Goal: Task Accomplishment & Management: Manage account settings

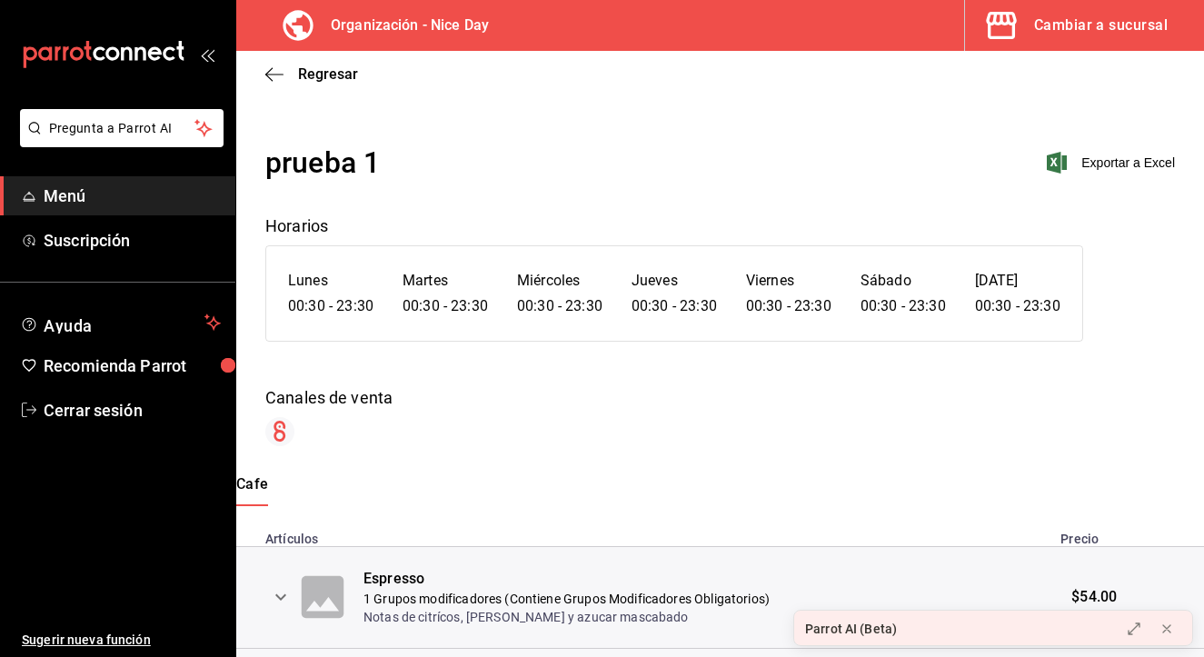
scroll to position [150, 0]
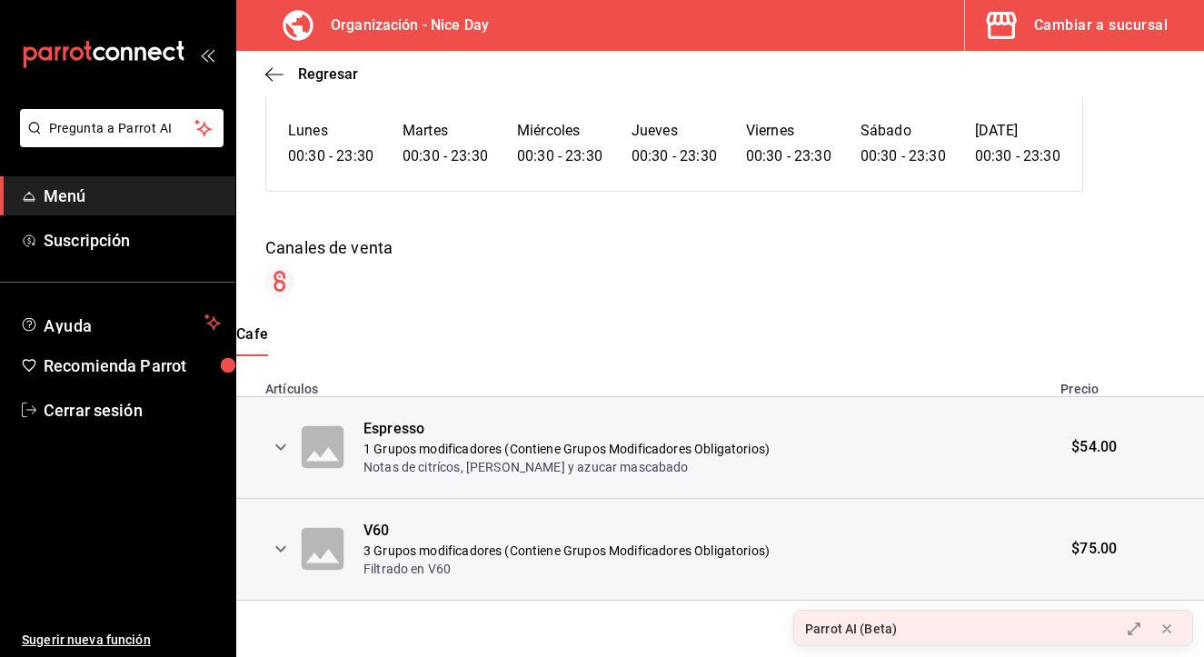
click at [546, 302] on div "prueba 1 Exportar a Excel Horarios Lunes 00:30 - 23:30 Martes 00:30 - 23:30 Mié…" at bounding box center [720, 296] width 968 height 610
click at [210, 64] on div "mailbox folders" at bounding box center [117, 54] width 235 height 109
click at [69, 194] on span "Menú" at bounding box center [132, 196] width 177 height 25
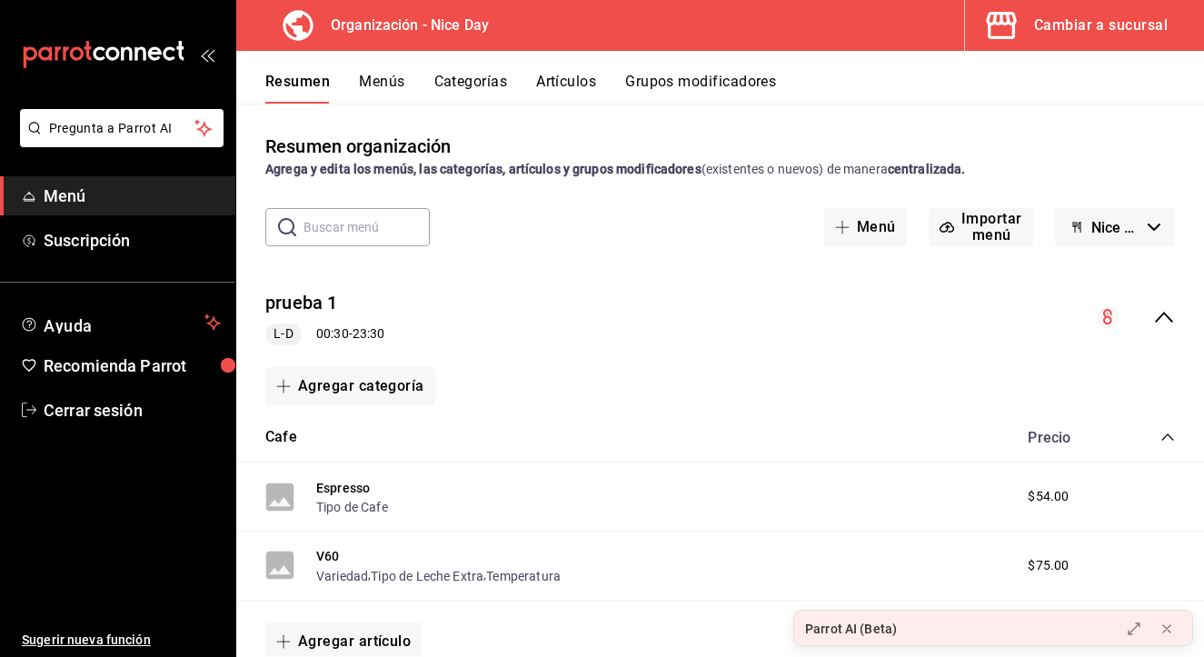
click at [563, 83] on button "Artículos" at bounding box center [566, 88] width 60 height 31
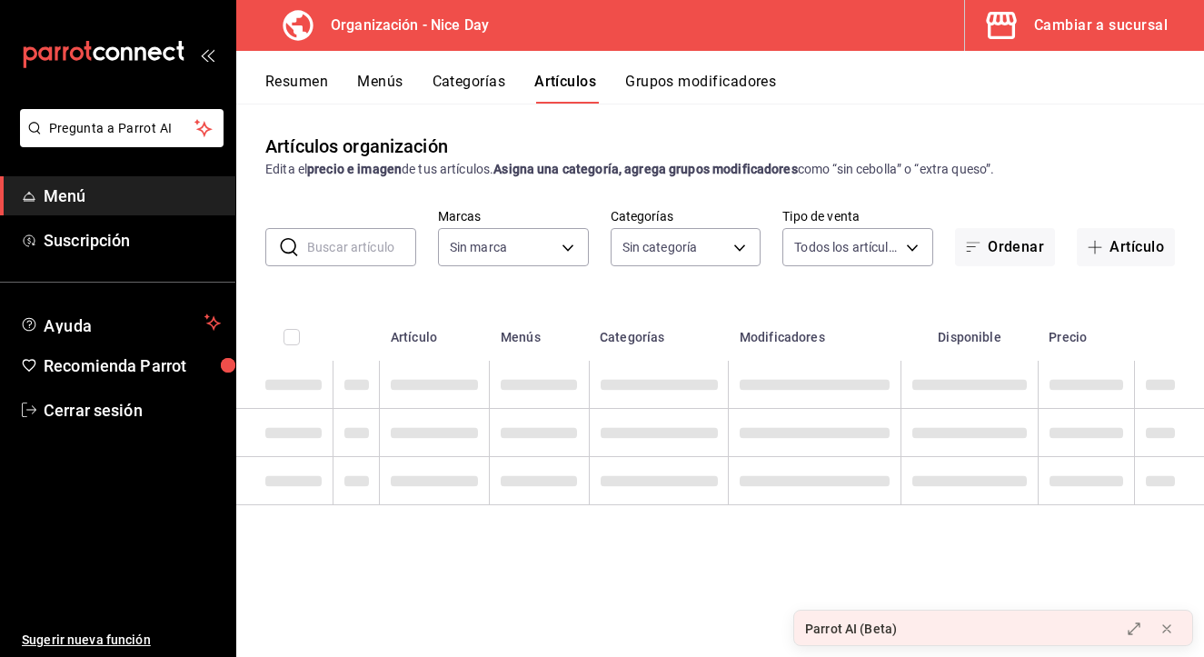
type input "d47212b9-ffe1-43aa-af1b-552604f4b056"
type input "5825f19a-402a-42a5-95c0-b8b4e9c9288b,2c7f5e67-b734-49da-b2eb-76a1cca05806,04a7a…"
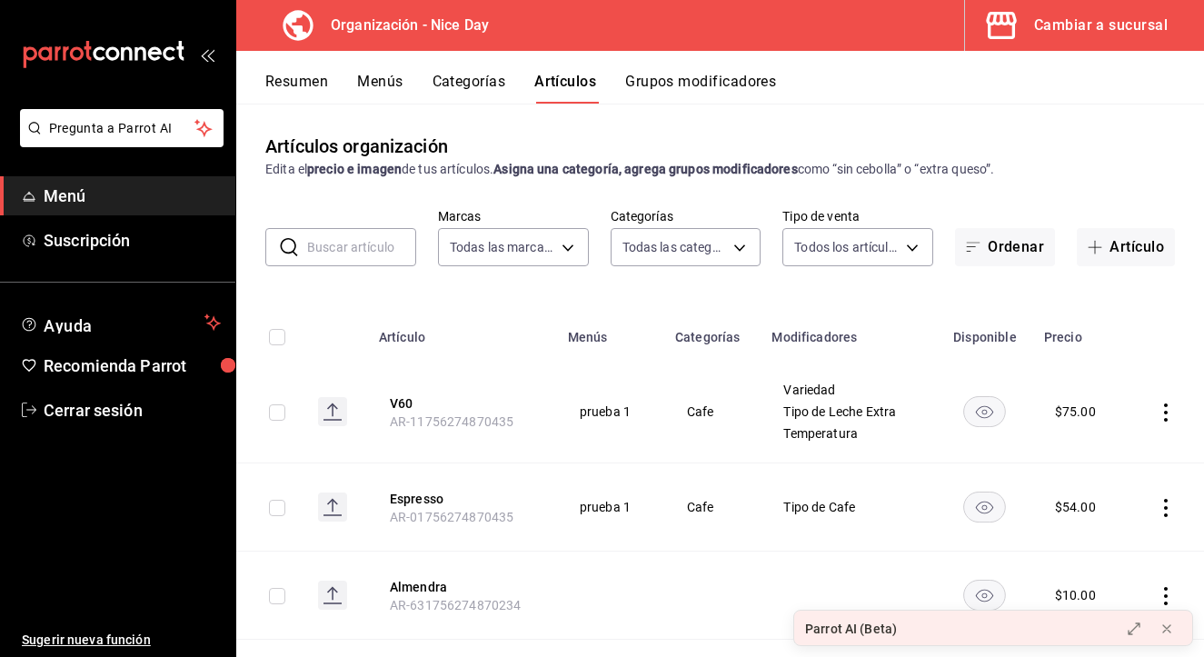
click at [481, 82] on button "Categorías" at bounding box center [469, 88] width 74 height 31
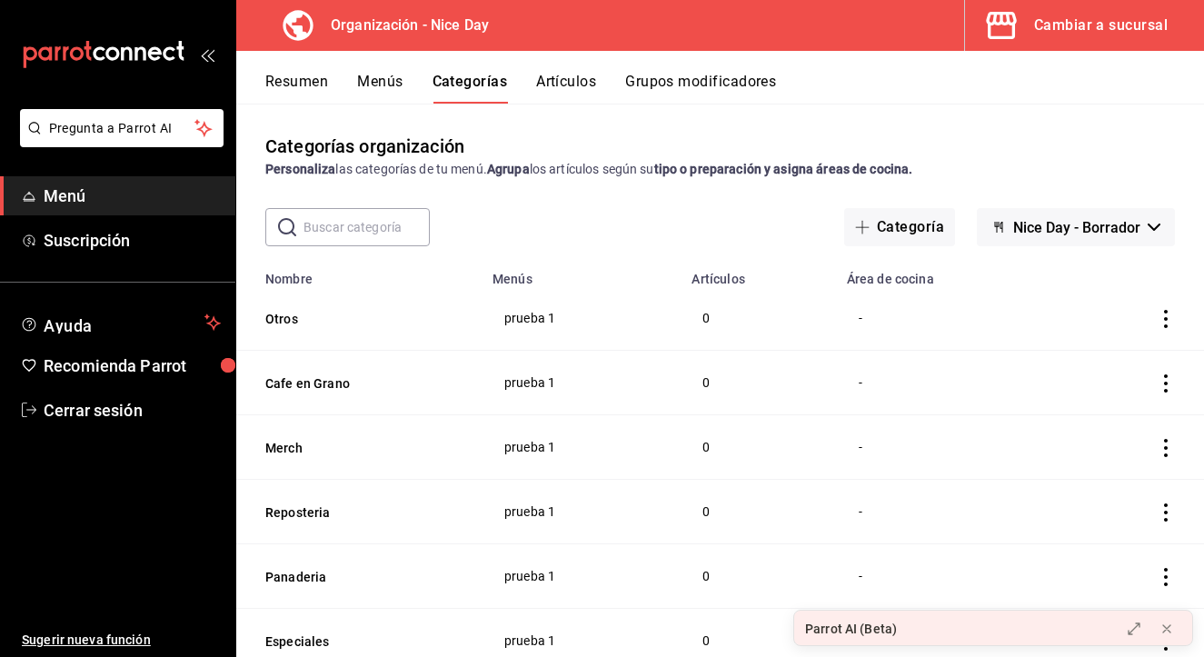
click at [730, 88] on button "Grupos modificadores" at bounding box center [700, 88] width 151 height 31
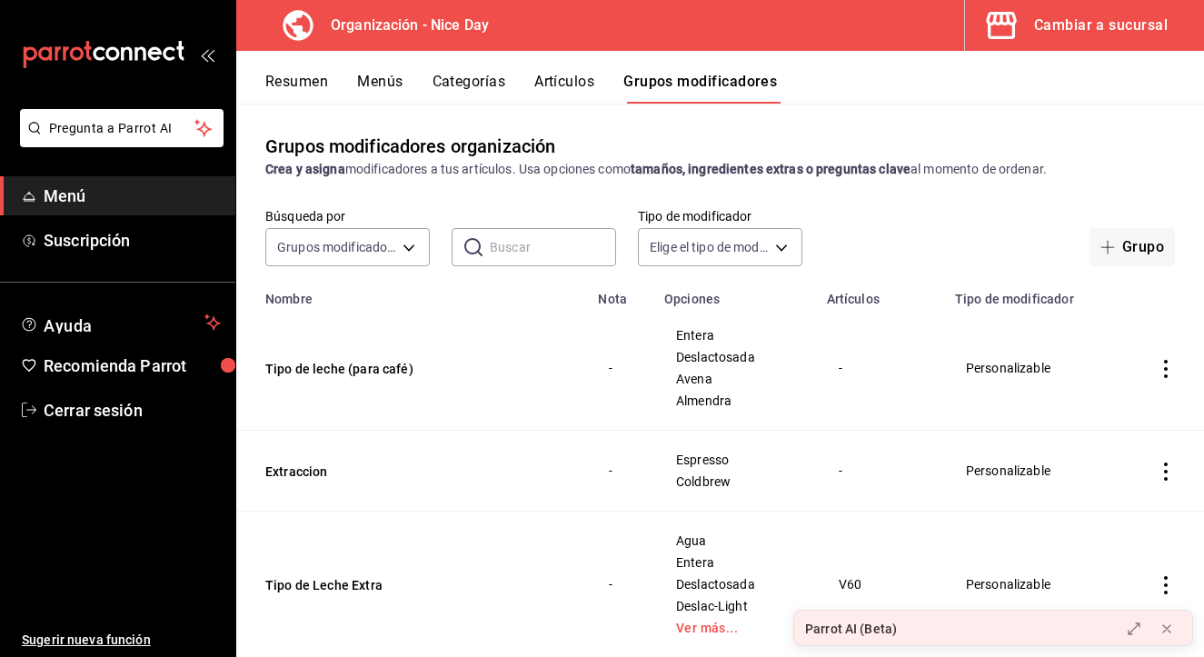
click at [561, 82] on button "Artículos" at bounding box center [564, 88] width 60 height 31
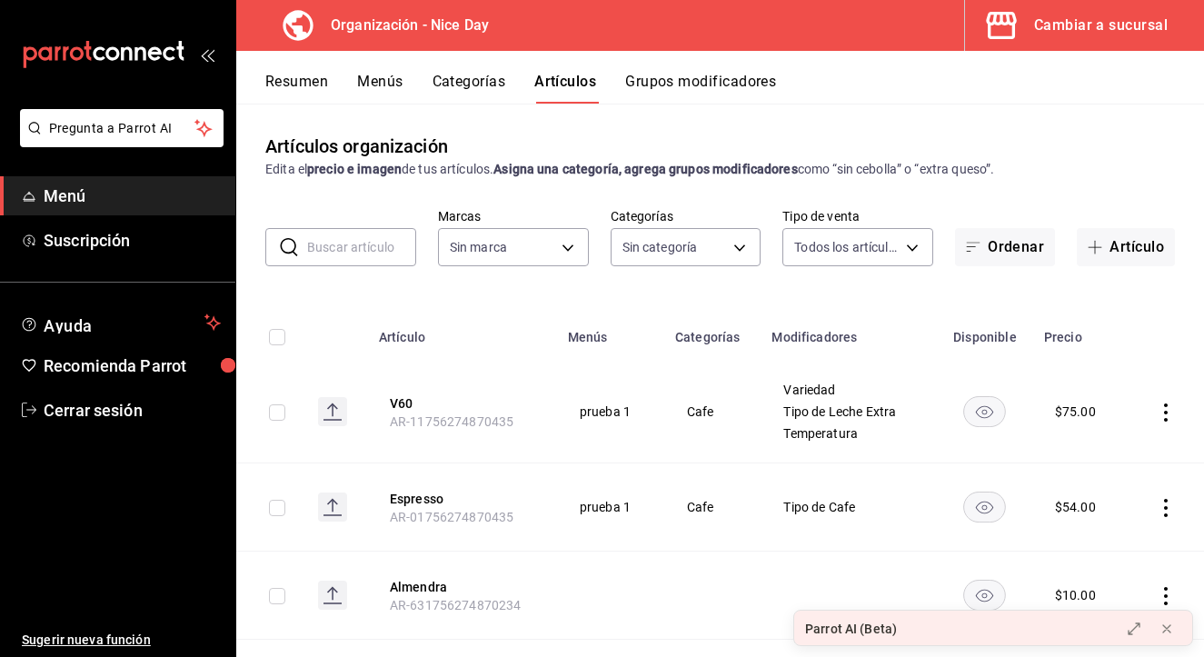
type input "d47212b9-ffe1-43aa-af1b-552604f4b056"
type input "5825f19a-402a-42a5-95c0-b8b4e9c9288b,2c7f5e67-b734-49da-b2eb-76a1cca05806,04a7a…"
click at [115, 321] on span "Ayuda" at bounding box center [121, 323] width 154 height 22
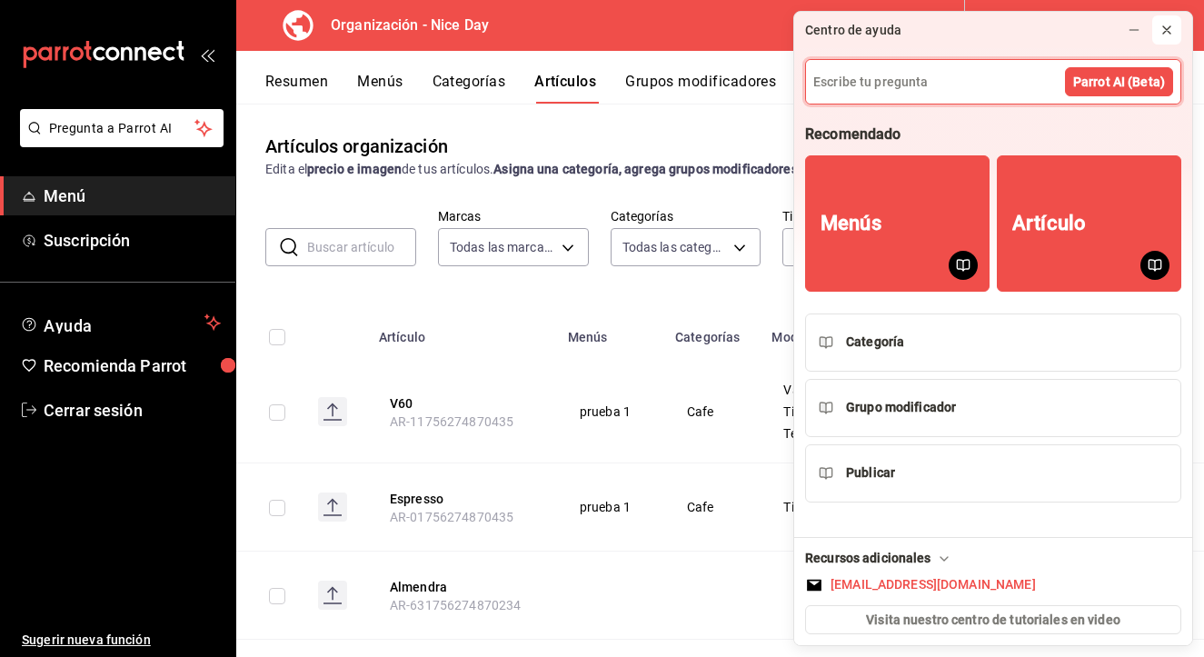
click at [1173, 25] on icon at bounding box center [1166, 30] width 15 height 15
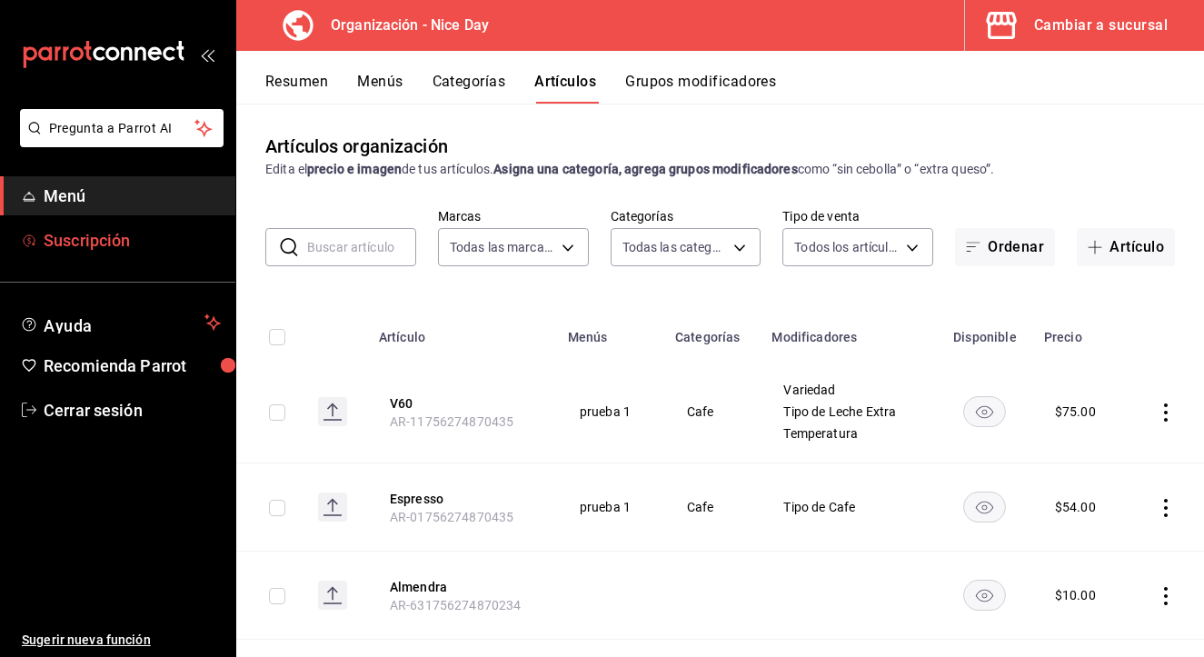
click at [121, 240] on span "Suscripción" at bounding box center [132, 240] width 177 height 25
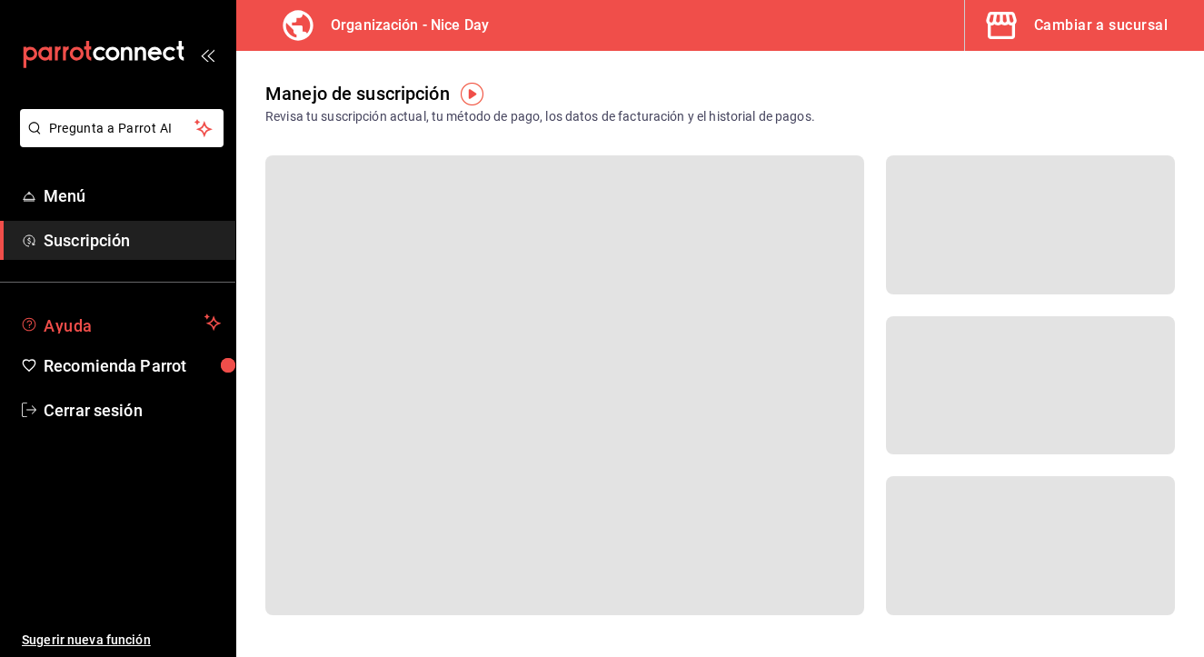
click at [153, 331] on span "Ayuda" at bounding box center [121, 323] width 154 height 22
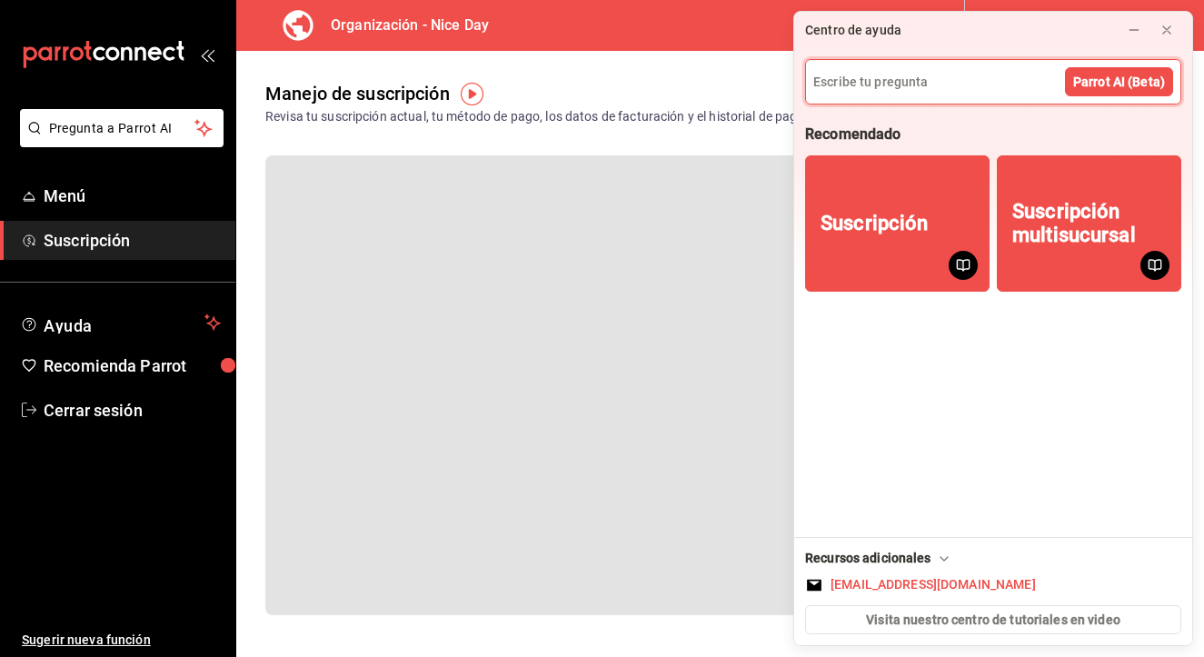
click at [131, 250] on span "Suscripción" at bounding box center [132, 240] width 177 height 25
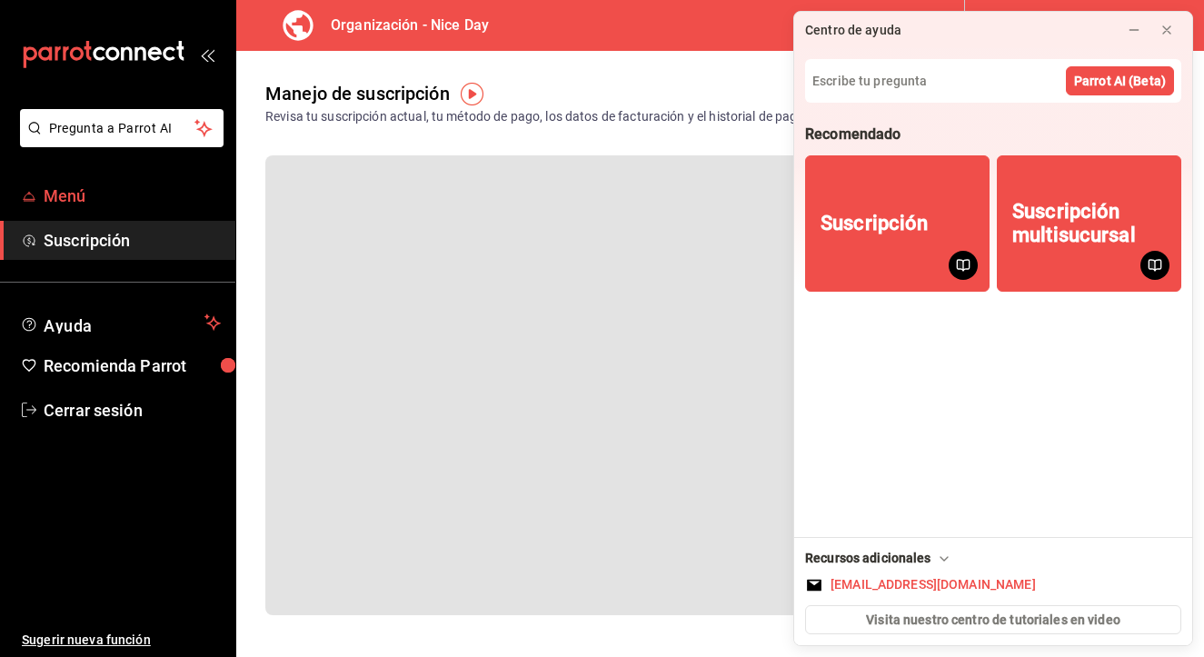
click at [113, 200] on span "Menú" at bounding box center [132, 196] width 177 height 25
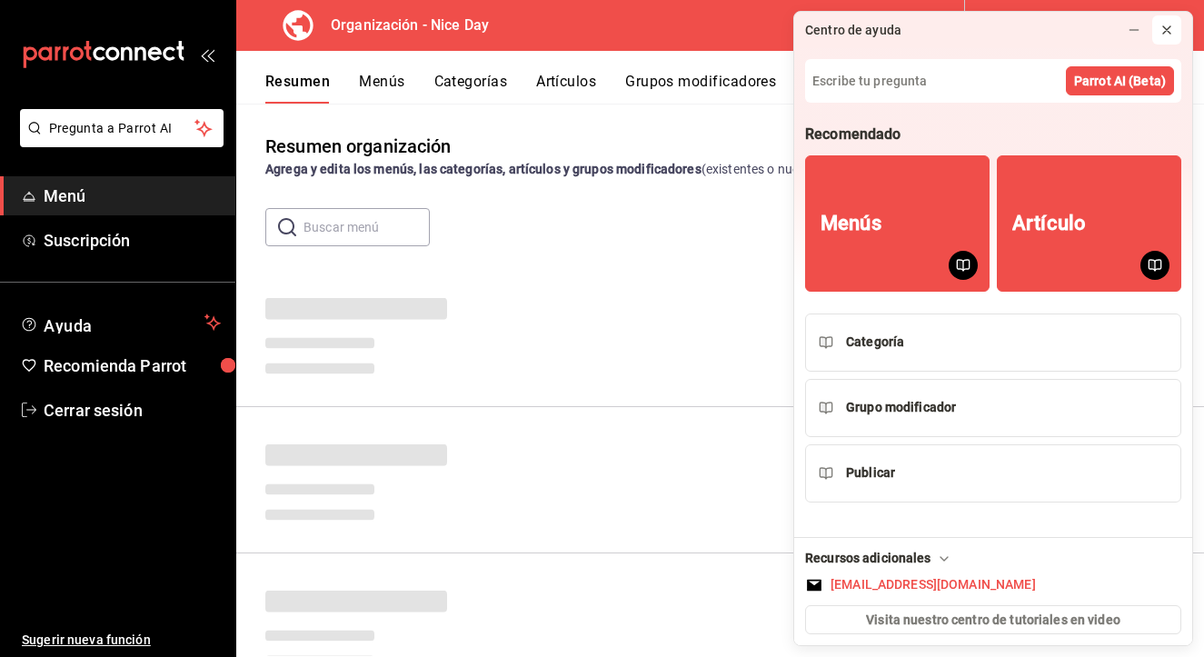
click at [1173, 30] on icon at bounding box center [1166, 30] width 15 height 15
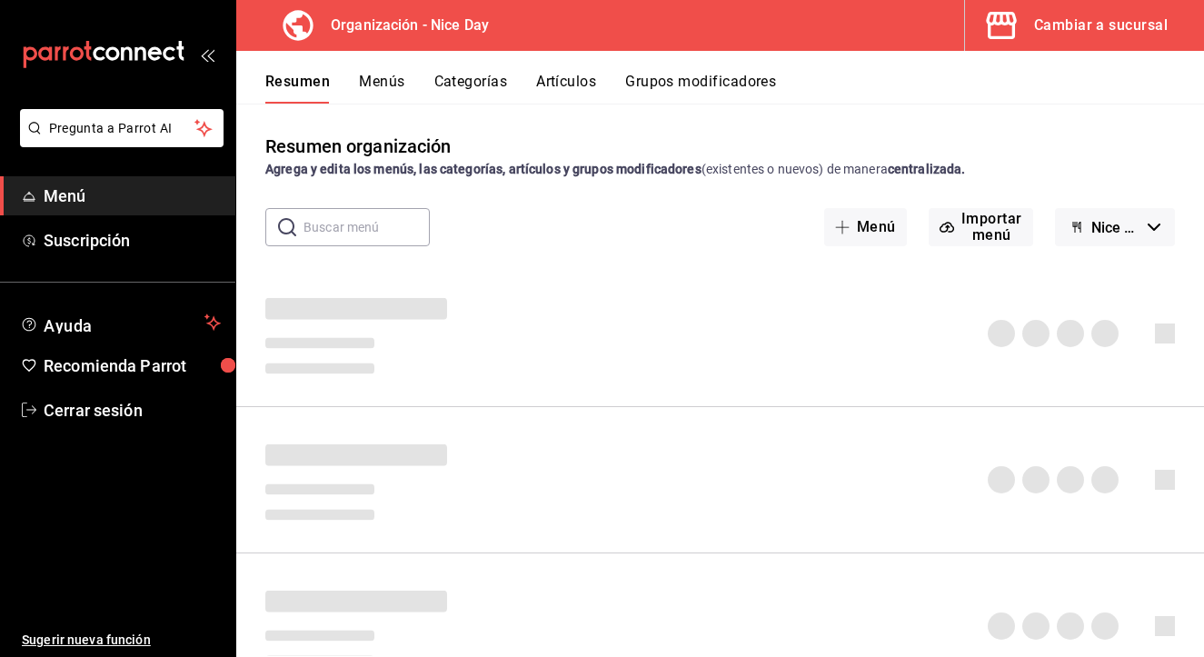
click at [595, 119] on div "Resumen organización Agrega y edita los menús, las categorías, artículos y grup…" at bounding box center [720, 380] width 968 height 552
click at [211, 237] on span "Suscripción" at bounding box center [132, 240] width 177 height 25
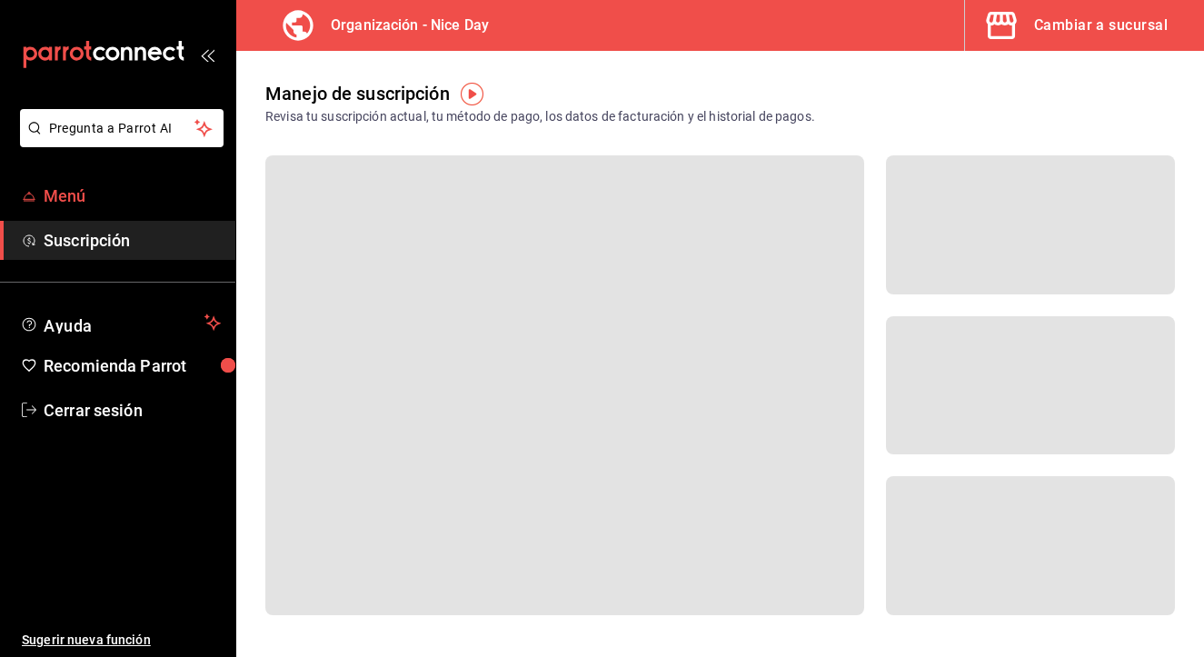
click at [172, 210] on link "Menú" at bounding box center [117, 195] width 235 height 39
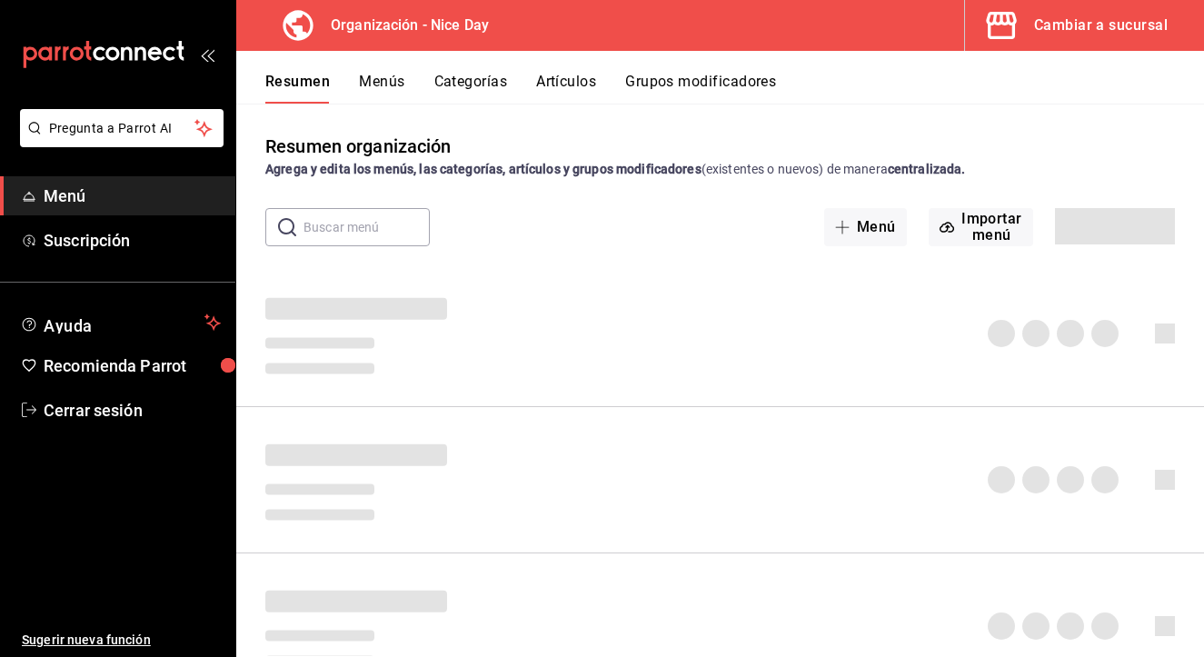
click at [391, 85] on button "Menús" at bounding box center [381, 88] width 45 height 31
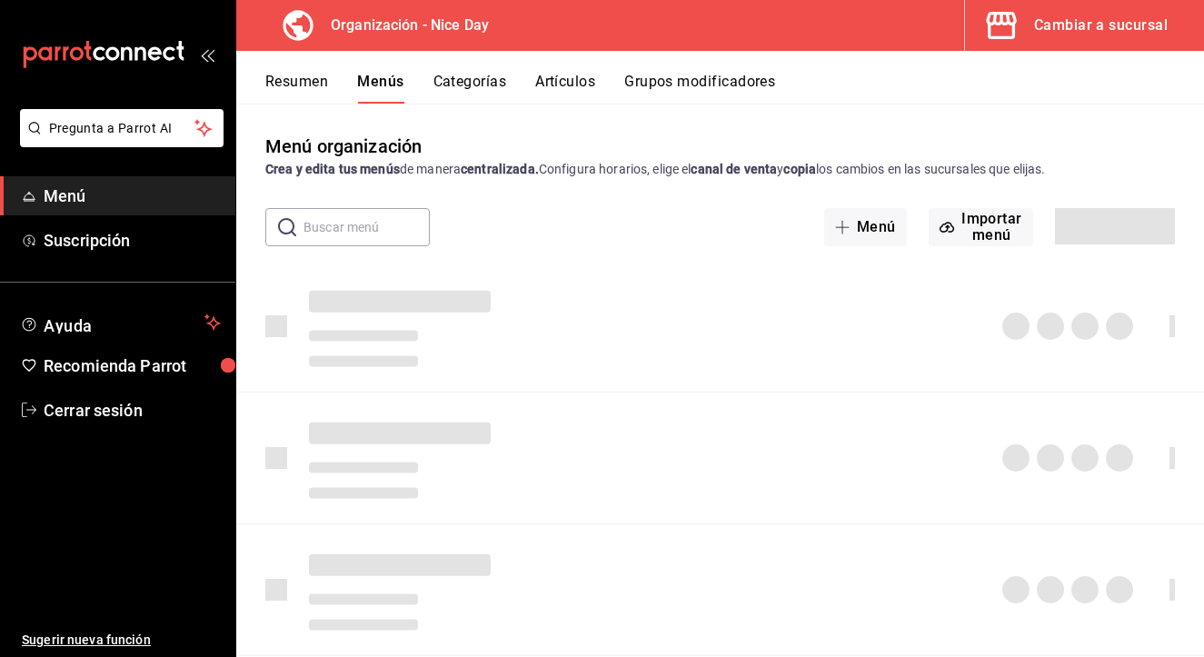
click at [463, 91] on button "Categorías" at bounding box center [470, 88] width 74 height 31
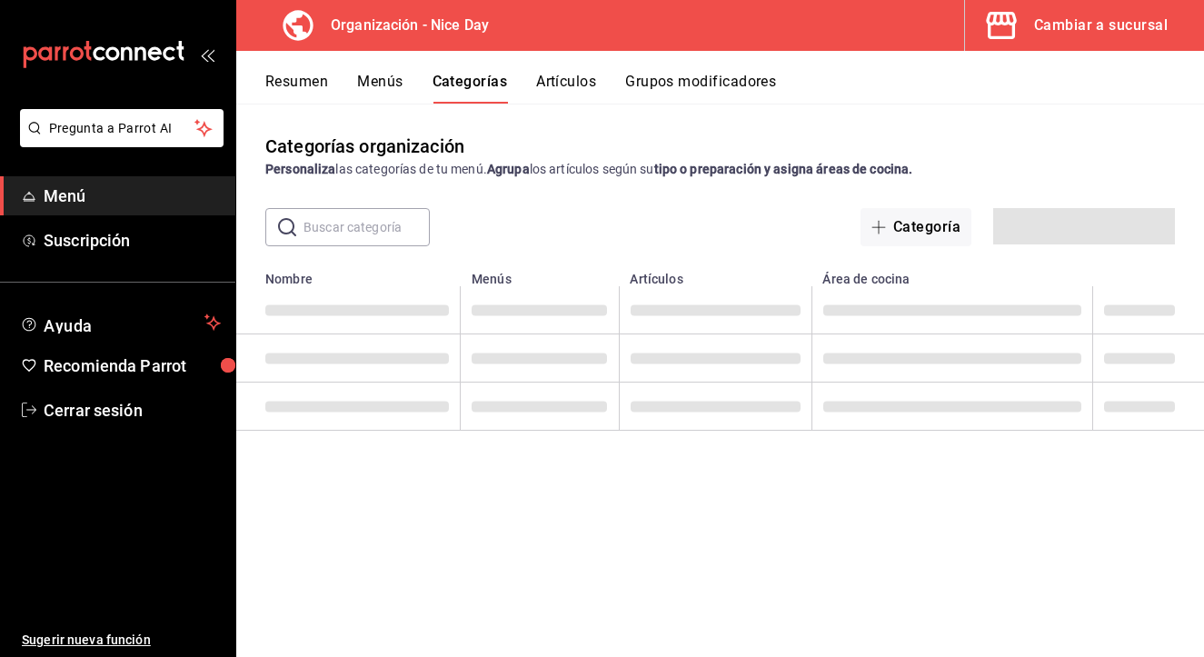
click at [391, 25] on h3 "Organización - Nice Day" at bounding box center [402, 26] width 173 height 22
click at [1033, 27] on button "Cambiar a sucursal" at bounding box center [1077, 25] width 224 height 51
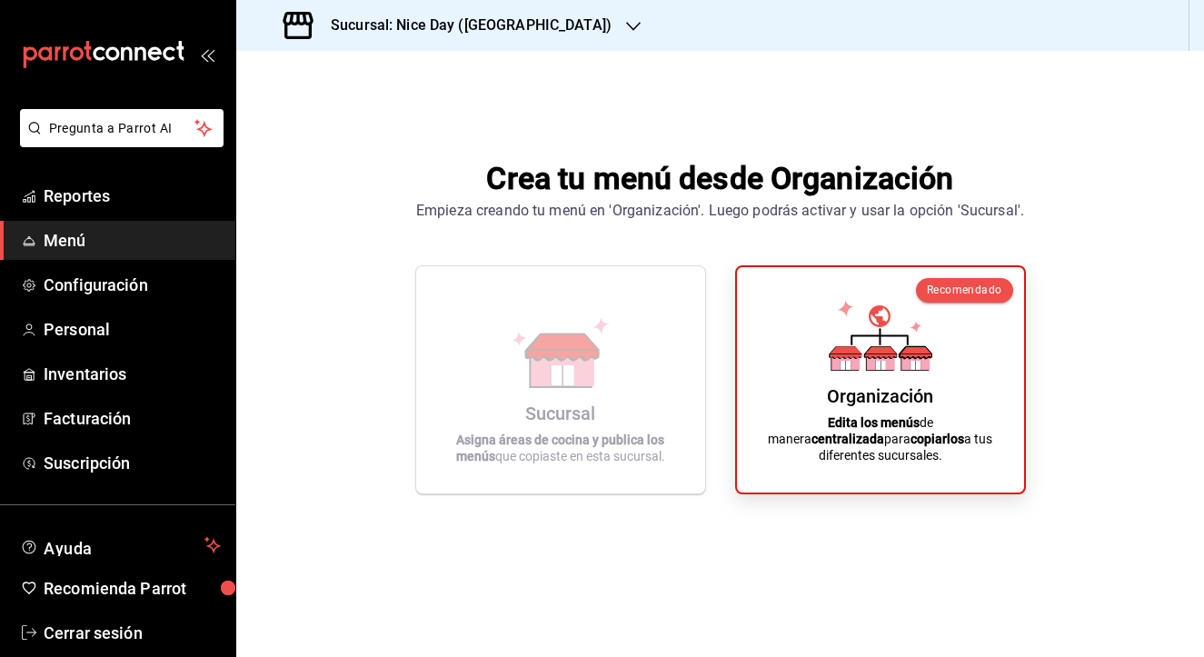
click at [429, 181] on h1 "Crea tu menú desde Organización" at bounding box center [720, 178] width 608 height 44
click at [91, 391] on link "Inventarios" at bounding box center [117, 373] width 235 height 39
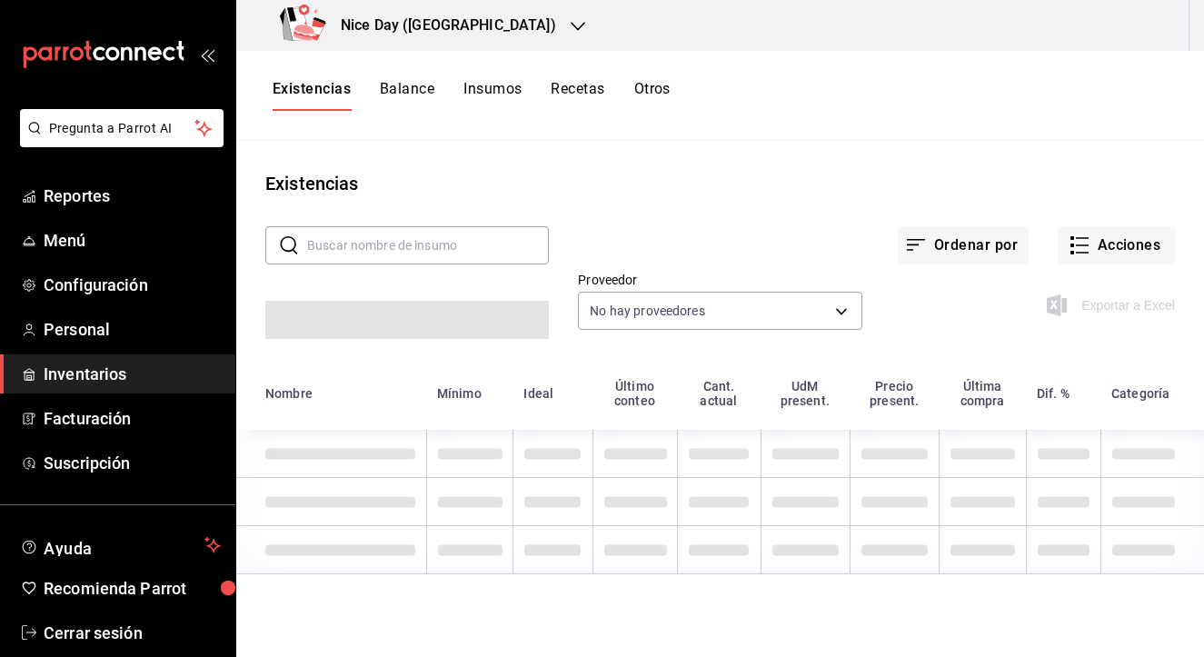
click at [489, 89] on button "Insumos" at bounding box center [492, 95] width 58 height 31
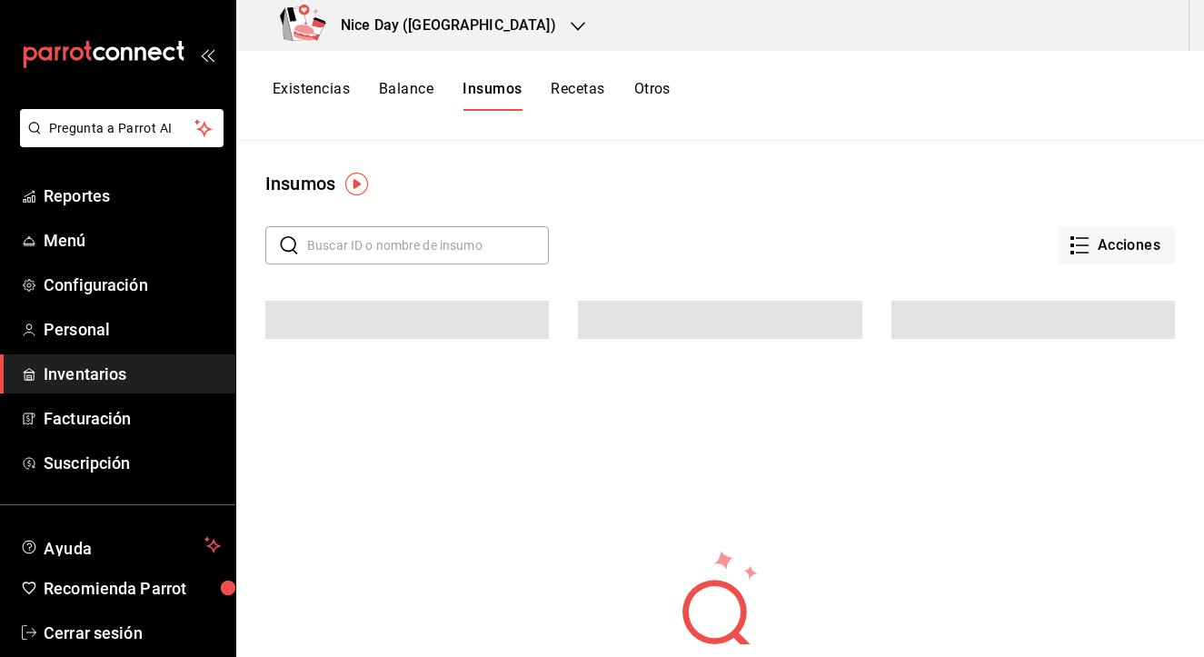
click at [575, 79] on div "Existencias Balance Insumos Recetas Otros" at bounding box center [720, 96] width 968 height 90
click at [576, 93] on button "Recetas" at bounding box center [578, 95] width 54 height 31
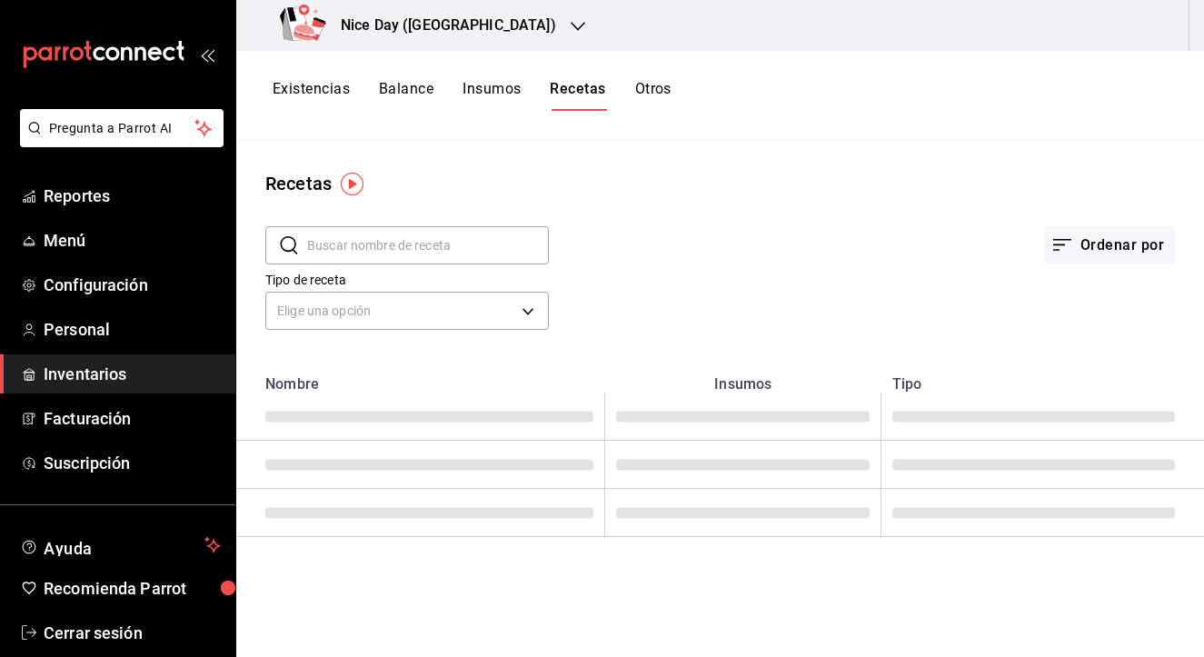
click at [648, 91] on button "Otros" at bounding box center [653, 95] width 36 height 31
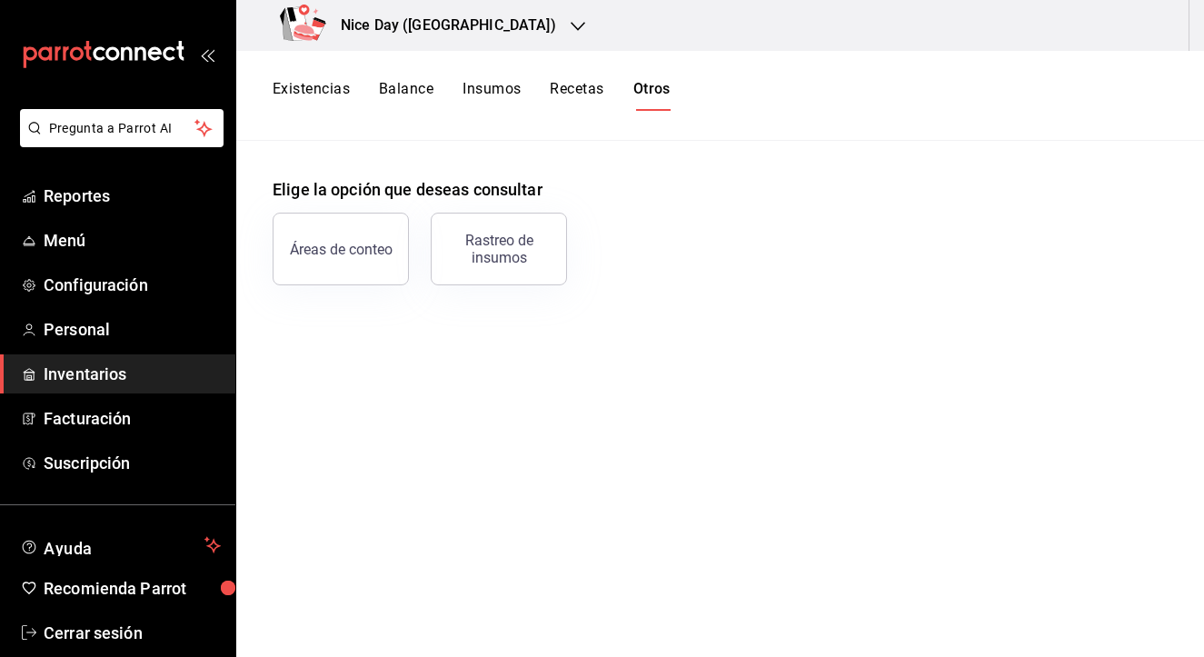
click at [572, 94] on button "Recetas" at bounding box center [577, 95] width 54 height 31
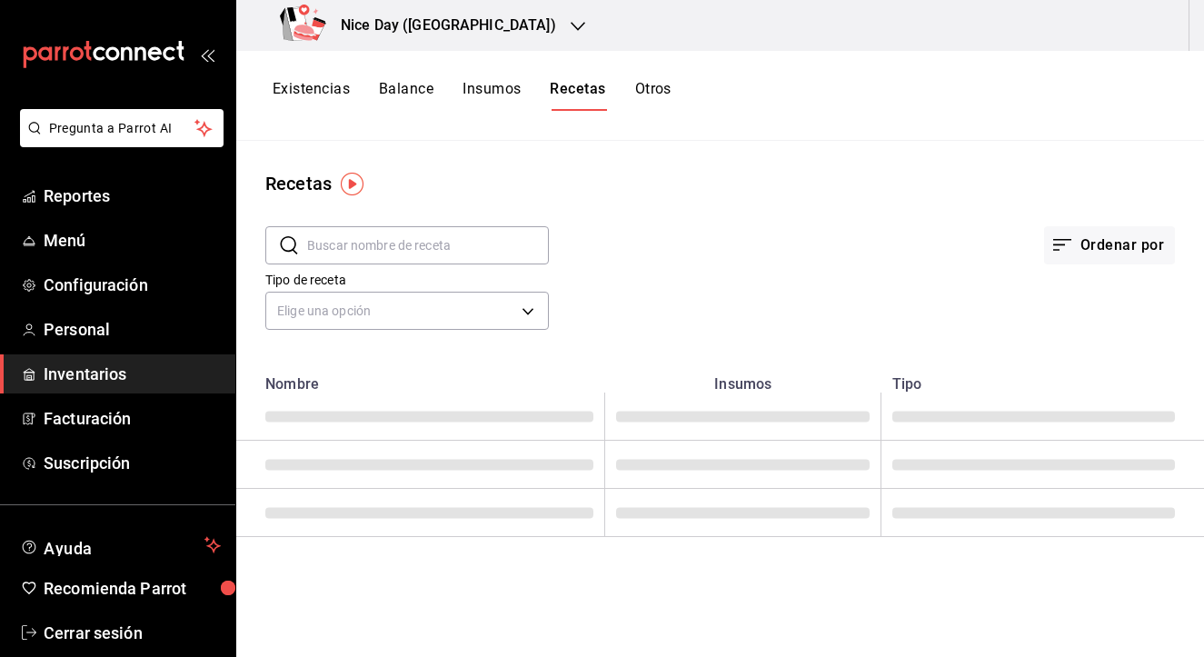
click at [381, 246] on input "text" at bounding box center [428, 245] width 242 height 36
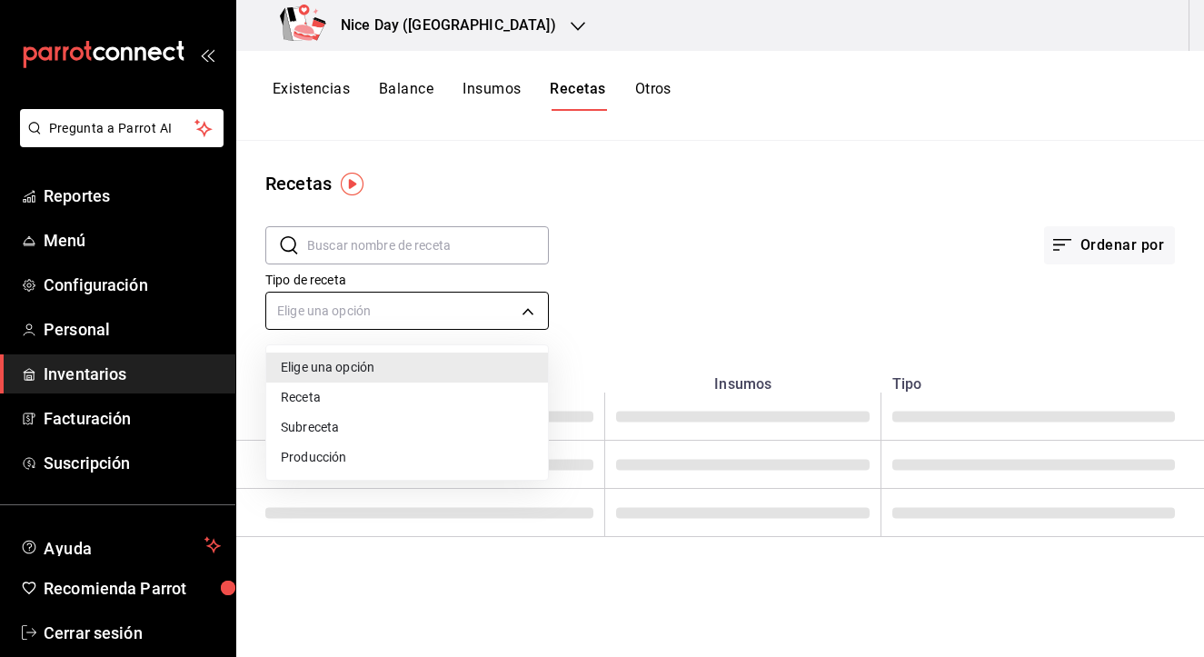
click at [483, 296] on body "Pregunta a Parrot AI Reportes Menú Configuración Personal Inventarios Facturaci…" at bounding box center [602, 322] width 1204 height 644
click at [570, 230] on div at bounding box center [602, 328] width 1204 height 657
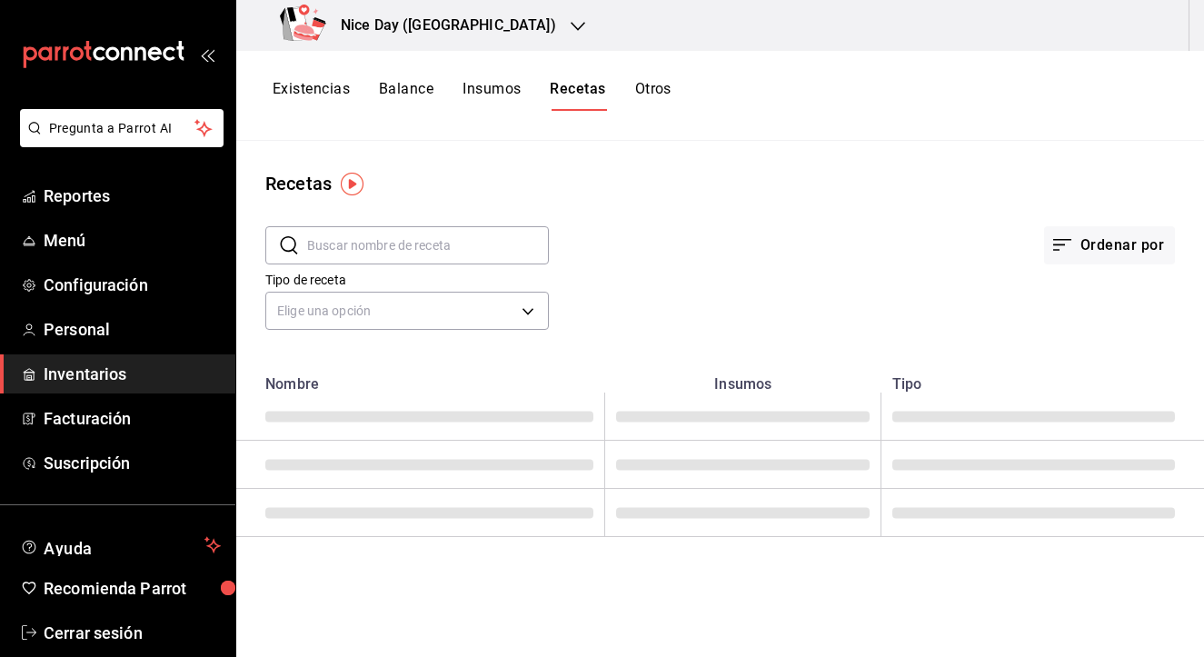
click at [496, 84] on button "Insumos" at bounding box center [491, 95] width 58 height 31
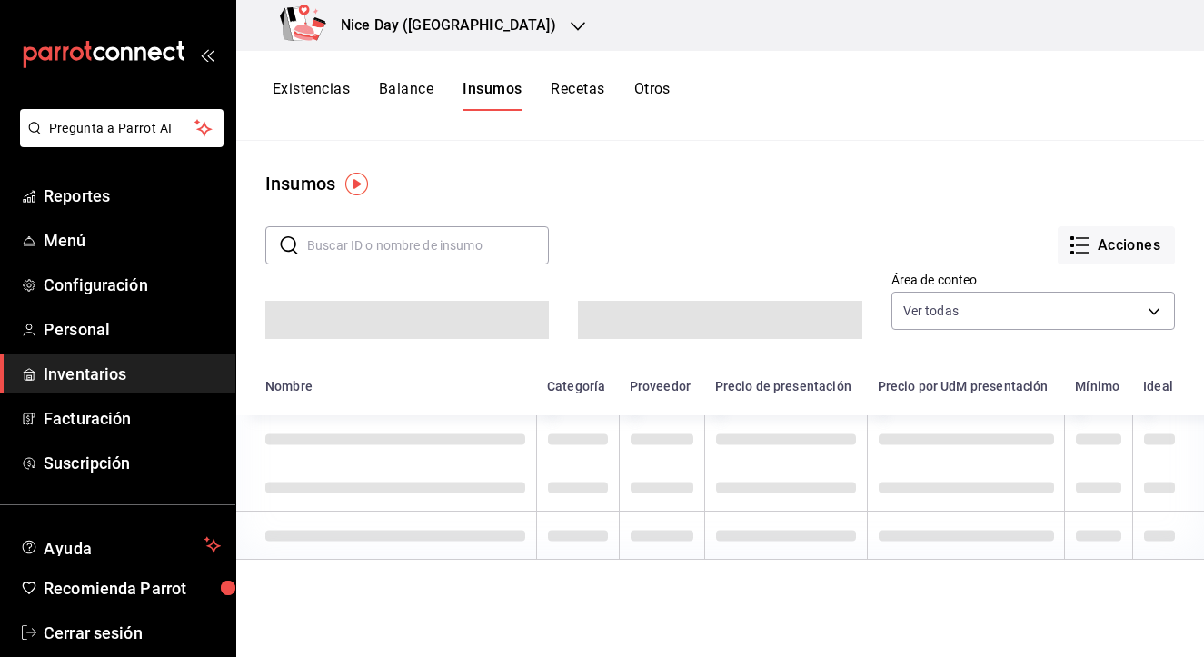
drag, startPoint x: 1045, startPoint y: 391, endPoint x: 1043, endPoint y: 374, distance: 16.5
click at [1045, 386] on div "Precio por UdM presentación" at bounding box center [963, 386] width 171 height 15
click at [1045, 309] on body "Pregunta a Parrot AI Reportes Menú Configuración Personal Inventarios Facturaci…" at bounding box center [602, 322] width 1204 height 644
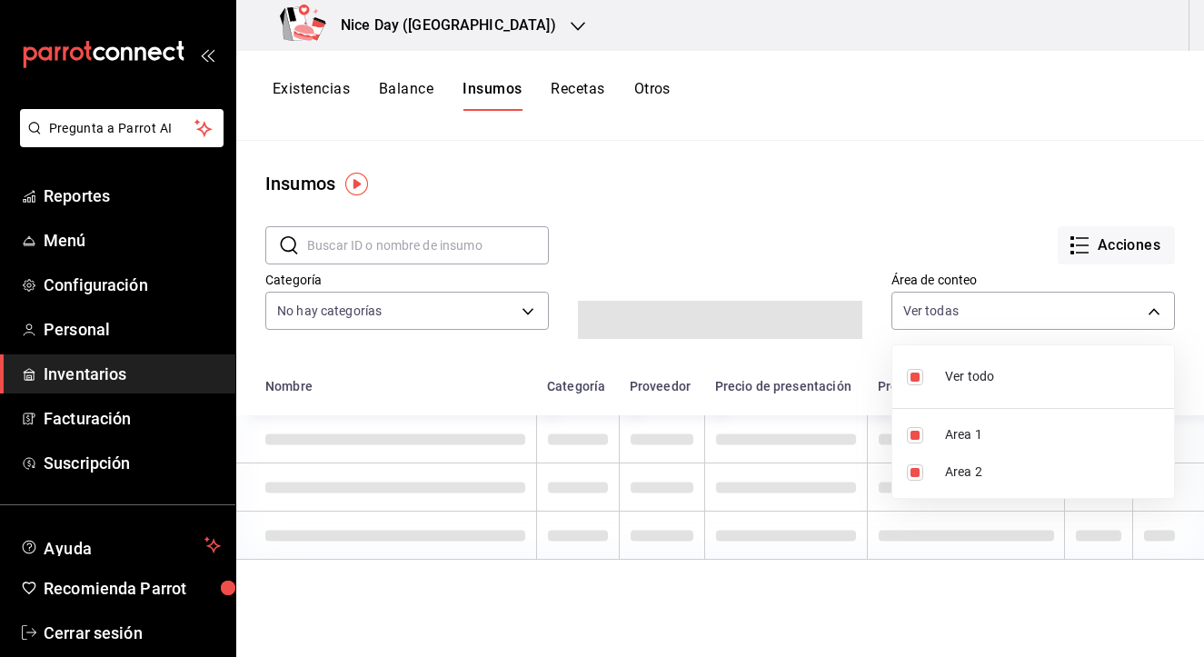
click at [945, 230] on div at bounding box center [602, 328] width 1204 height 657
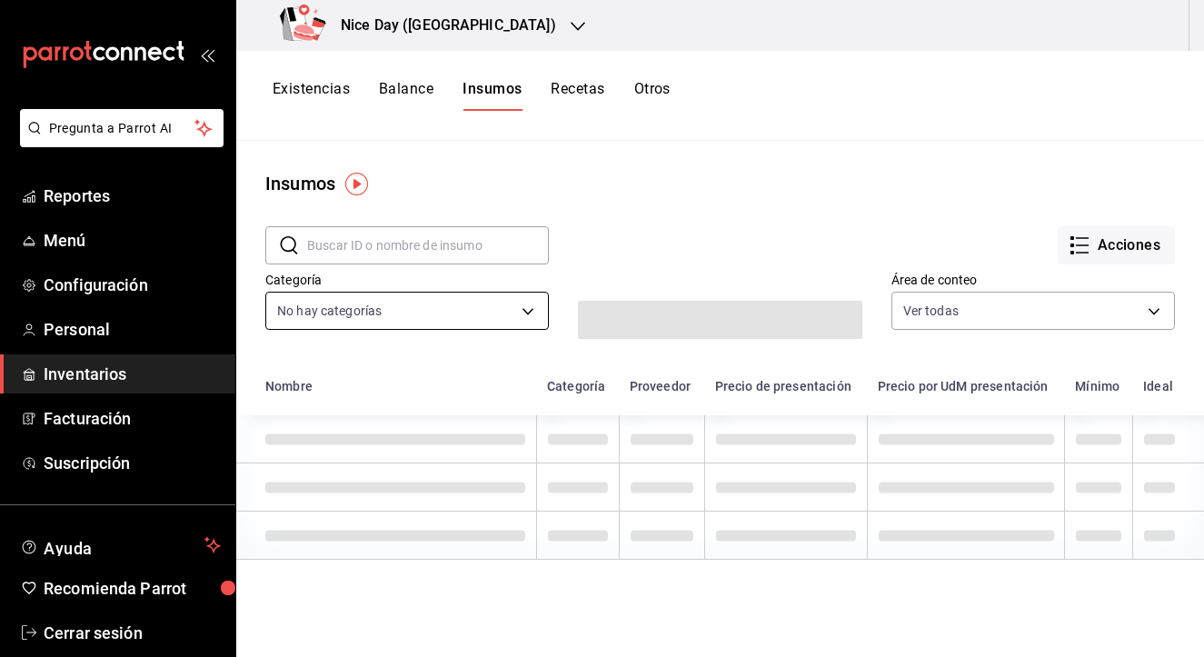
click at [475, 314] on body "Pregunta a Parrot AI Reportes Menú Configuración Personal Inventarios Facturaci…" at bounding box center [602, 322] width 1204 height 644
click at [779, 253] on div at bounding box center [602, 328] width 1204 height 657
click at [1098, 243] on button "Acciones" at bounding box center [1116, 245] width 117 height 38
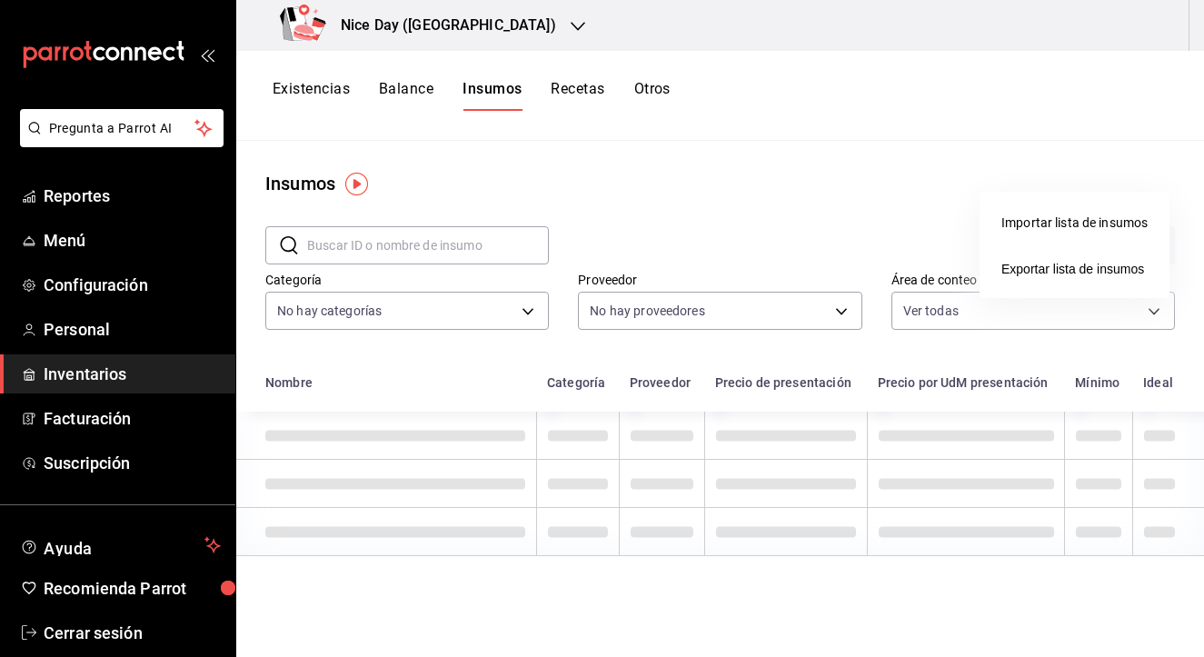
click at [632, 172] on div at bounding box center [602, 328] width 1204 height 657
click at [689, 185] on div "Insumos" at bounding box center [720, 183] width 968 height 27
click at [411, 85] on button "Balance" at bounding box center [406, 95] width 55 height 31
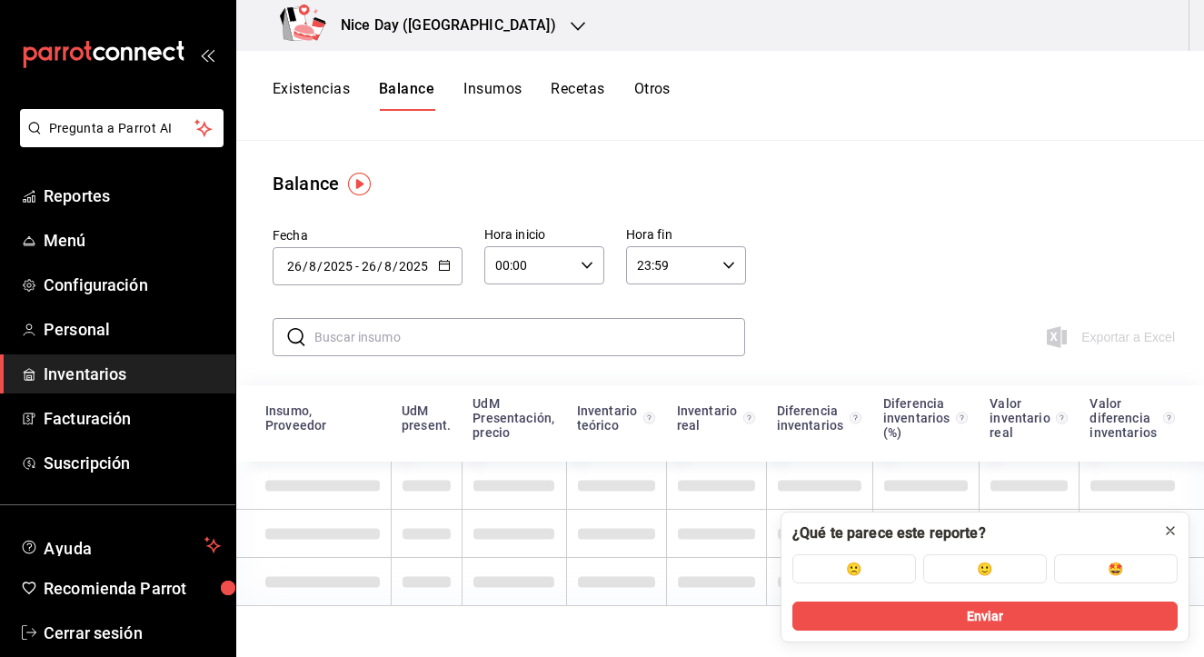
click at [1166, 537] on icon at bounding box center [1170, 530] width 15 height 15
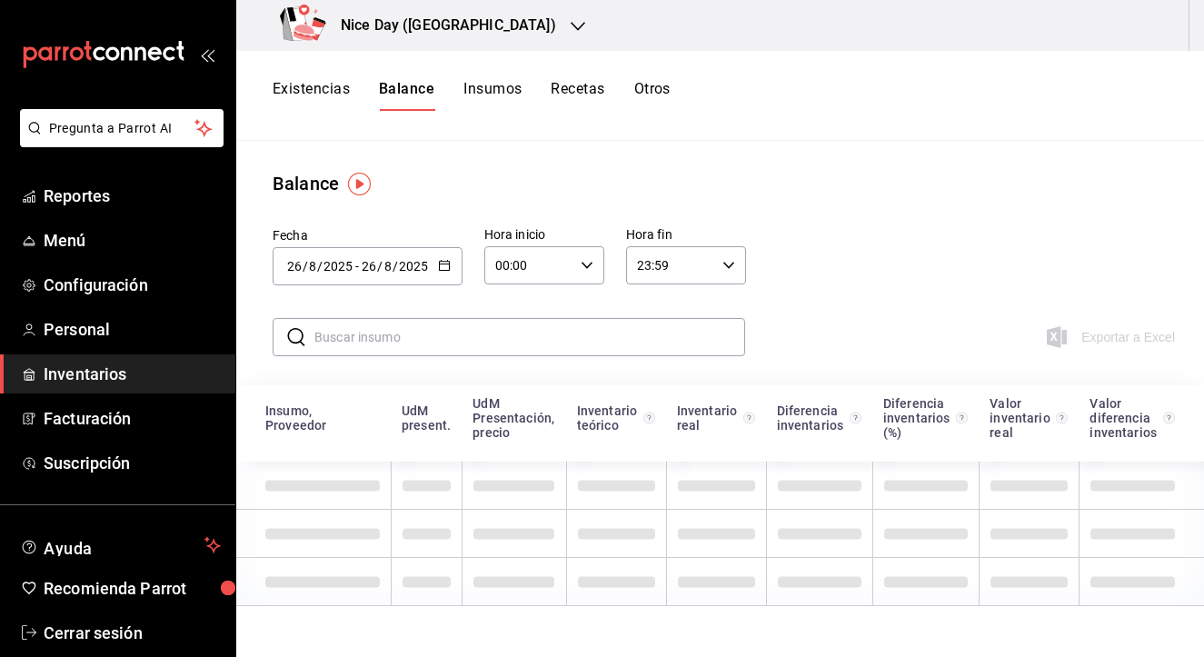
click at [310, 89] on button "Existencias" at bounding box center [311, 95] width 77 height 31
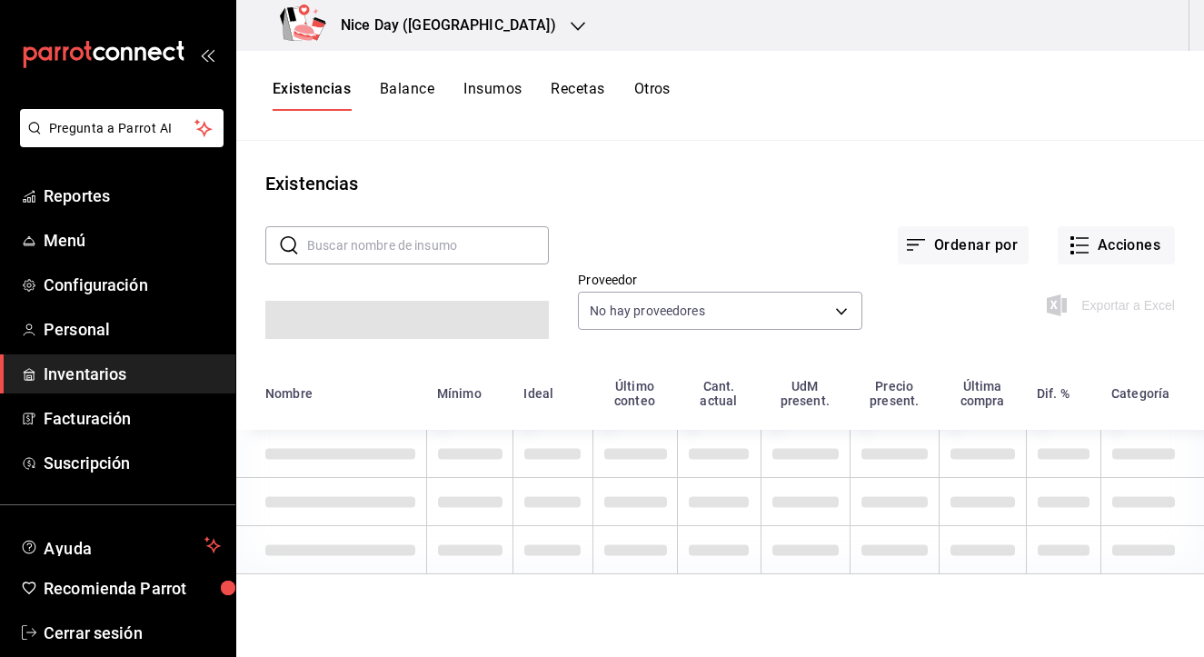
click at [483, 89] on button "Insumos" at bounding box center [492, 95] width 58 height 31
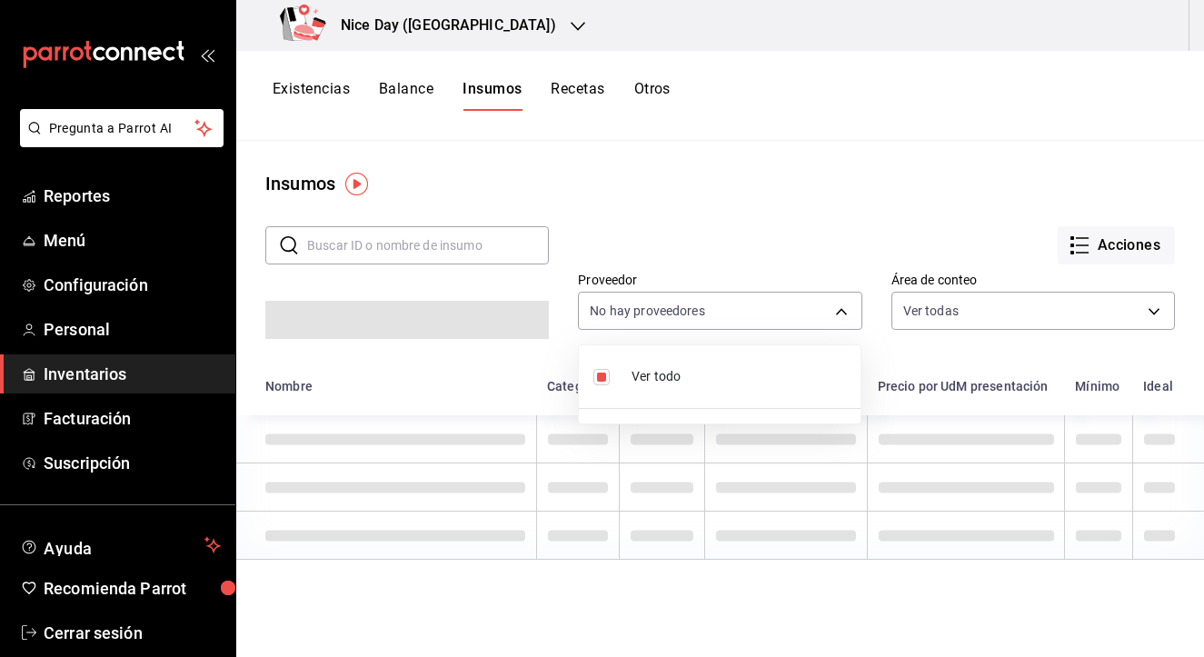
click at [845, 312] on body "Pregunta a Parrot AI Reportes Menú Configuración Personal Inventarios Facturaci…" at bounding box center [602, 322] width 1204 height 644
click at [741, 138] on div at bounding box center [602, 328] width 1204 height 657
click at [1130, 253] on button "Acciones" at bounding box center [1116, 245] width 117 height 38
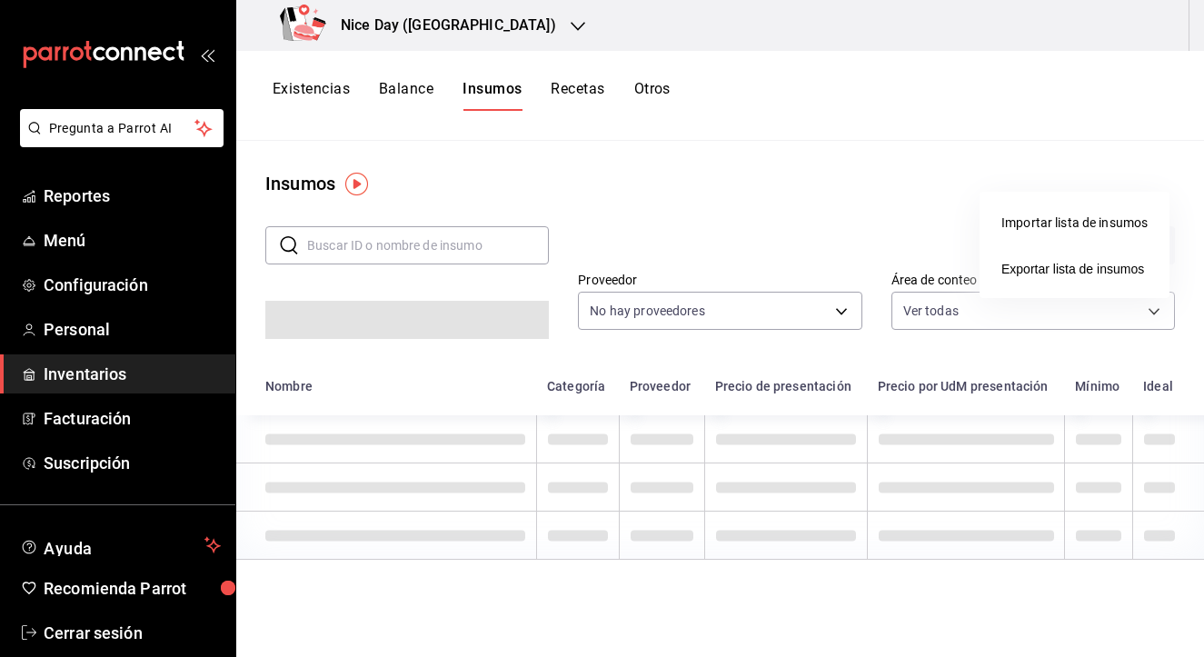
click at [1066, 226] on div "Importar lista de insumos" at bounding box center [1074, 223] width 146 height 19
click at [0, 0] on input "Importar lista de insumos" at bounding box center [0, 0] width 0 height 0
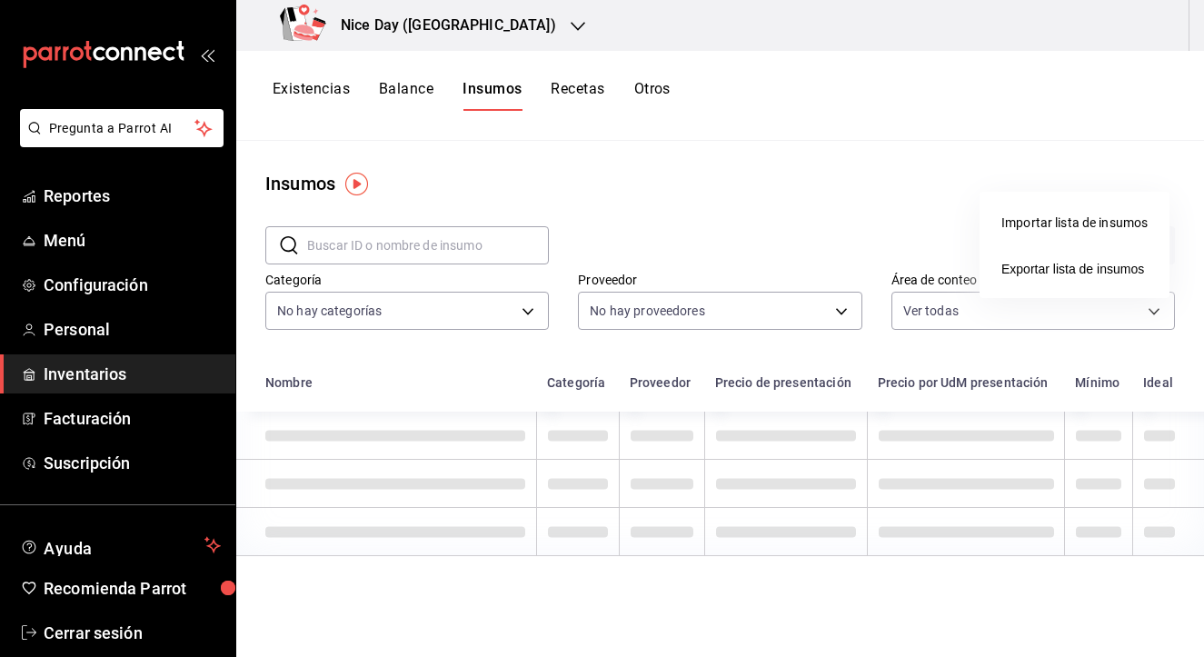
click at [744, 199] on div at bounding box center [602, 328] width 1204 height 657
click at [587, 88] on button "Recetas" at bounding box center [578, 95] width 54 height 31
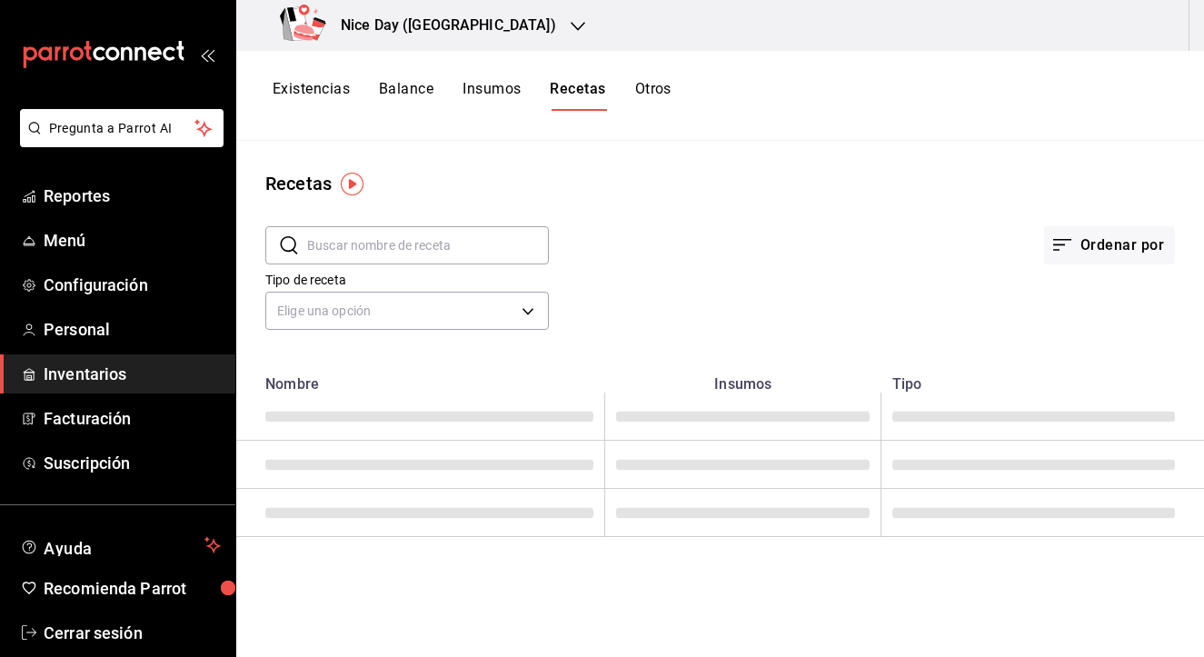
click at [667, 89] on button "Otros" at bounding box center [653, 95] width 36 height 31
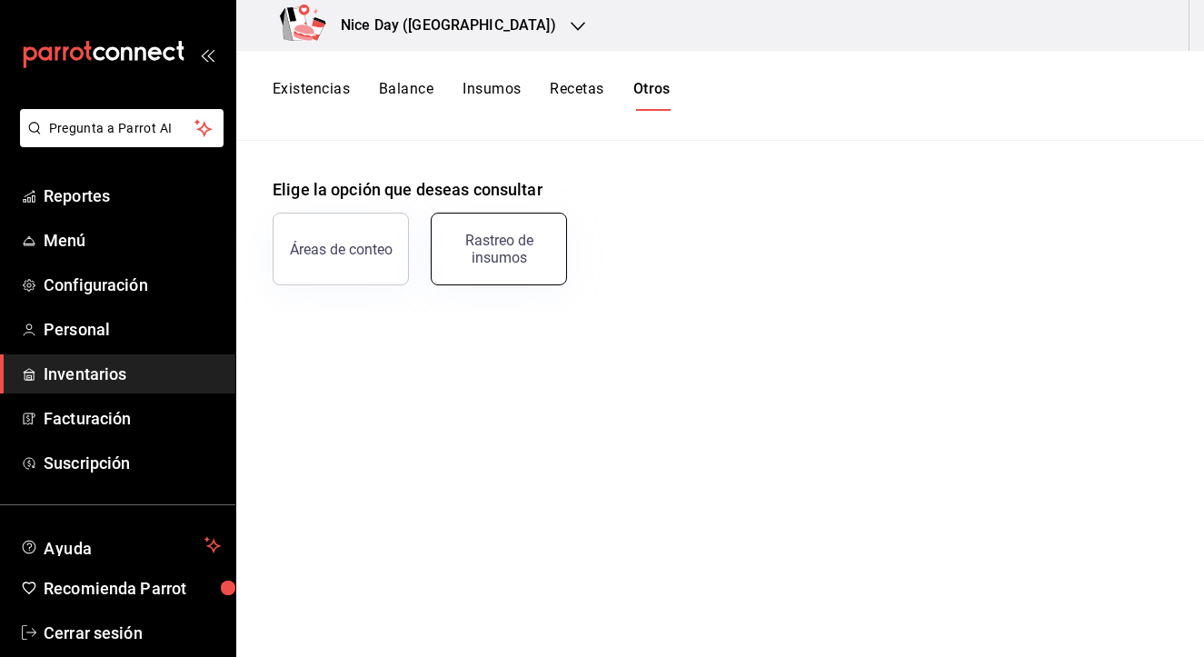
click at [466, 264] on div "Rastreo de insumos" at bounding box center [498, 249] width 113 height 35
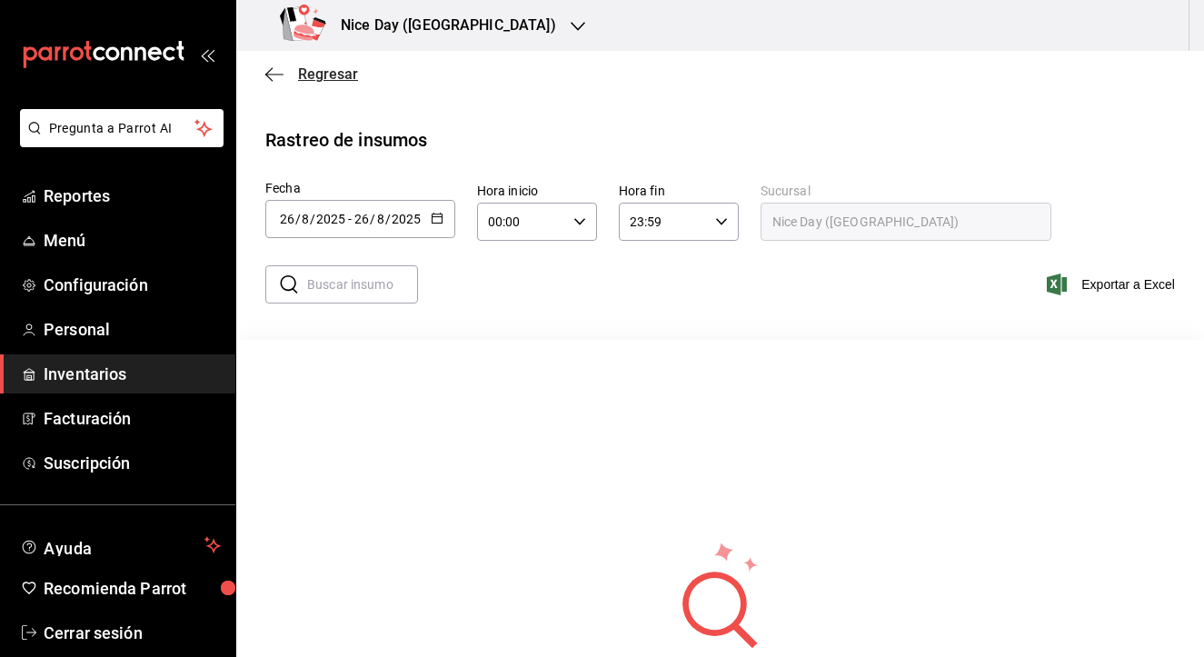
click at [274, 81] on icon "button" at bounding box center [274, 74] width 18 height 16
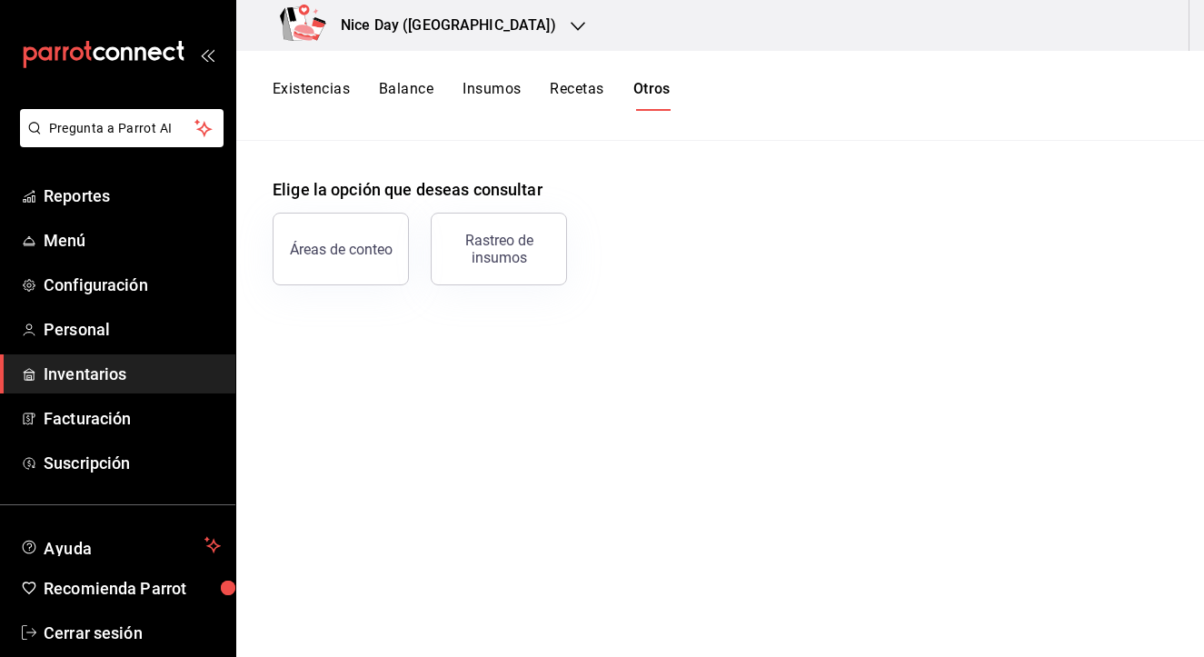
click at [312, 102] on button "Existencias" at bounding box center [311, 95] width 77 height 31
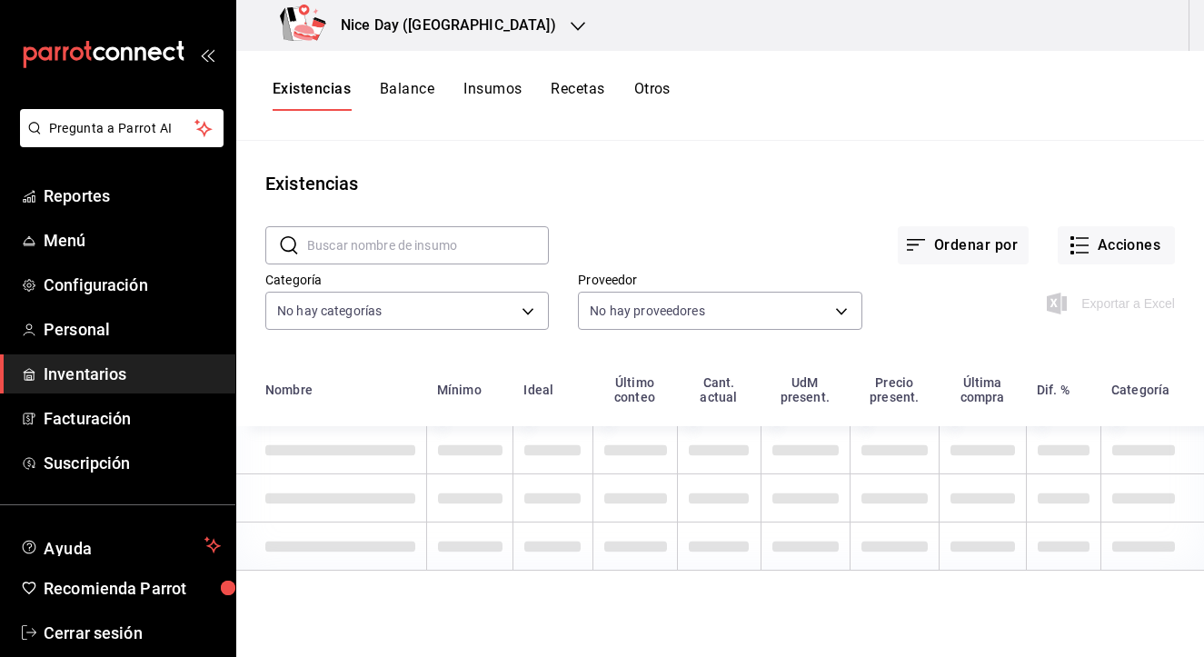
click at [415, 83] on button "Balance" at bounding box center [407, 95] width 55 height 31
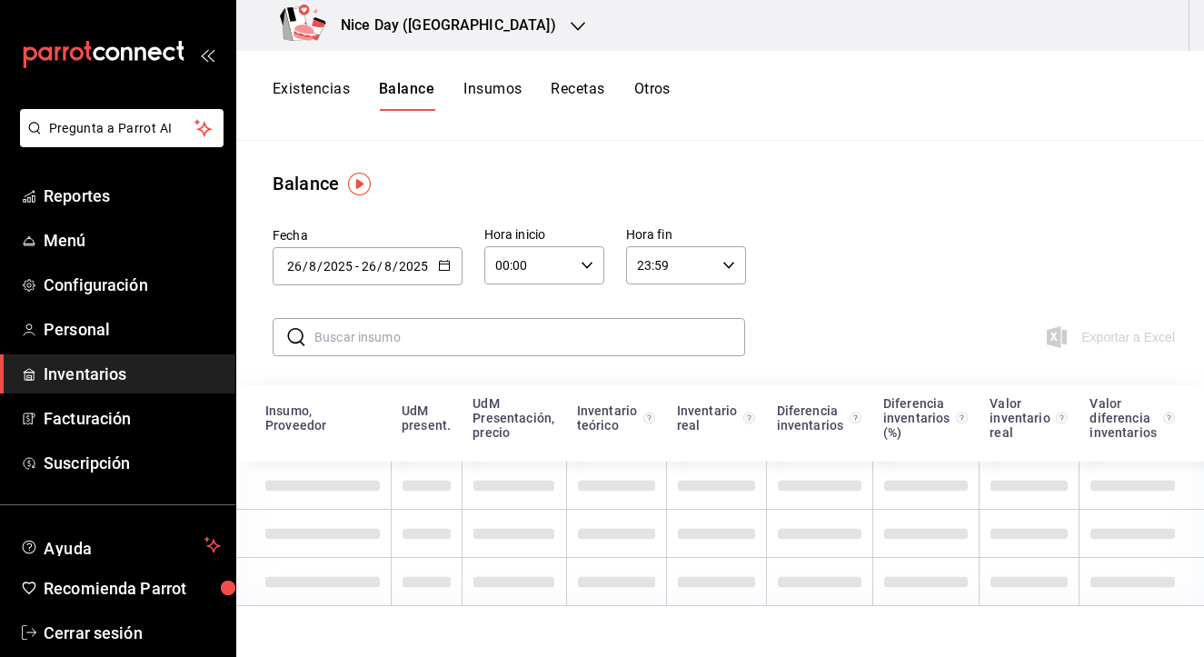
click at [482, 88] on button "Insumos" at bounding box center [492, 95] width 58 height 31
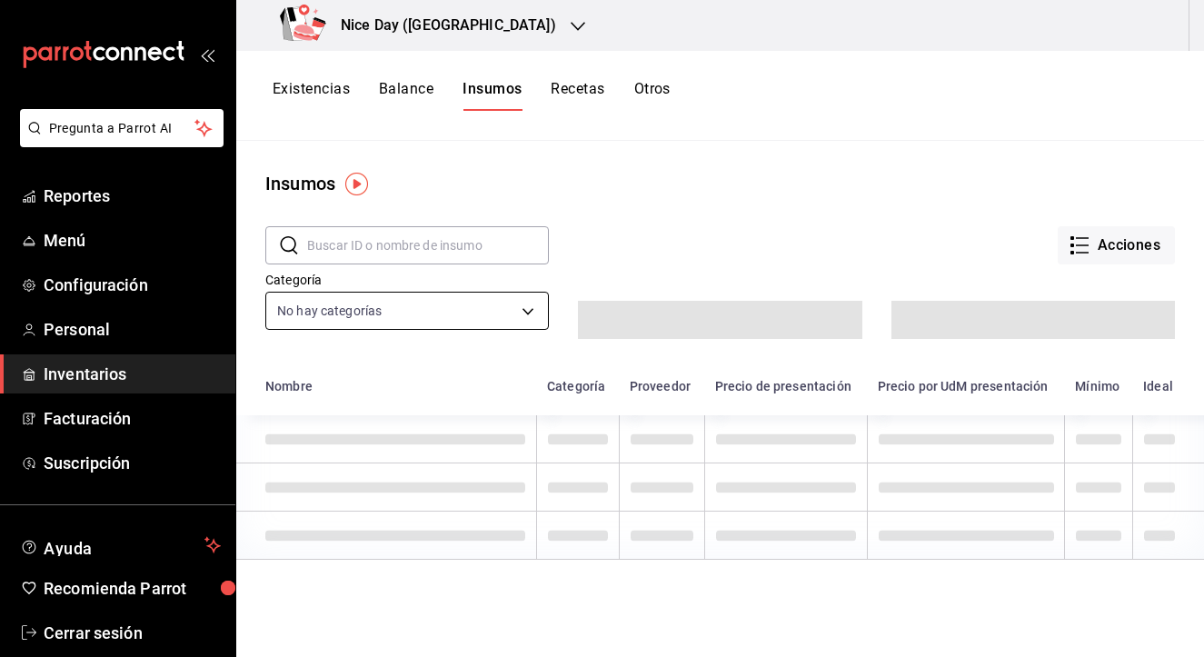
click at [527, 315] on body "Pregunta a Parrot AI Reportes Menú Configuración Personal Inventarios Facturaci…" at bounding box center [602, 322] width 1204 height 644
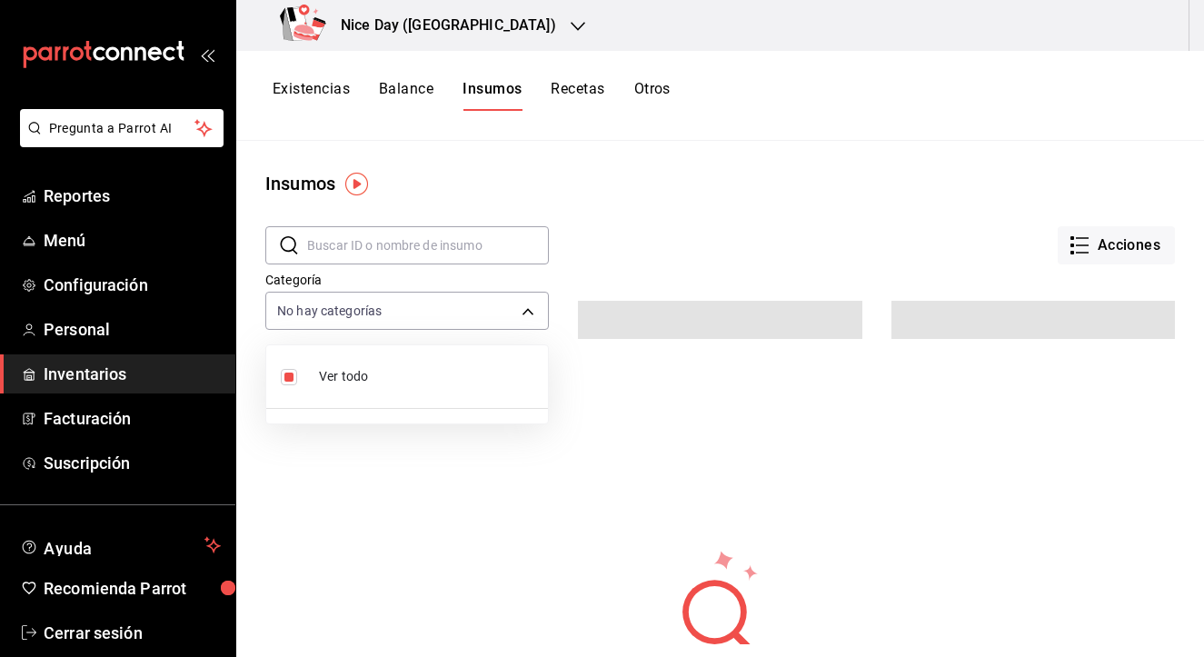
click at [681, 231] on div at bounding box center [602, 328] width 1204 height 657
click at [580, 81] on button "Recetas" at bounding box center [578, 95] width 54 height 31
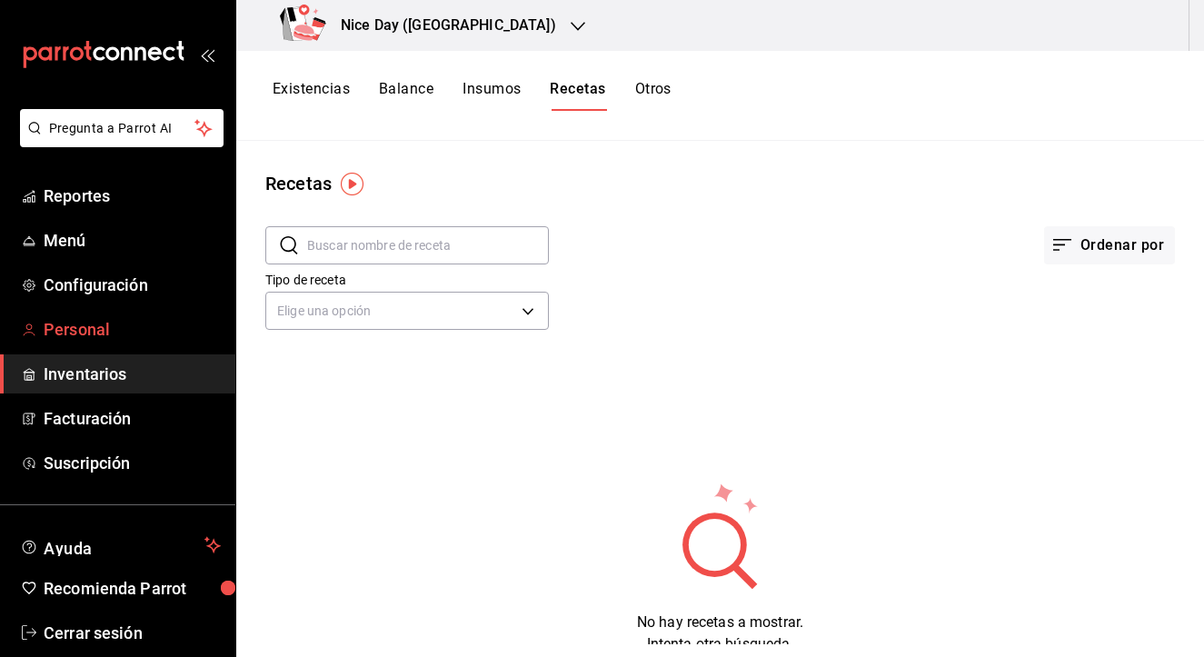
click at [94, 331] on span "Personal" at bounding box center [132, 329] width 177 height 25
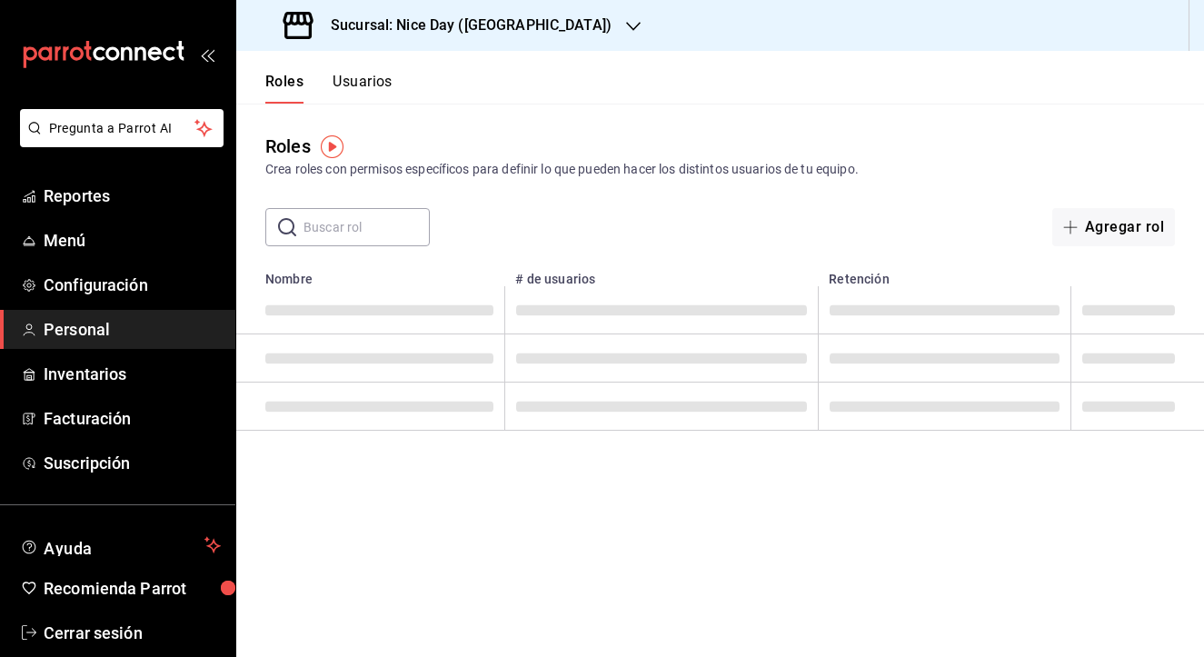
click at [358, 82] on button "Usuarios" at bounding box center [363, 88] width 60 height 31
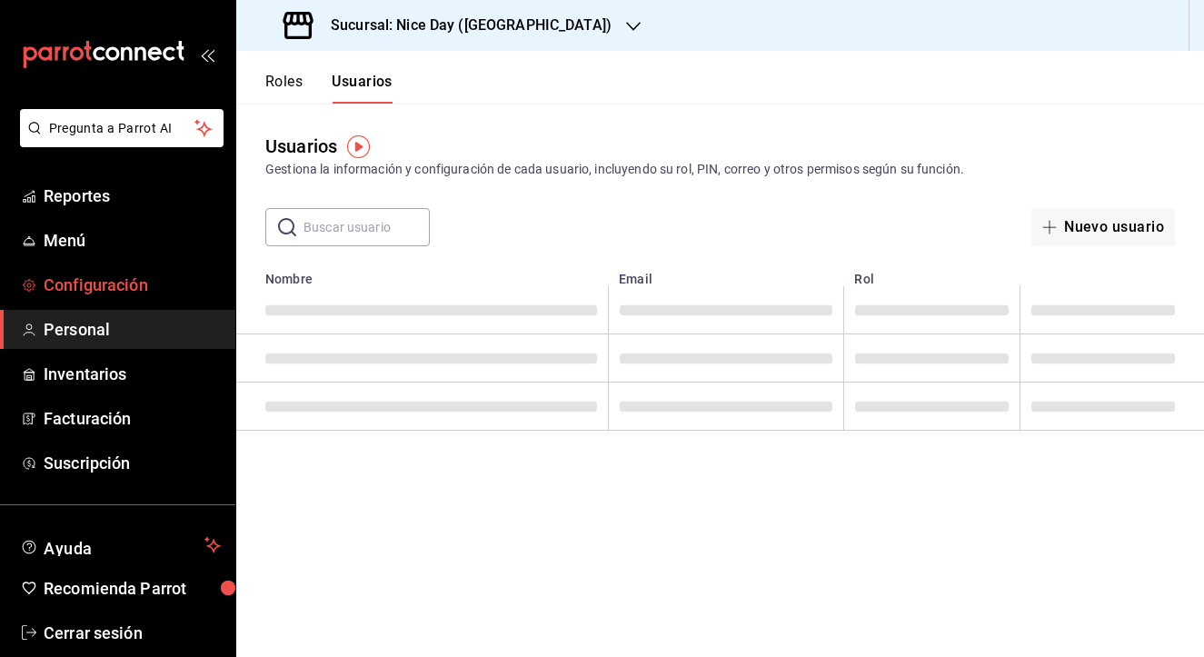
click at [80, 283] on span "Configuración" at bounding box center [132, 285] width 177 height 25
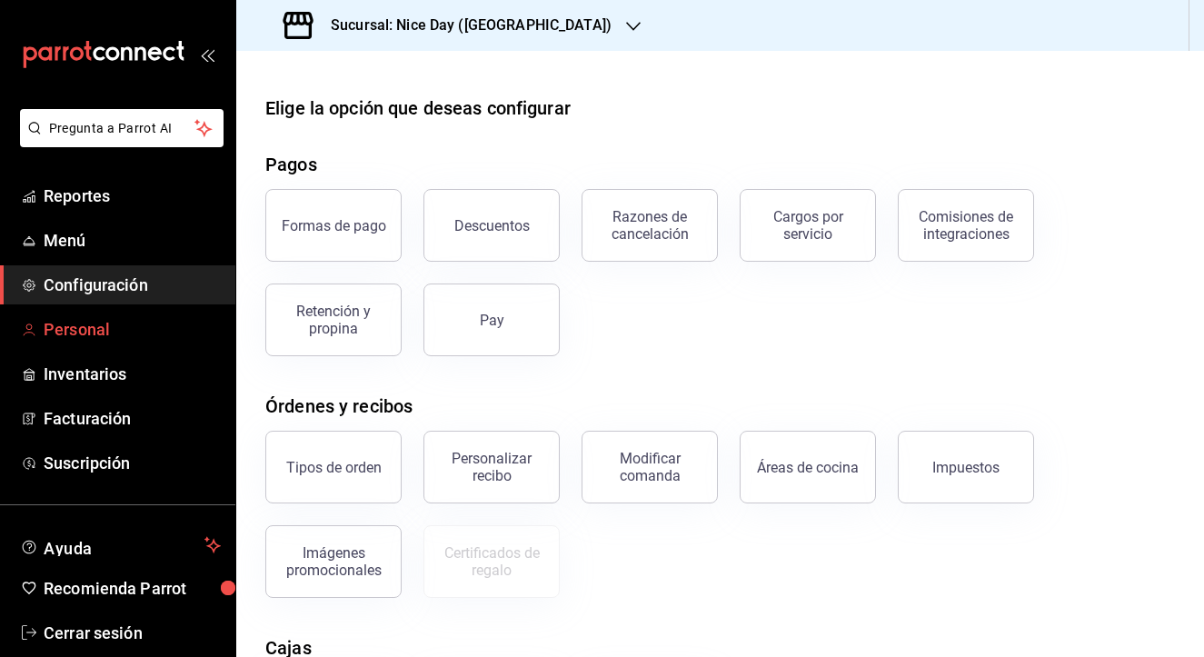
click at [60, 348] on link "Personal" at bounding box center [117, 329] width 235 height 39
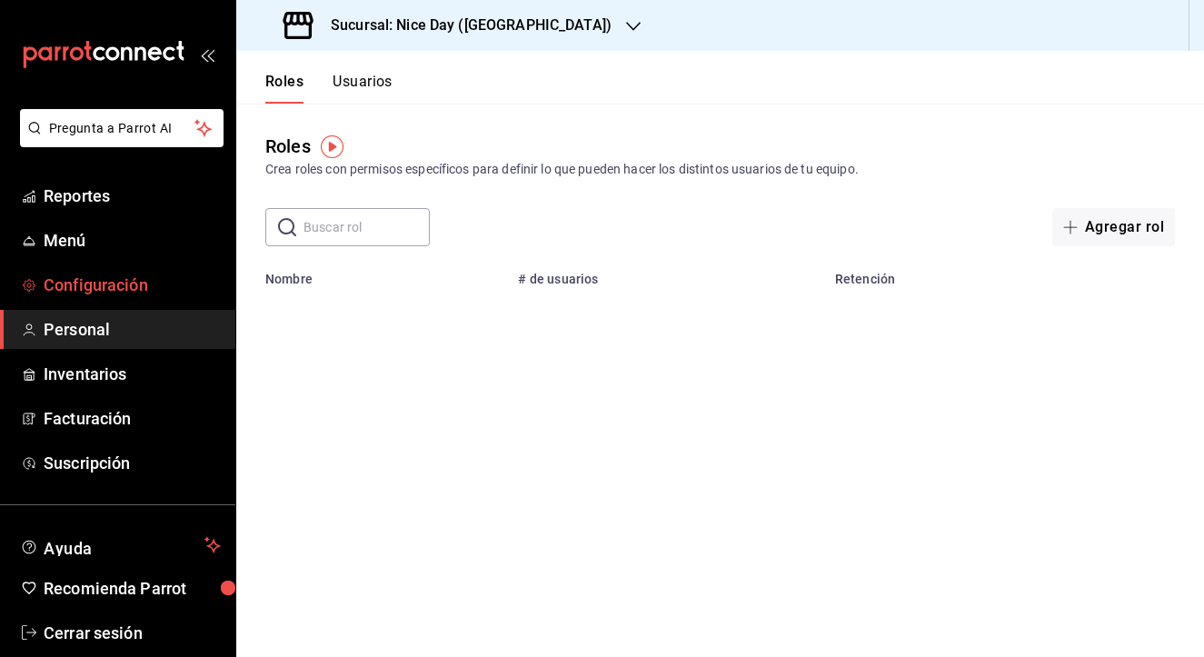
click at [70, 289] on span "Configuración" at bounding box center [132, 285] width 177 height 25
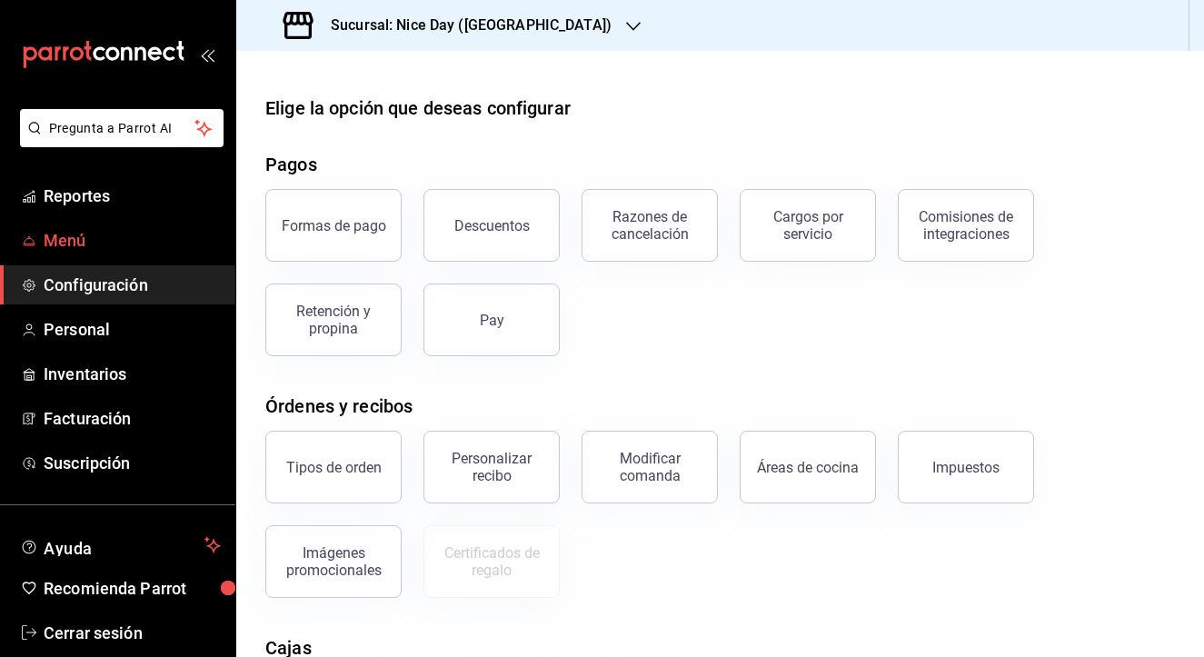
click at [65, 238] on span "Menú" at bounding box center [132, 240] width 177 height 25
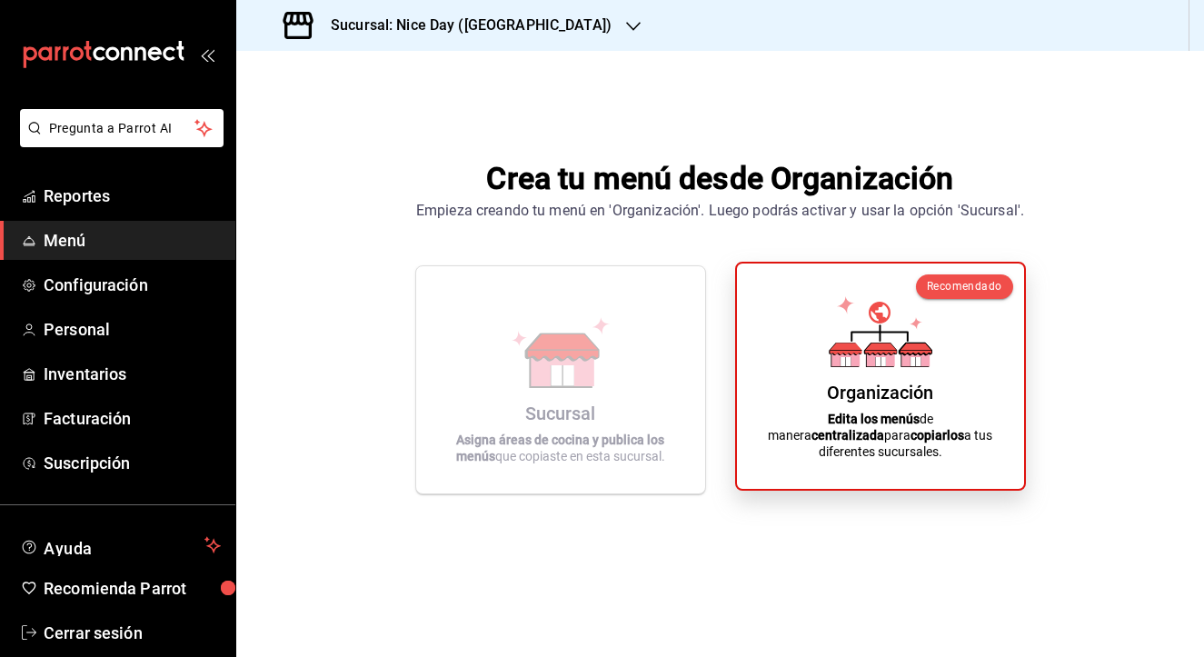
click at [769, 343] on div "Organización Edita los menús de manera centralizada para copiarlos a tus difere…" at bounding box center [880, 376] width 243 height 196
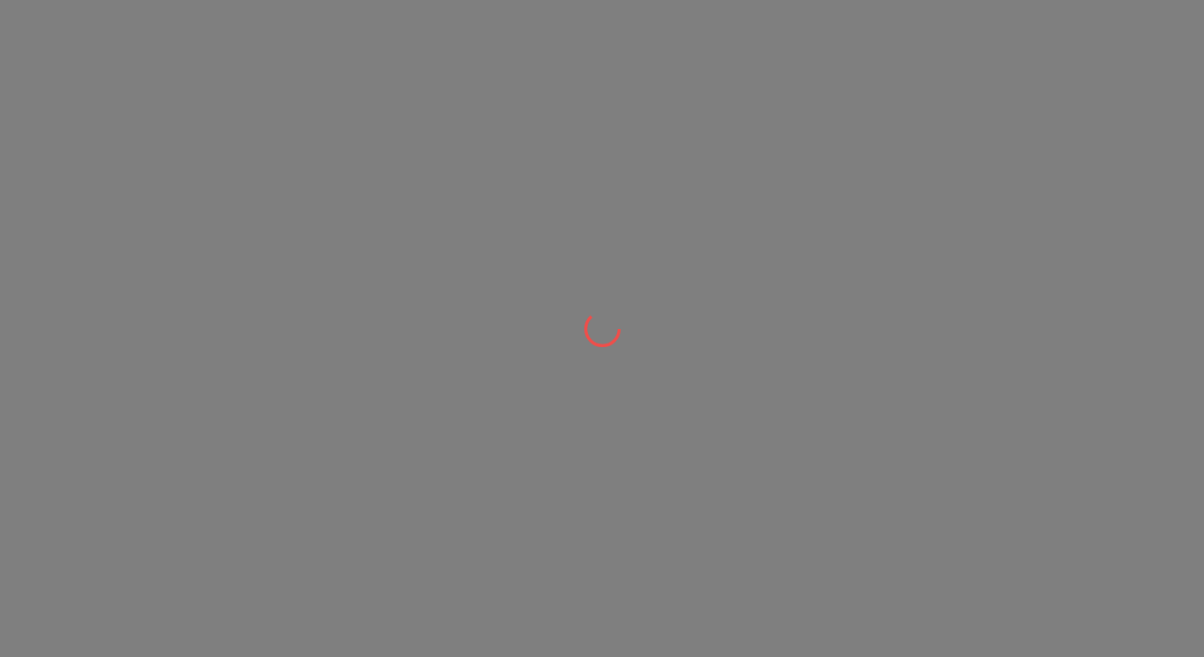
click at [738, 263] on div at bounding box center [602, 328] width 1204 height 657
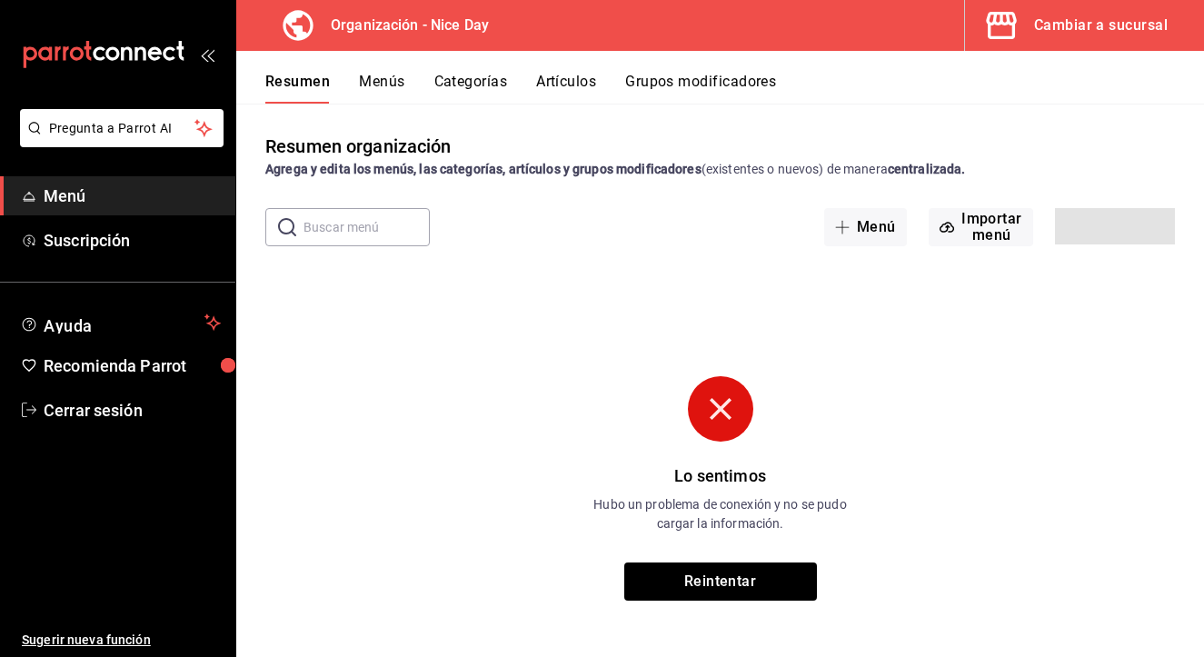
drag, startPoint x: 800, startPoint y: 23, endPoint x: 480, endPoint y: 309, distance: 429.8
click at [480, 309] on div "Lo sentimos Hubo un problema de conexión y no se pudo cargar la información. Re…" at bounding box center [720, 488] width 968 height 454
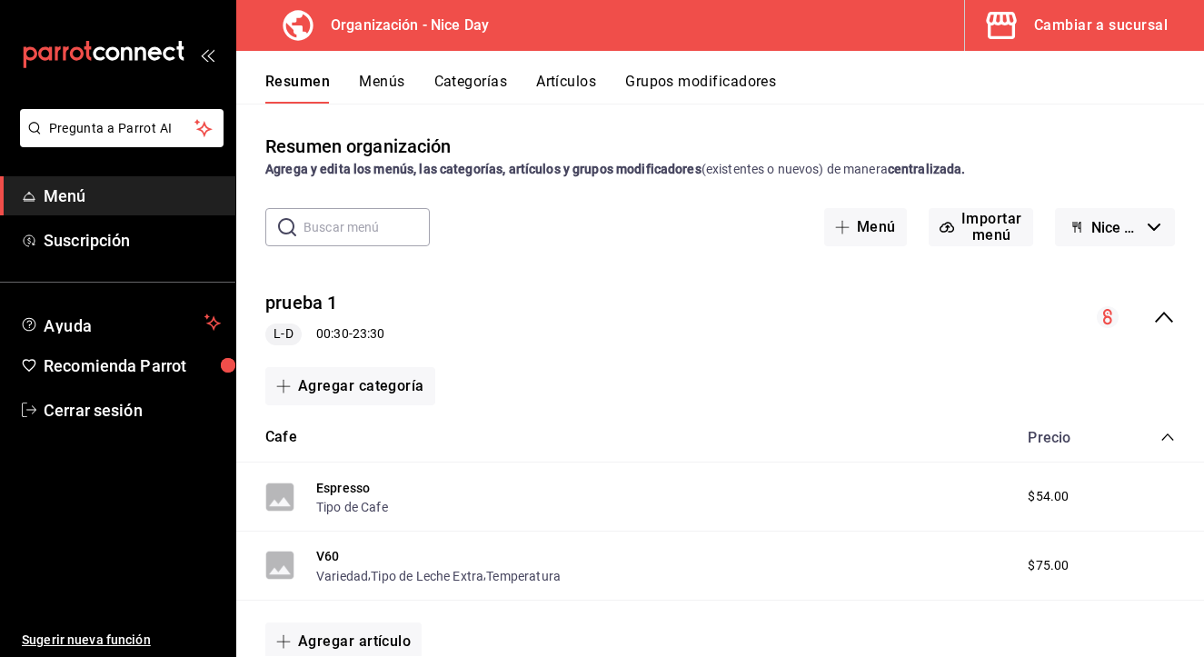
click at [557, 374] on div "Agregar categoría" at bounding box center [719, 386] width 909 height 38
click at [399, 77] on button "Menús" at bounding box center [381, 88] width 45 height 31
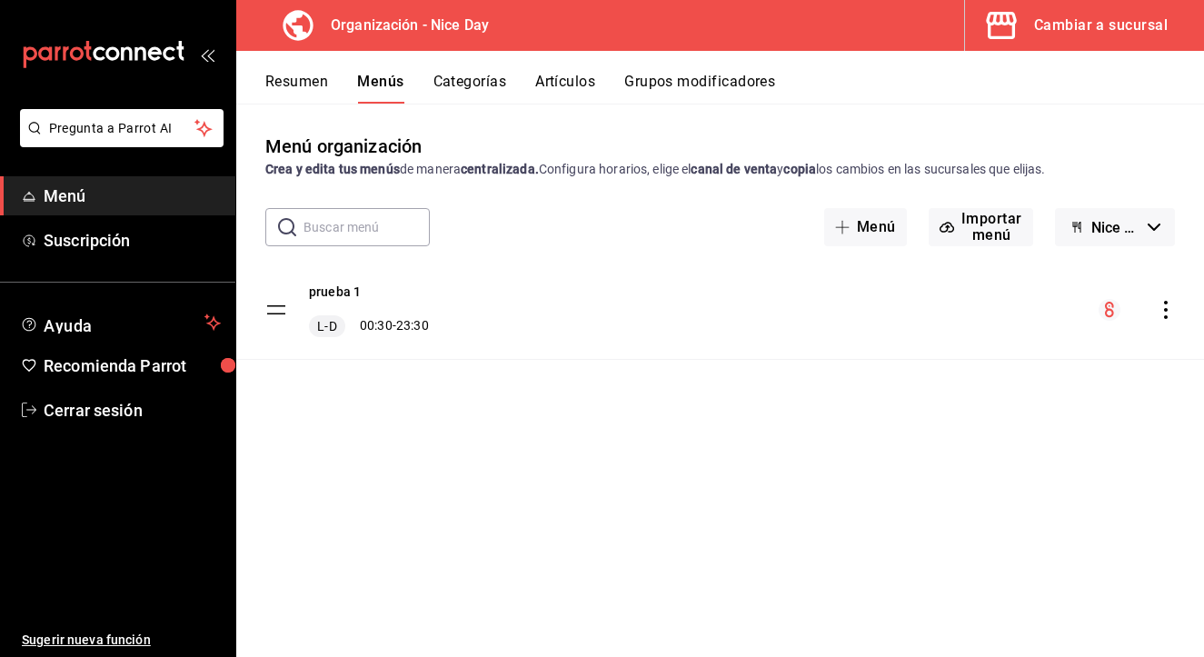
click at [452, 91] on button "Categorías" at bounding box center [470, 88] width 74 height 31
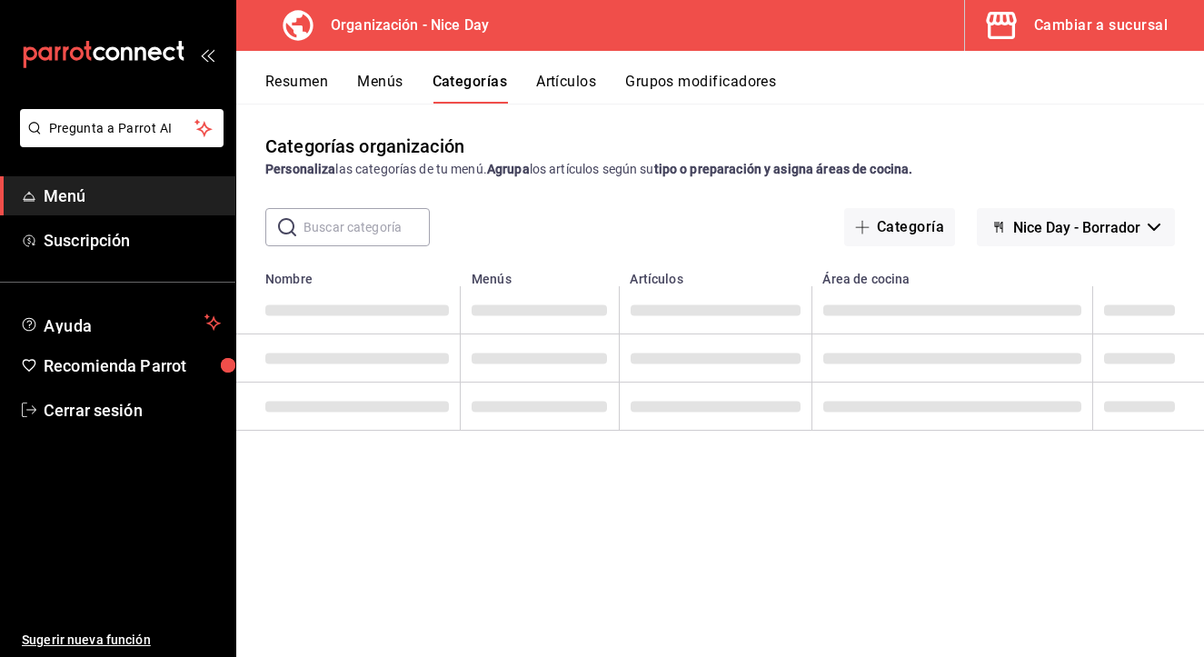
click at [578, 84] on button "Artículos" at bounding box center [566, 88] width 60 height 31
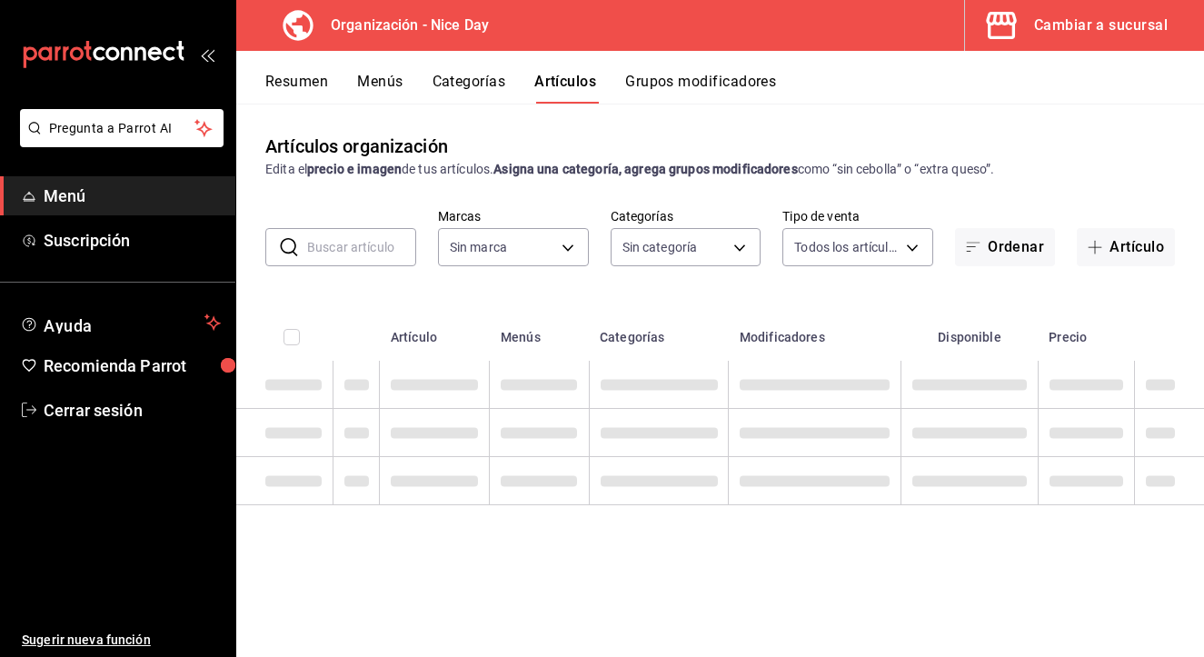
click at [697, 84] on button "Grupos modificadores" at bounding box center [700, 88] width 151 height 31
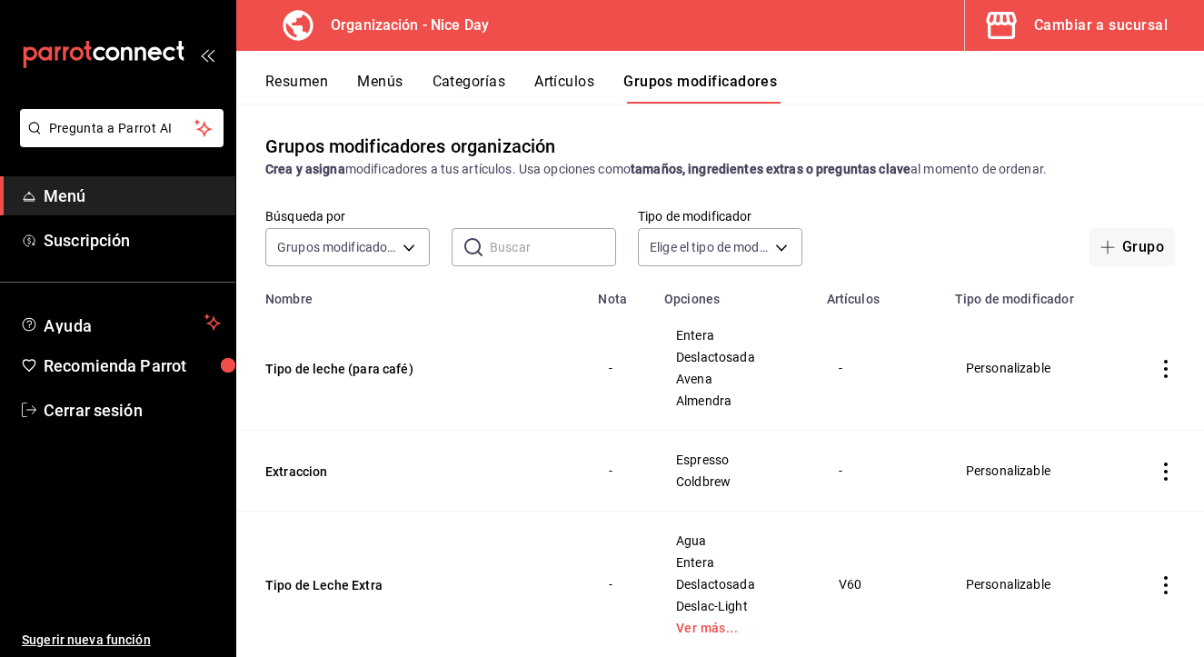
click at [681, 369] on div "Entera Deslactosada Avena Almendra" at bounding box center [734, 368] width 119 height 80
drag, startPoint x: 1049, startPoint y: 364, endPoint x: 1059, endPoint y: 364, distance: 10.0
click at [1048, 364] on td "Personalizable" at bounding box center [1036, 368] width 184 height 124
click at [1166, 369] on icon "actions" at bounding box center [1166, 369] width 4 height 18
click at [1107, 154] on div at bounding box center [602, 328] width 1204 height 657
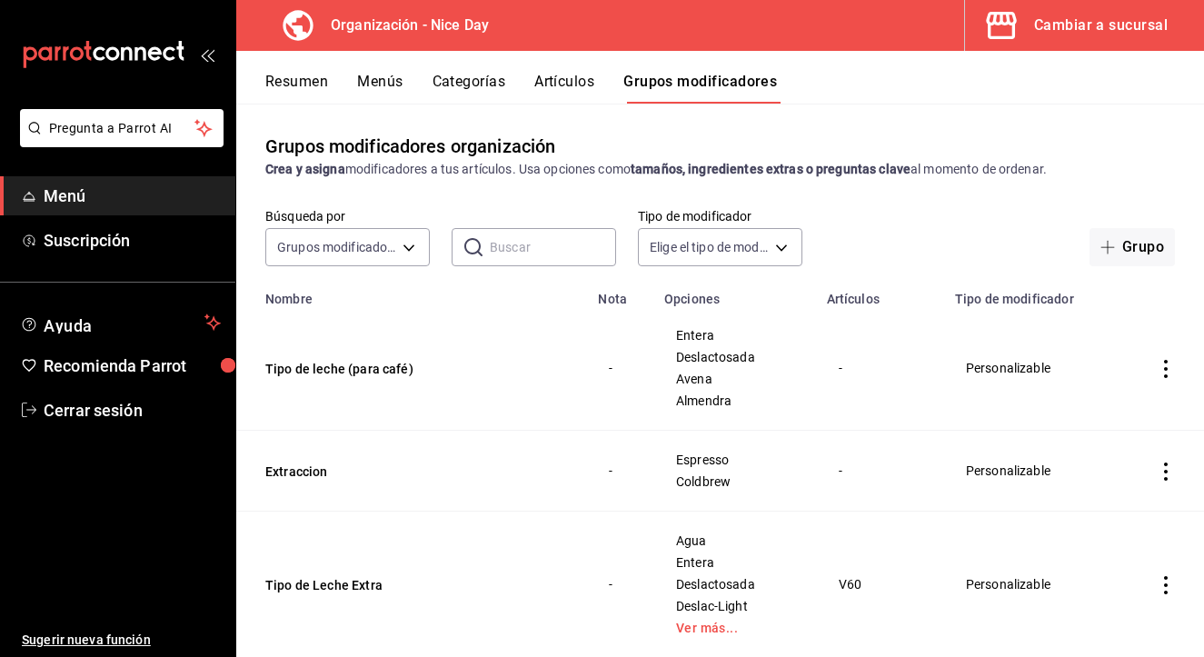
click at [579, 81] on button "Artículos" at bounding box center [564, 88] width 60 height 31
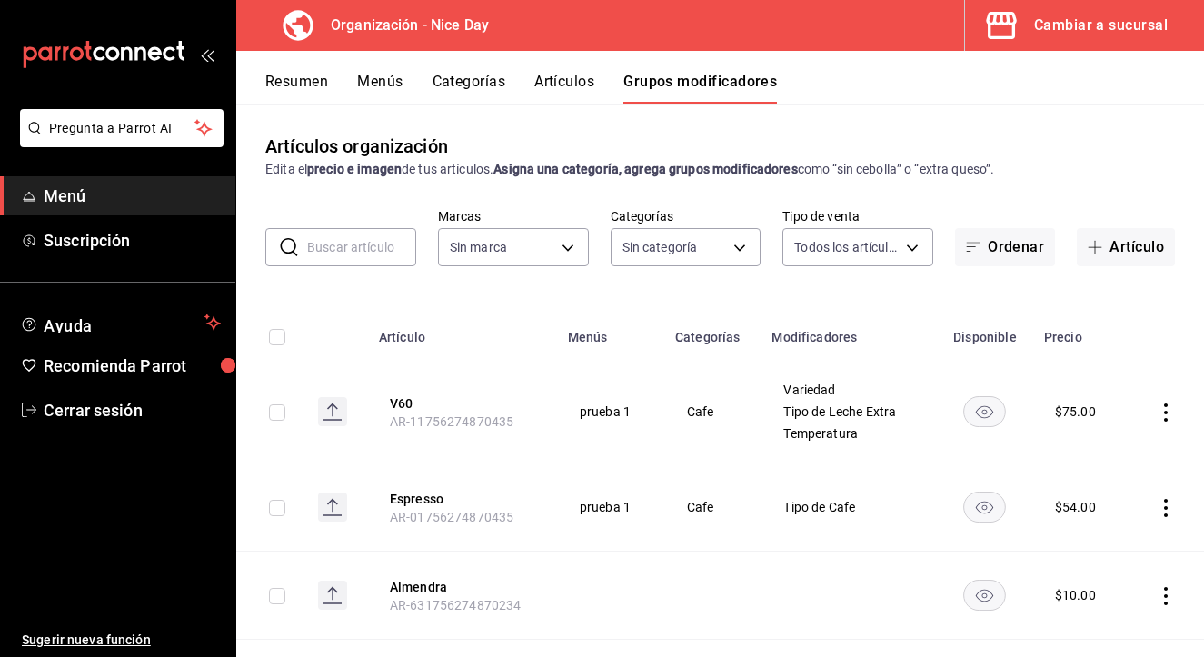
type input "5825f19a-402a-42a5-95c0-b8b4e9c9288b,2c7f5e67-b734-49da-b2eb-76a1cca05806,04a7a…"
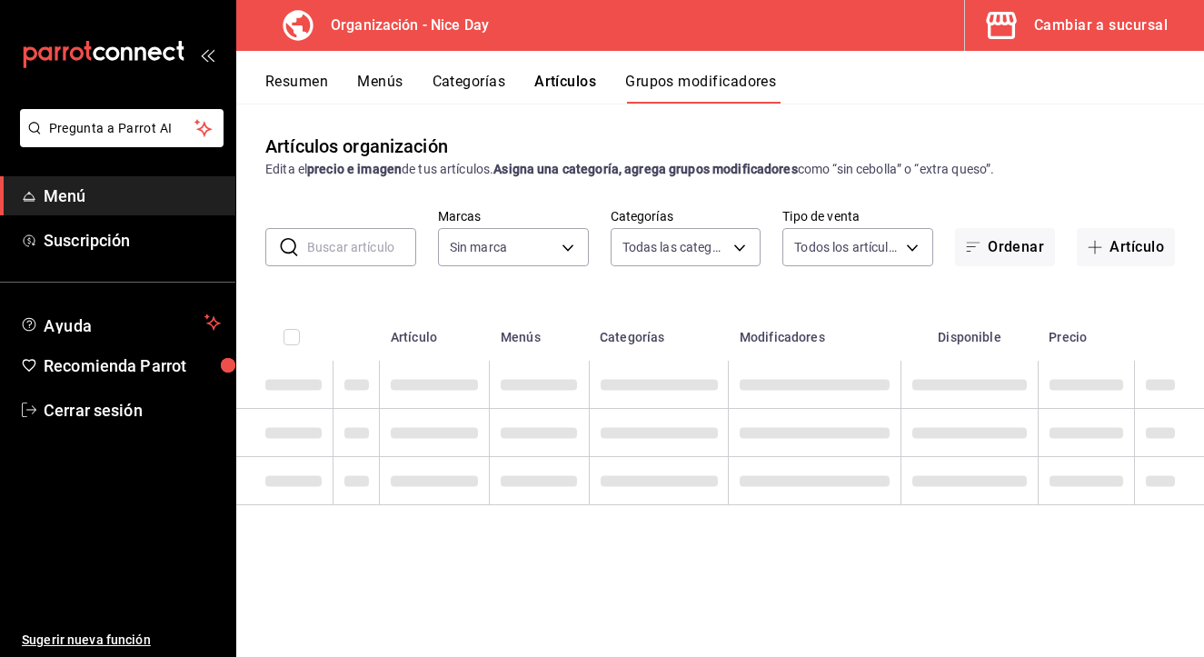
click at [392, 86] on button "Menús" at bounding box center [379, 88] width 45 height 31
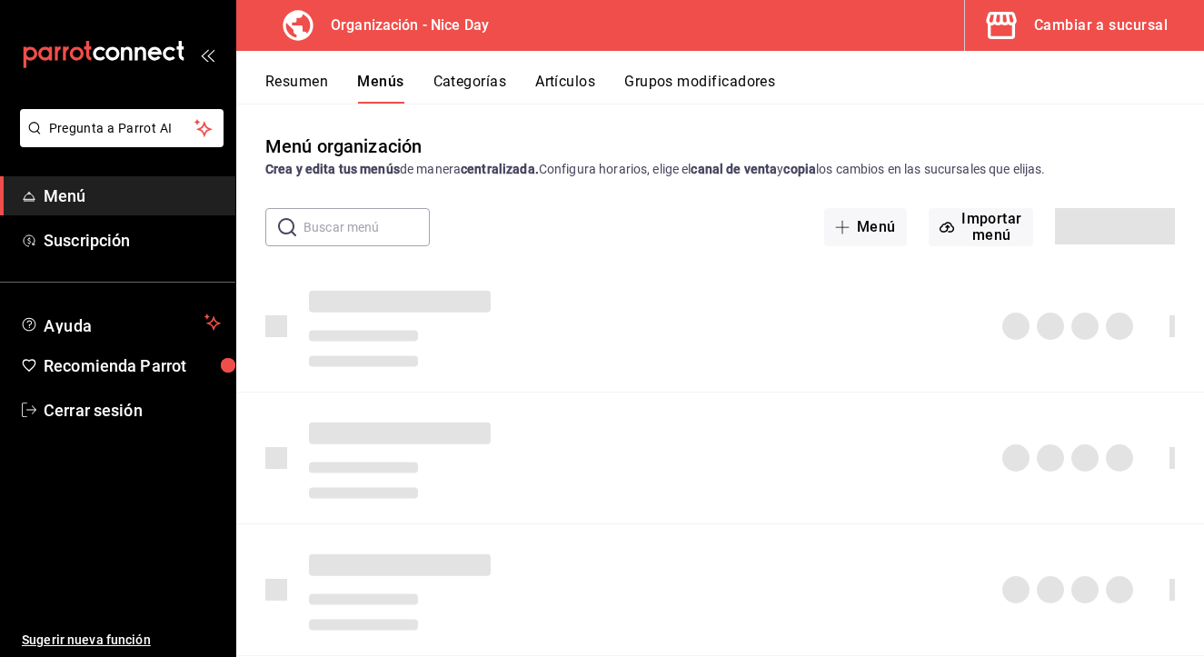
click at [675, 248] on div "Menú organización Crea y edita tus menús de manera centralizada. Configura hora…" at bounding box center [720, 394] width 968 height 523
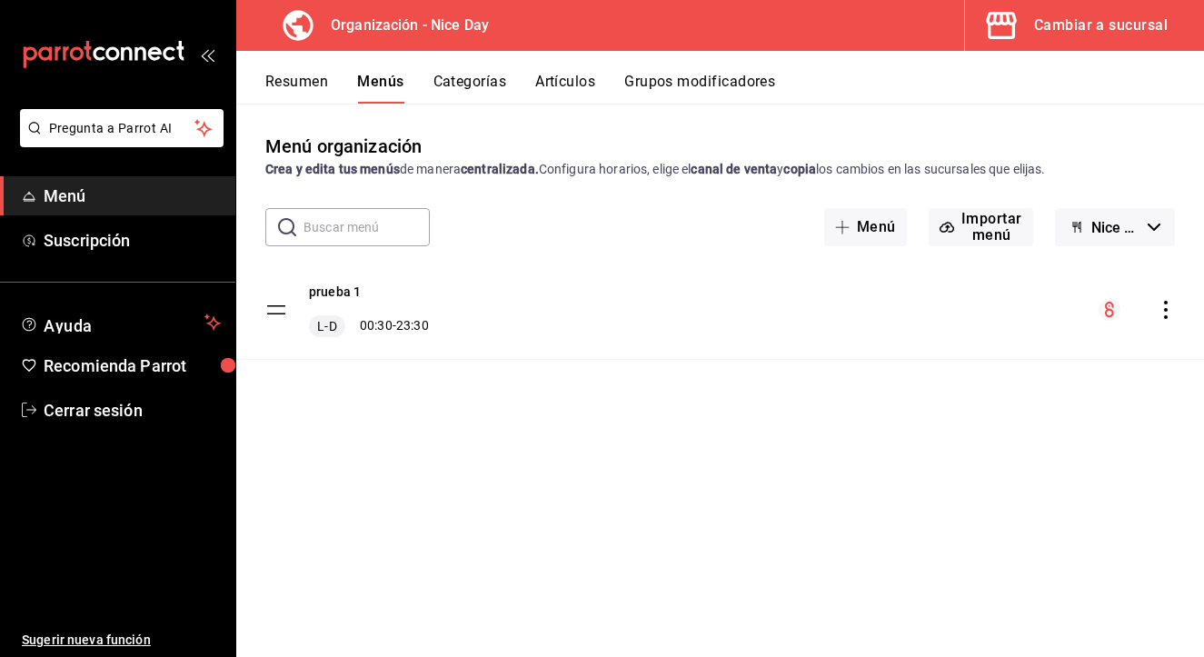
click at [512, 451] on div "Menú organización Crea y edita tus menús de manera centralizada. Configura hora…" at bounding box center [720, 394] width 968 height 523
click at [1169, 319] on div "menu-maker-table" at bounding box center [1136, 310] width 76 height 22
click at [1162, 308] on icon "actions" at bounding box center [1166, 310] width 18 height 18
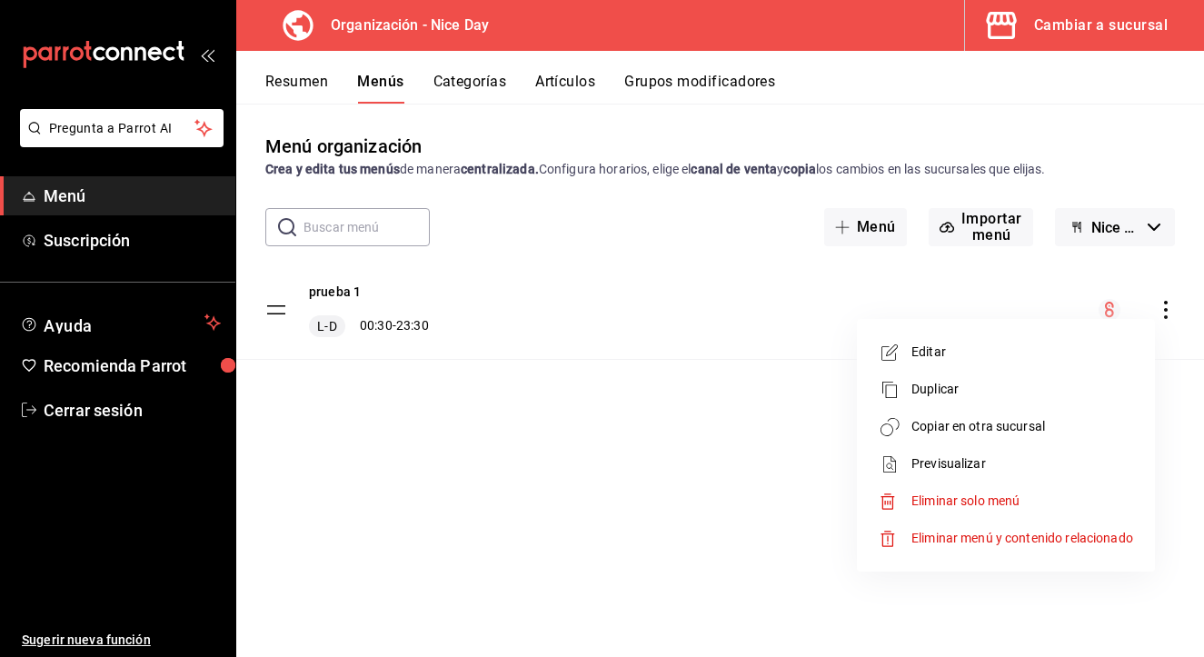
click at [940, 535] on span "Eliminar menú y contenido relacionado" at bounding box center [1022, 538] width 222 height 15
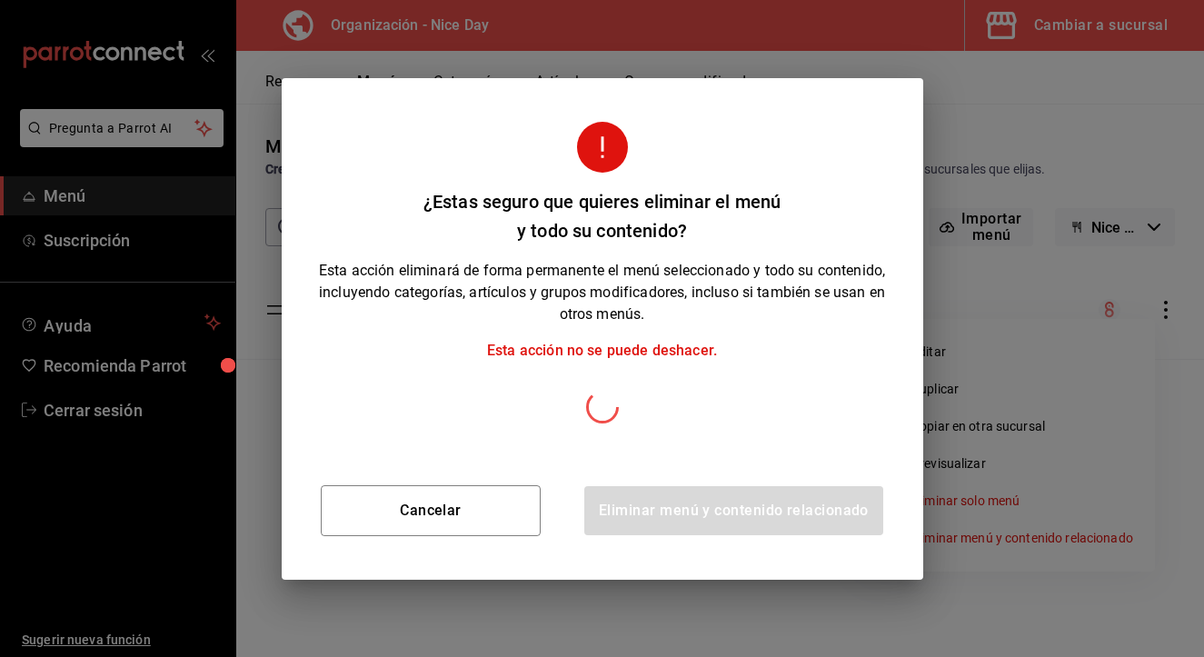
click at [736, 178] on h2 "¿Estas seguro que quieres eliminar el menú y todo su contenido?" at bounding box center [602, 169] width 641 height 182
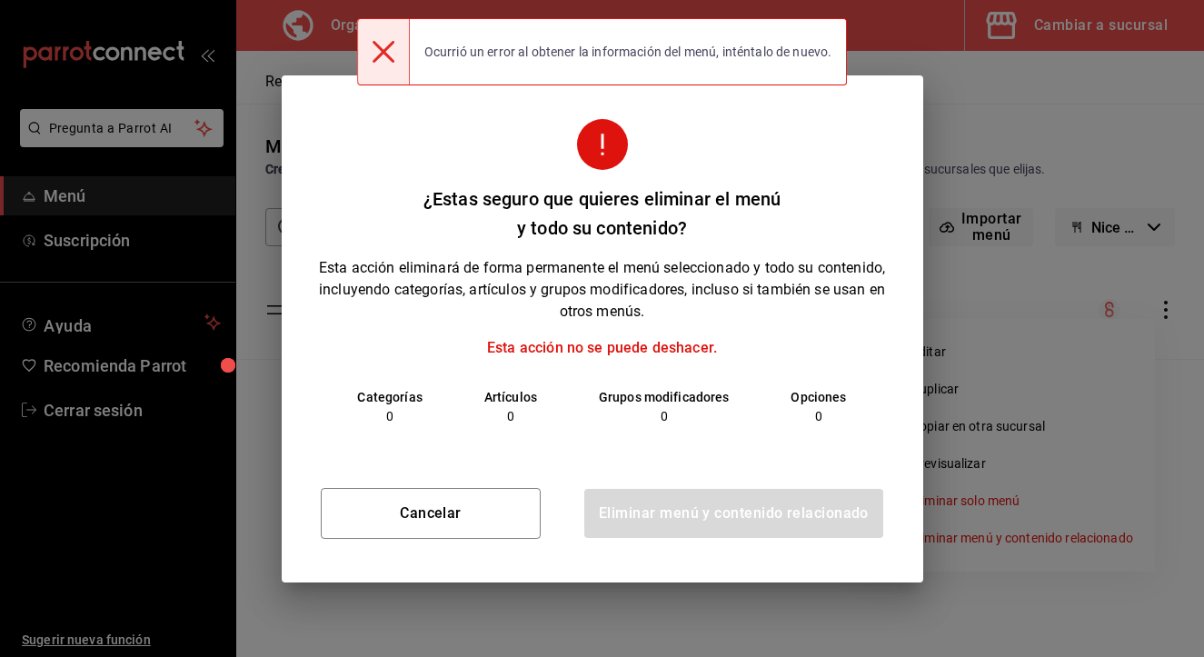
click at [770, 144] on h2 "¿Estas seguro que quieres eliminar el menú y todo su contenido?" at bounding box center [602, 166] width 641 height 182
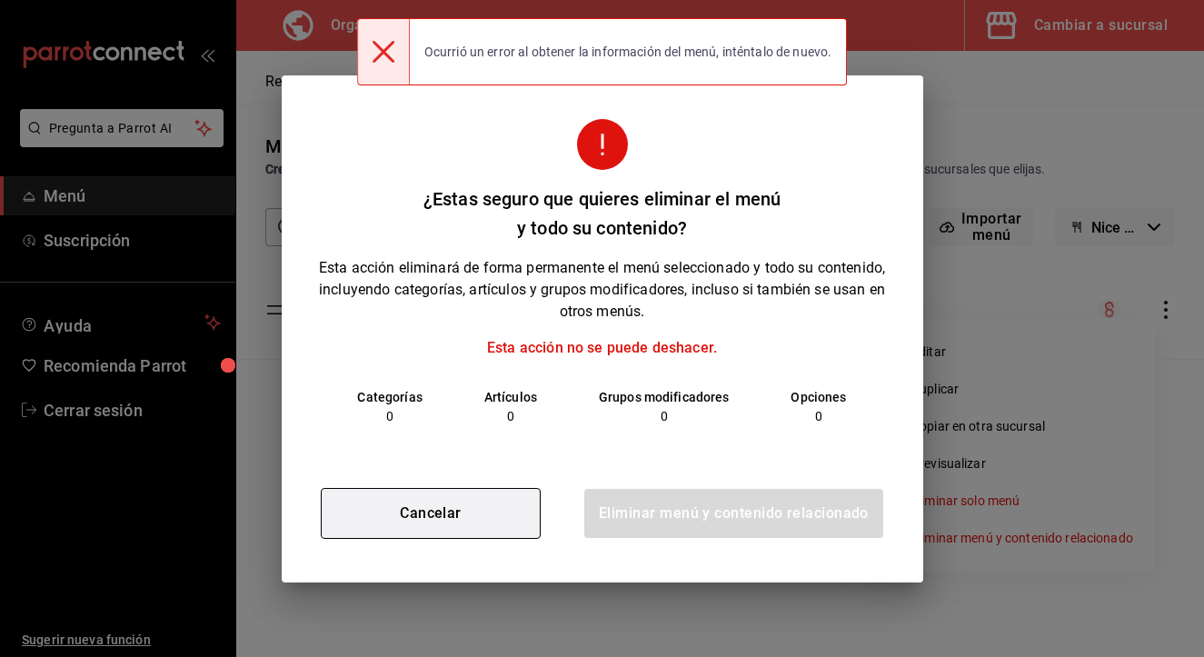
click at [466, 510] on button "Cancelar" at bounding box center [431, 513] width 220 height 51
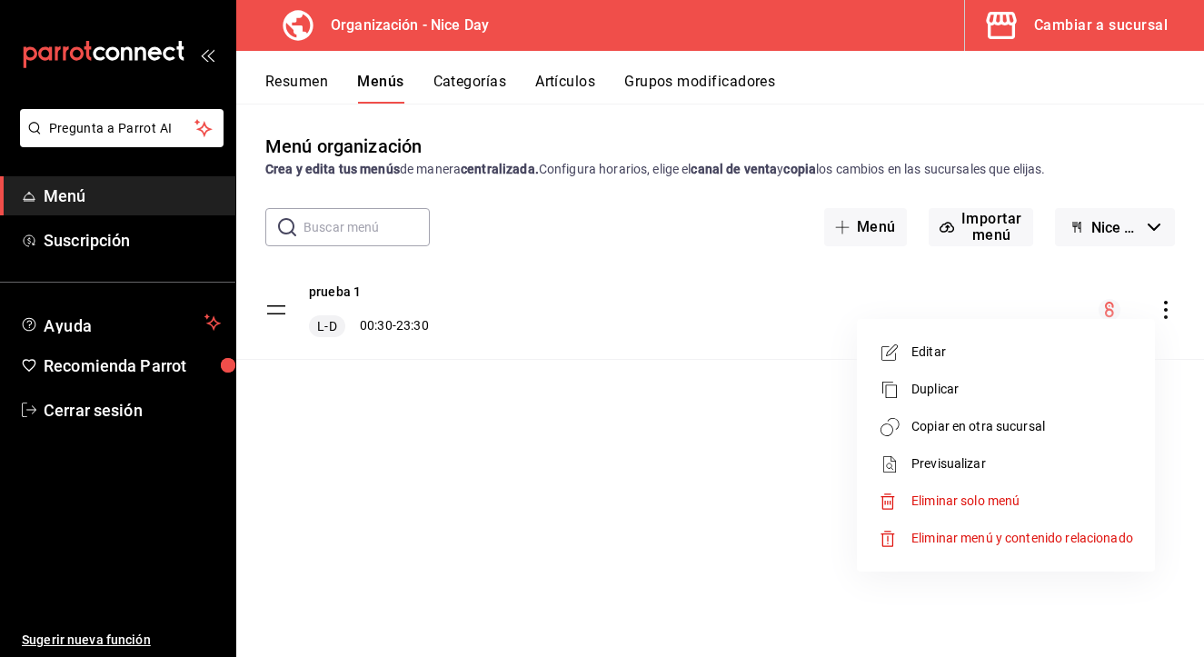
click at [965, 541] on span "Eliminar menú y contenido relacionado" at bounding box center [1022, 538] width 222 height 15
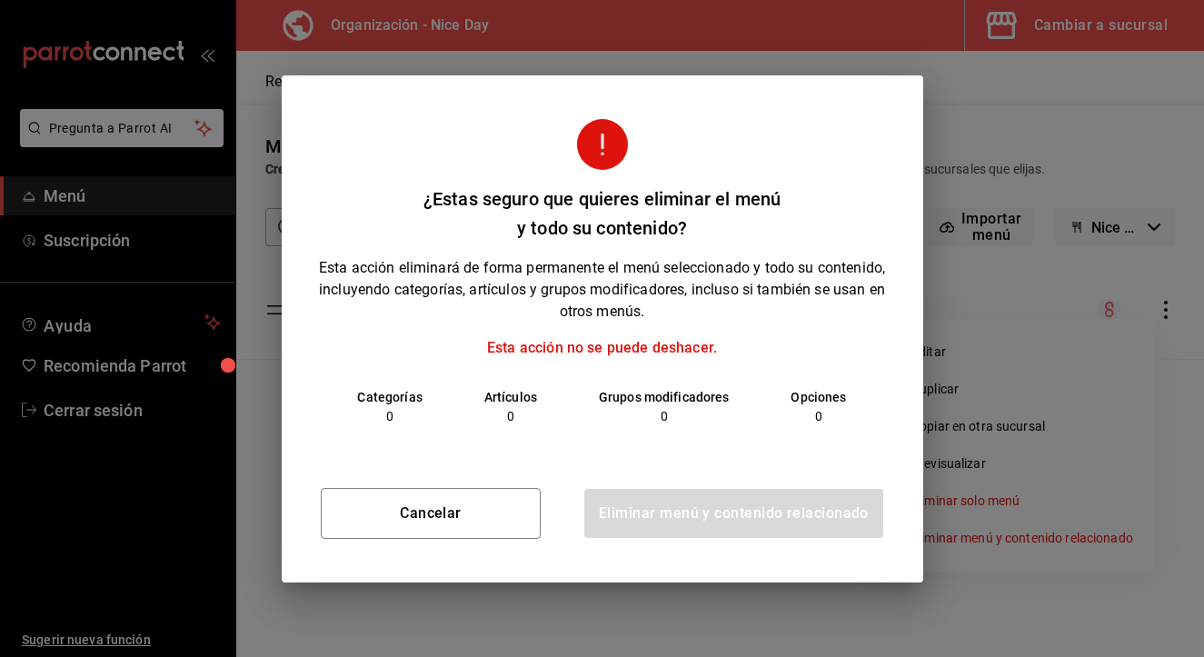
click at [624, 449] on div "Cancelar Eliminar menú y contenido relacionado" at bounding box center [602, 513] width 641 height 138
click at [490, 404] on p "Artículos" at bounding box center [510, 397] width 53 height 19
click at [654, 223] on h2 "¿Estas seguro que quieres eliminar el menú y todo su contenido?" at bounding box center [602, 166] width 641 height 182
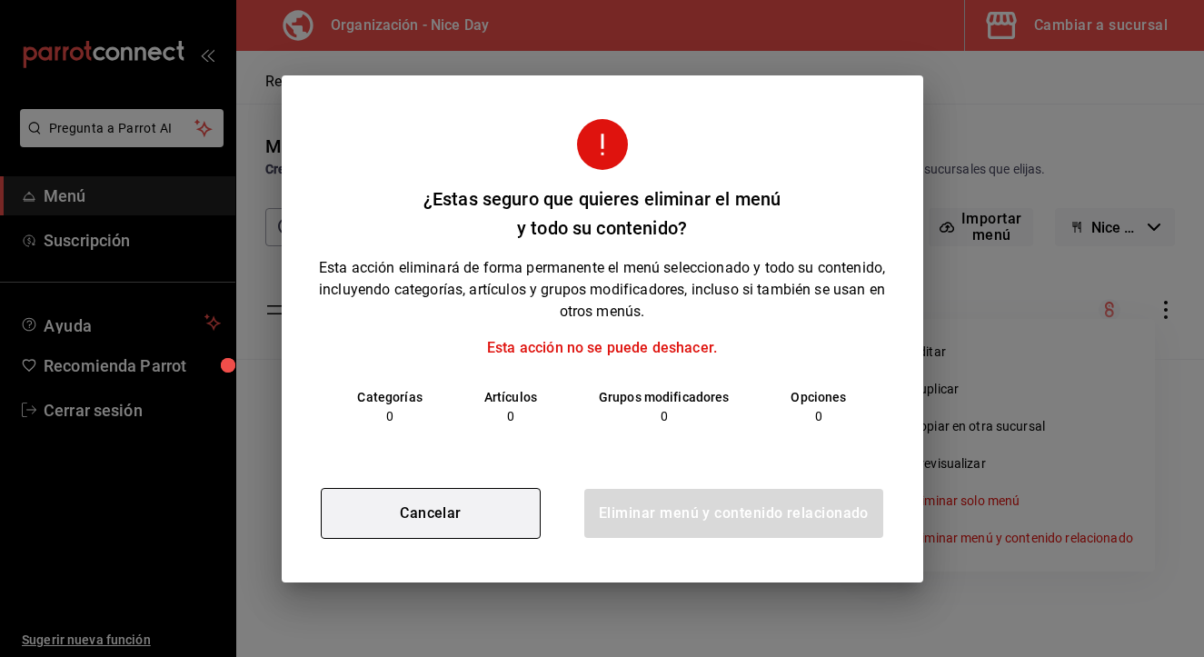
click at [508, 520] on button "Cancelar" at bounding box center [431, 513] width 220 height 51
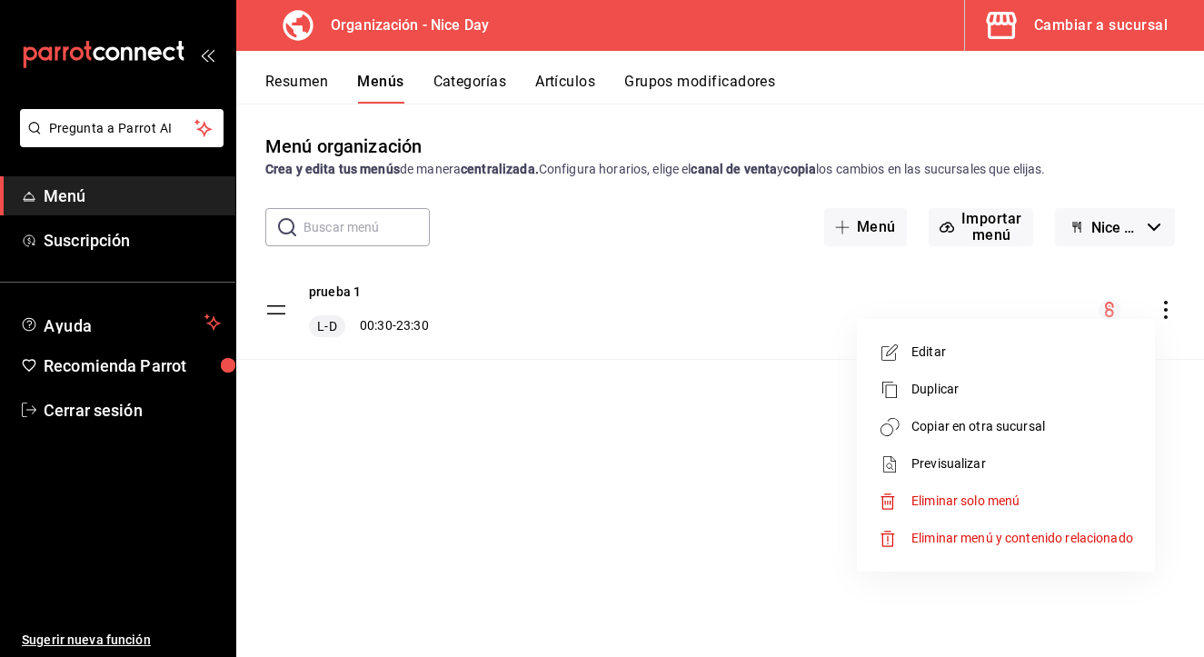
click at [706, 427] on div at bounding box center [602, 328] width 1204 height 657
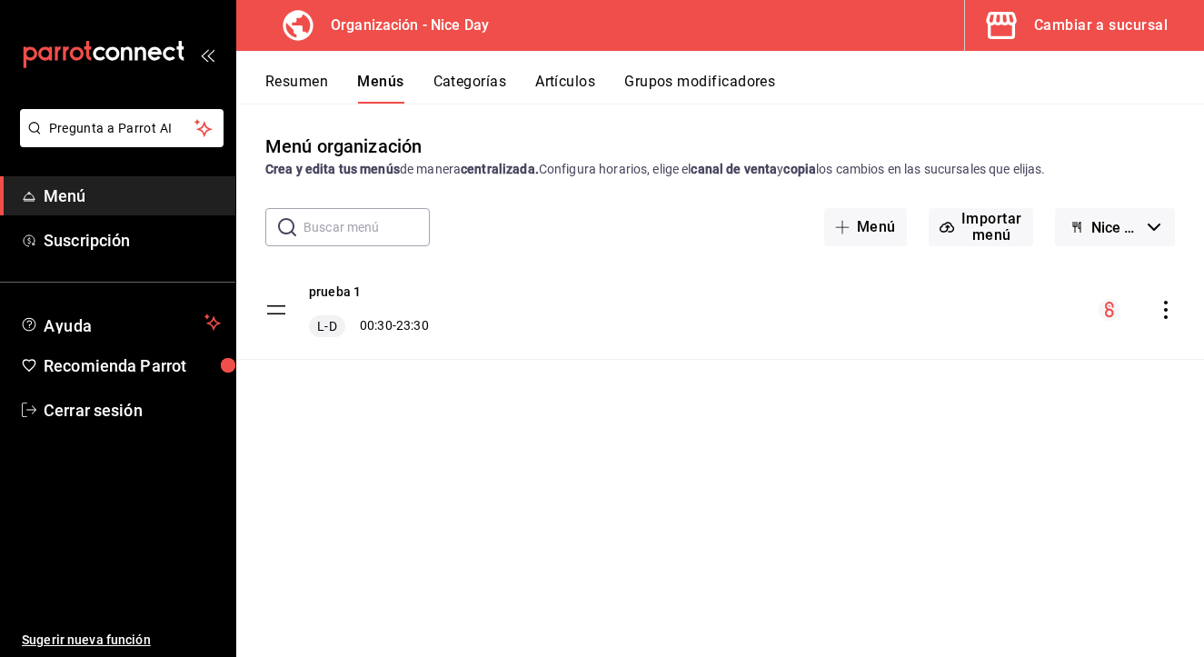
click at [1167, 301] on icon "actions" at bounding box center [1166, 310] width 18 height 18
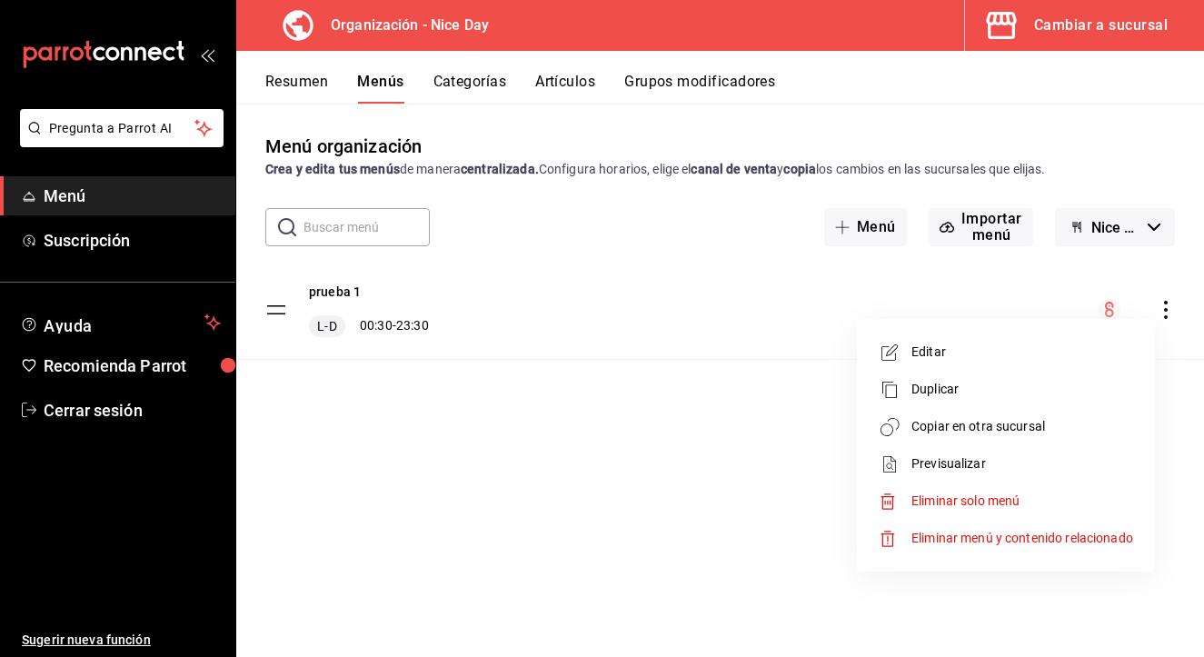
click at [1000, 525] on li "Eliminar menú y contenido relacionado" at bounding box center [1005, 538] width 283 height 37
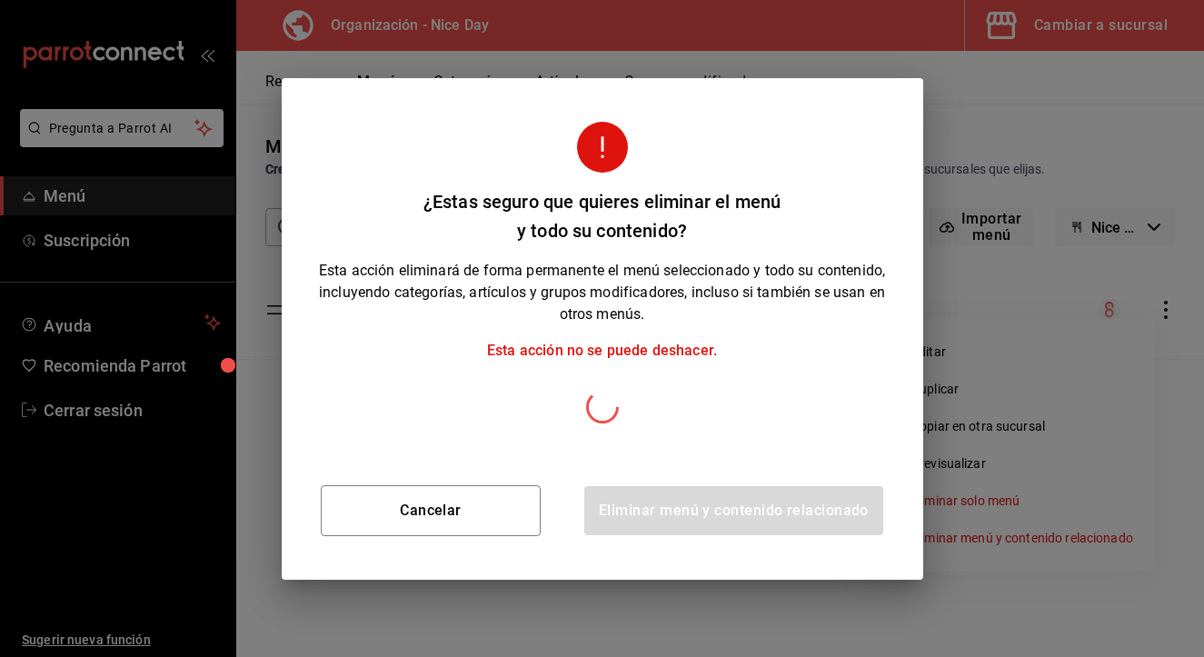
click at [694, 522] on div "Cancelar Eliminar menú y contenido relacionado" at bounding box center [602, 511] width 641 height 138
drag, startPoint x: 711, startPoint y: 99, endPoint x: 869, endPoint y: 162, distance: 169.2
click at [869, 162] on h2 "¿Estas seguro que quieres eliminar el menú y todo su contenido?" at bounding box center [602, 169] width 641 height 182
click at [649, 421] on div at bounding box center [602, 407] width 598 height 33
click at [744, 502] on div "Cancelar Eliminar menú y contenido relacionado" at bounding box center [602, 511] width 641 height 138
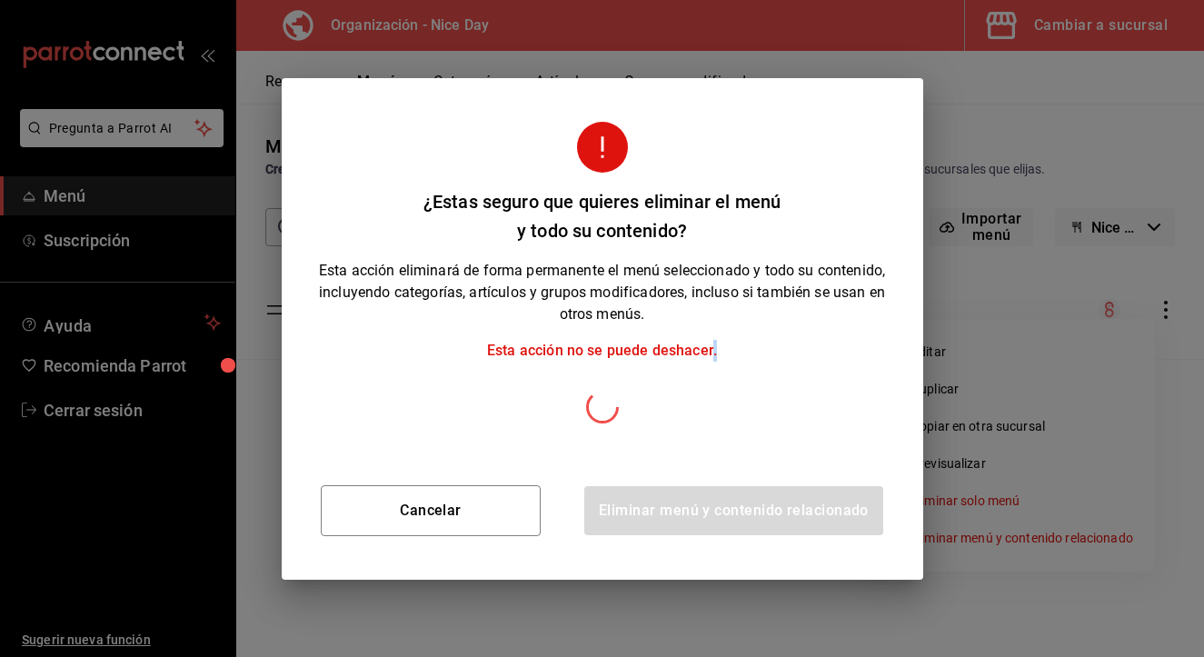
click at [744, 502] on div "Cancelar Eliminar menú y contenido relacionado" at bounding box center [602, 511] width 641 height 138
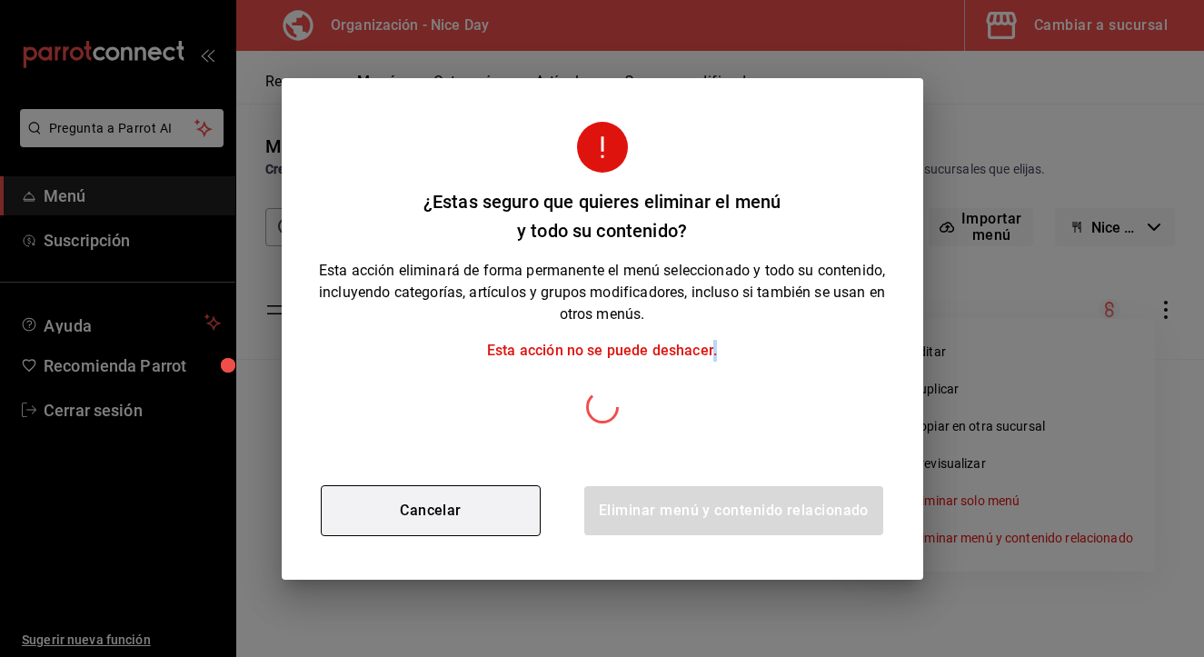
click at [412, 503] on button "Cancelar" at bounding box center [431, 510] width 220 height 51
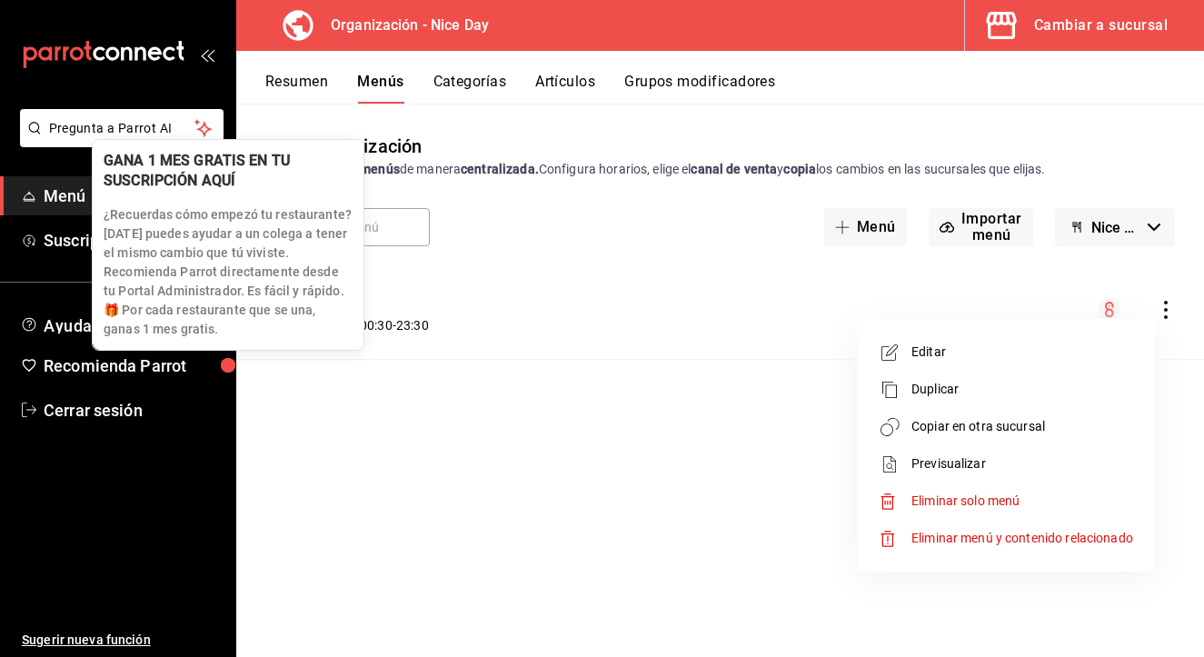
click at [225, 363] on div "button" at bounding box center [228, 365] width 33 height 33
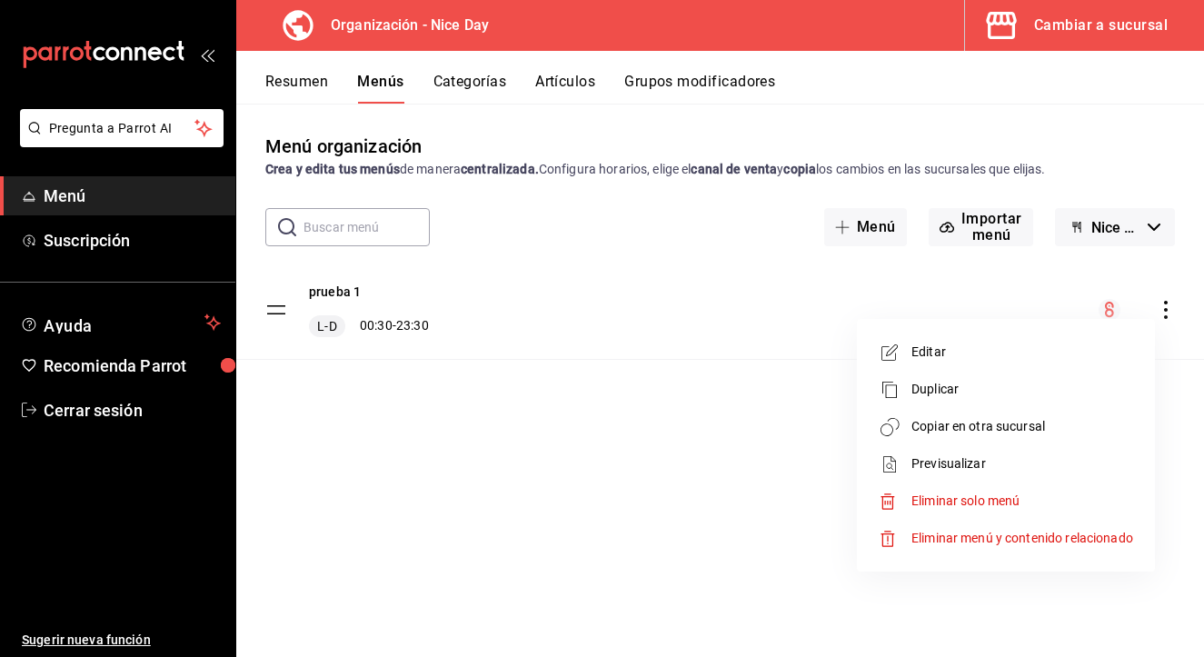
click at [141, 363] on div at bounding box center [602, 328] width 1204 height 657
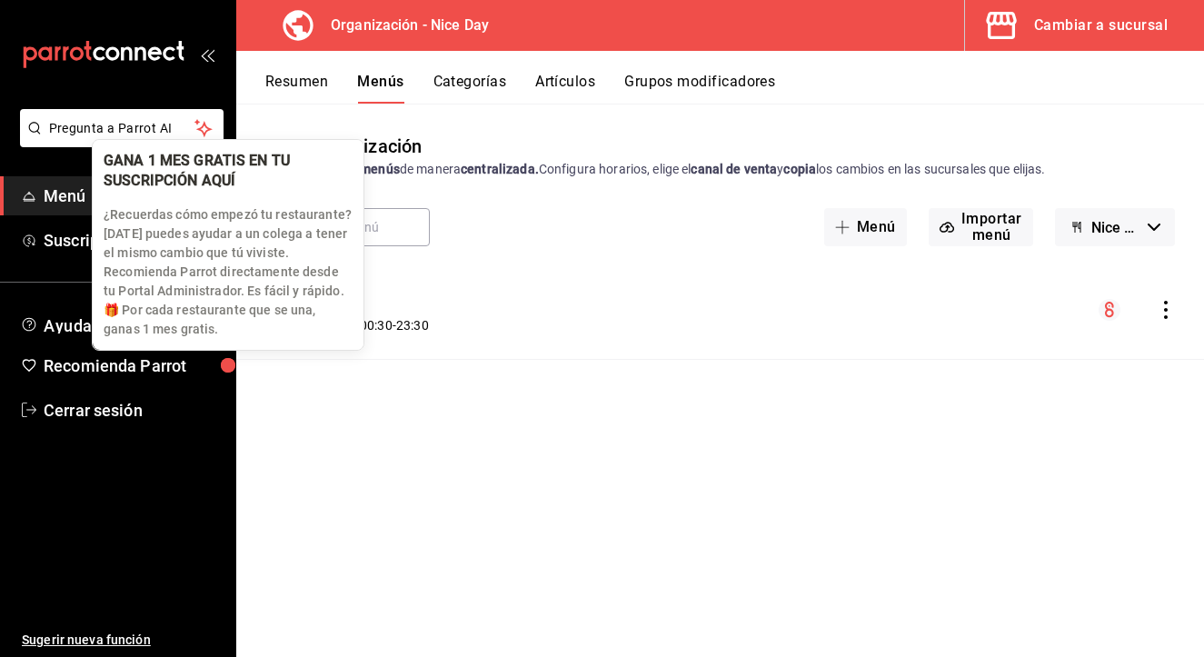
click at [300, 293] on p "¿Recuerdas cómo empezó tu restaurante? [DATE] puedes ayudar a un colega a tener…" at bounding box center [228, 272] width 249 height 134
click at [293, 321] on p "¿Recuerdas cómo empezó tu restaurante? [DATE] puedes ayudar a un colega a tener…" at bounding box center [228, 272] width 249 height 134
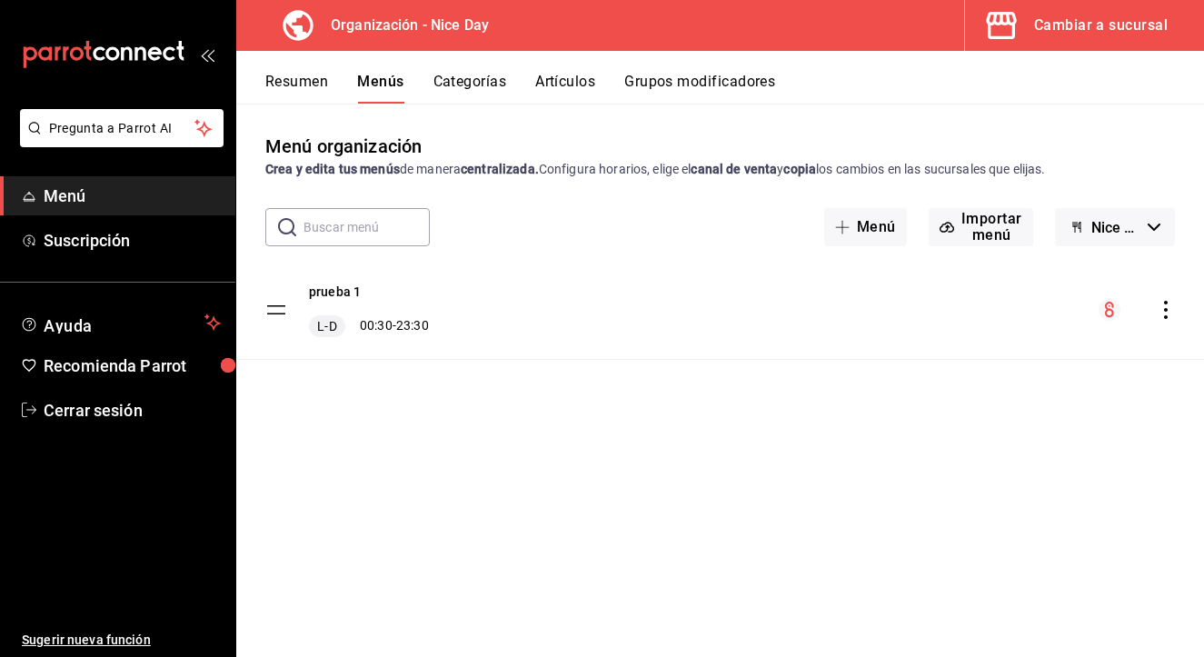
click at [312, 472] on div "Menú organización Crea y edita tus menús de manera centralizada. Configura hora…" at bounding box center [720, 394] width 968 height 523
click at [25, 364] on icon "mailbox folders" at bounding box center [29, 365] width 15 height 15
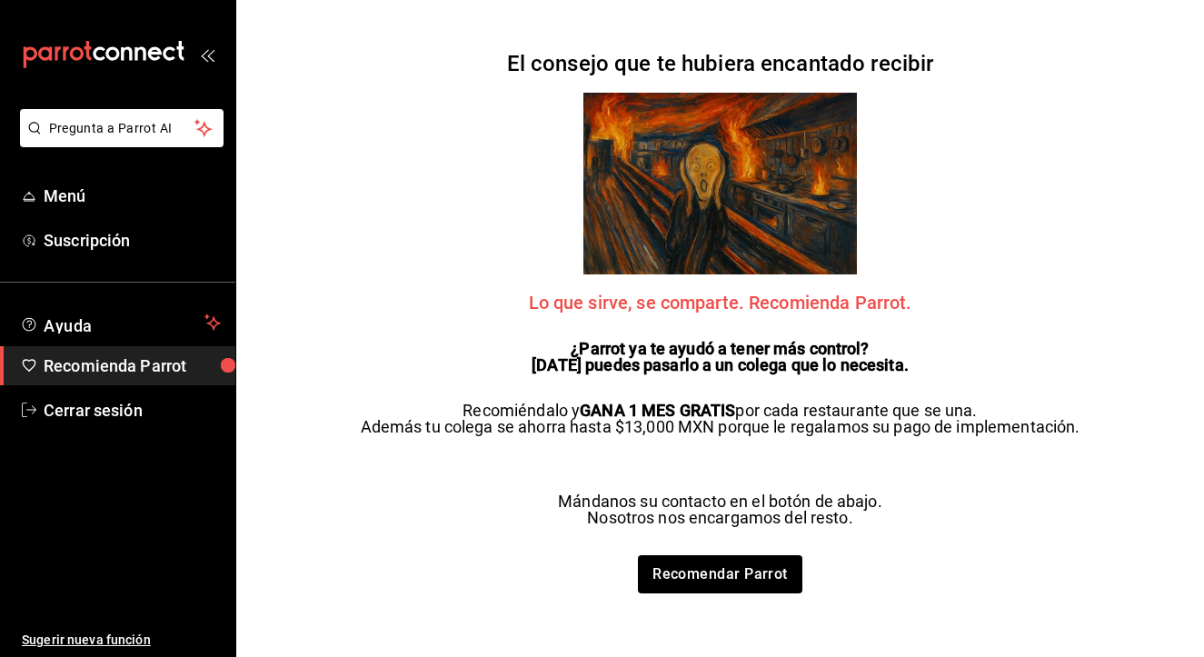
click at [462, 502] on div "El consejo que te hubiera encantado recibir Lo que sirve, se comparte. Recomien…" at bounding box center [721, 328] width 756 height 657
click at [128, 333] on button "Ayuda" at bounding box center [117, 322] width 235 height 36
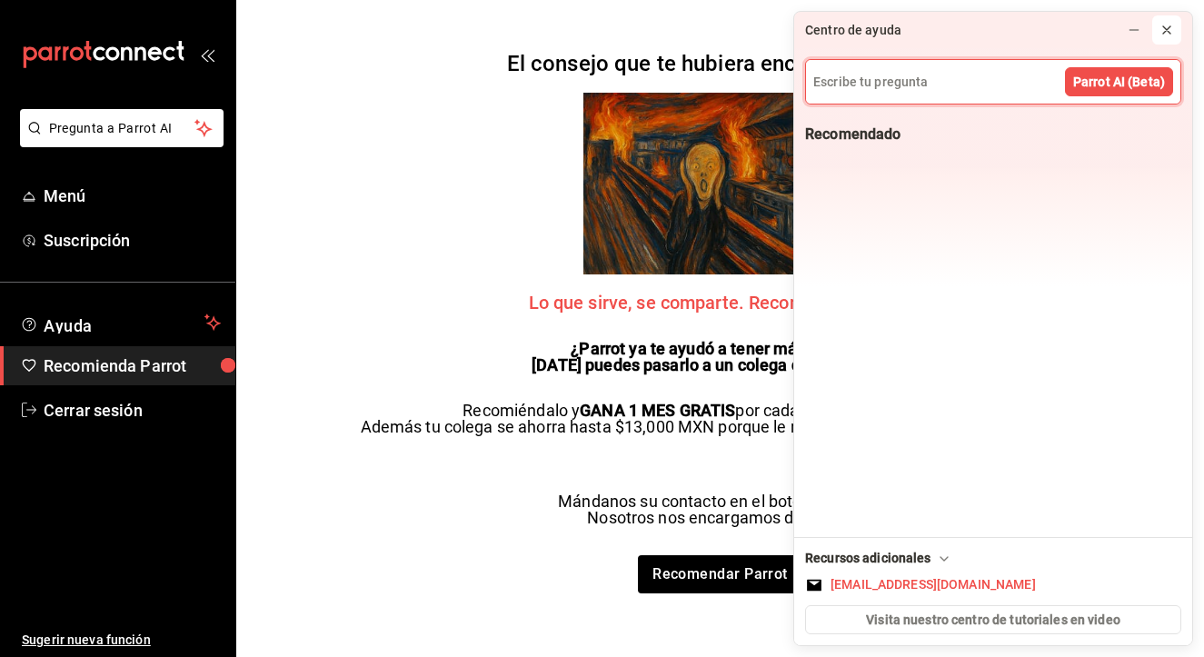
click at [1170, 28] on icon at bounding box center [1166, 30] width 15 height 15
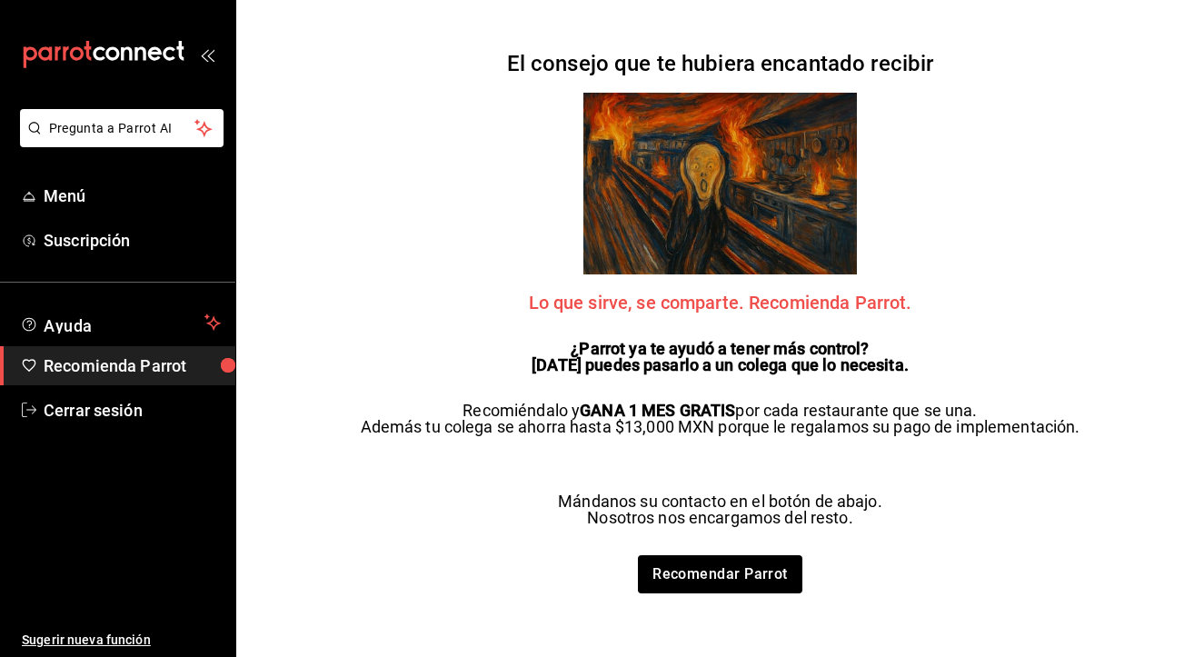
click at [459, 290] on div "El consejo que te hubiera encantado recibir Lo que sirve, se comparte. Recomien…" at bounding box center [721, 328] width 756 height 657
click at [60, 195] on span "Menú" at bounding box center [132, 196] width 177 height 25
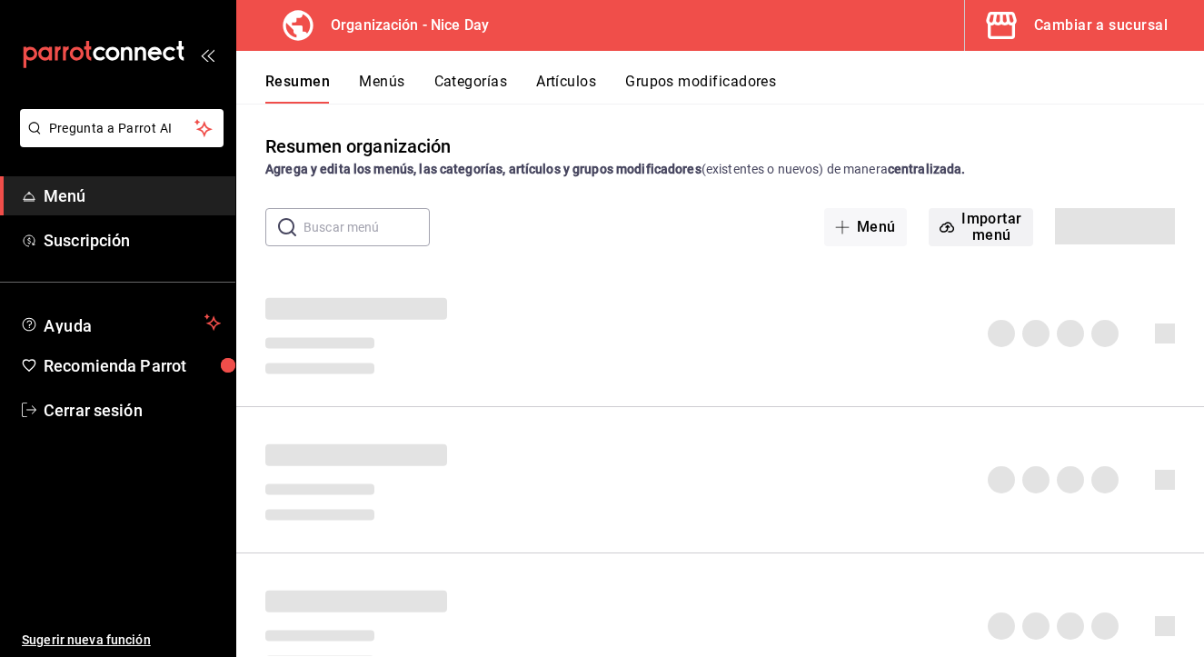
click at [964, 233] on button "Importar menú" at bounding box center [981, 227] width 104 height 38
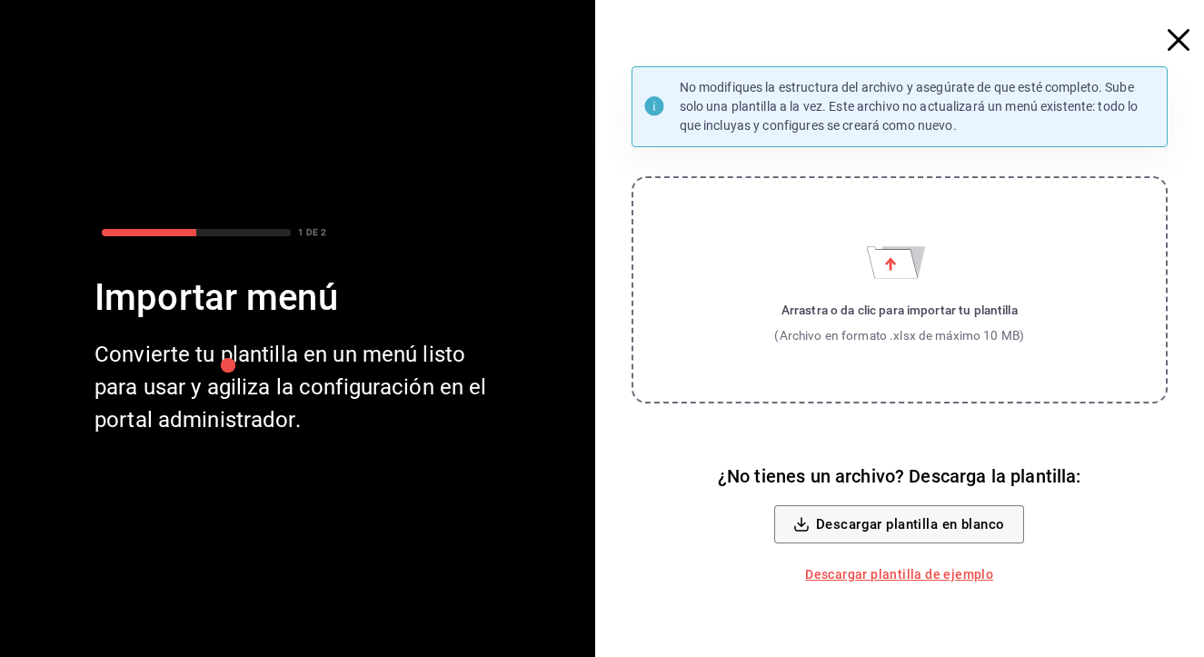
drag, startPoint x: 1147, startPoint y: 40, endPoint x: 700, endPoint y: 278, distance: 505.6
click at [700, 278] on label "Arrastra o da clic para importar tu plantilla (Archivo en formato .xlsx de máxi…" at bounding box center [899, 289] width 537 height 227
click at [0, 0] on input "Arrastra o da clic para importar tu plantilla (Archivo en formato .xlsx de máxi…" at bounding box center [0, 0] width 0 height 0
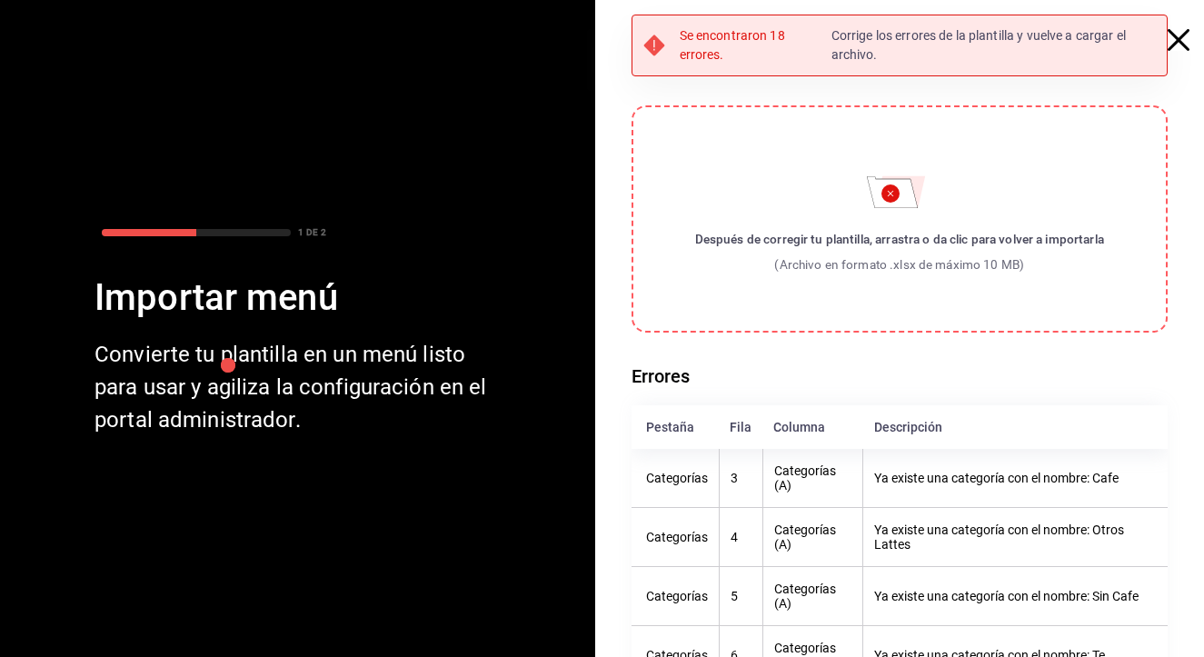
click at [1178, 40] on icon "button" at bounding box center [1178, 40] width 22 height 22
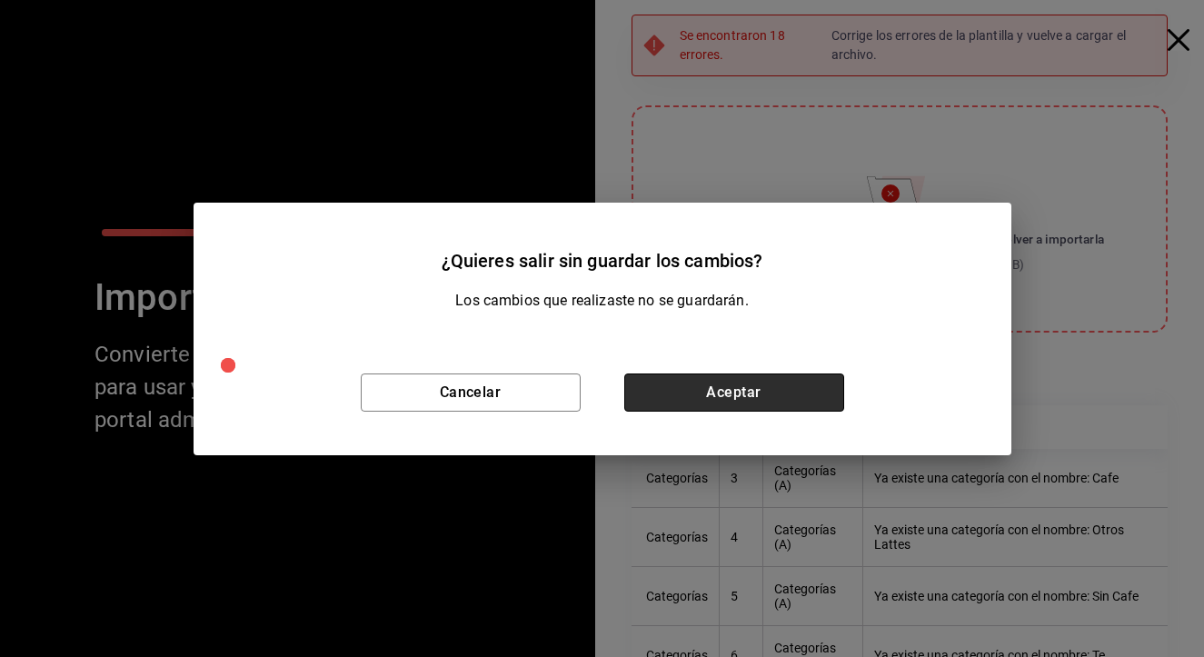
click at [691, 390] on button "Aceptar" at bounding box center [734, 392] width 220 height 38
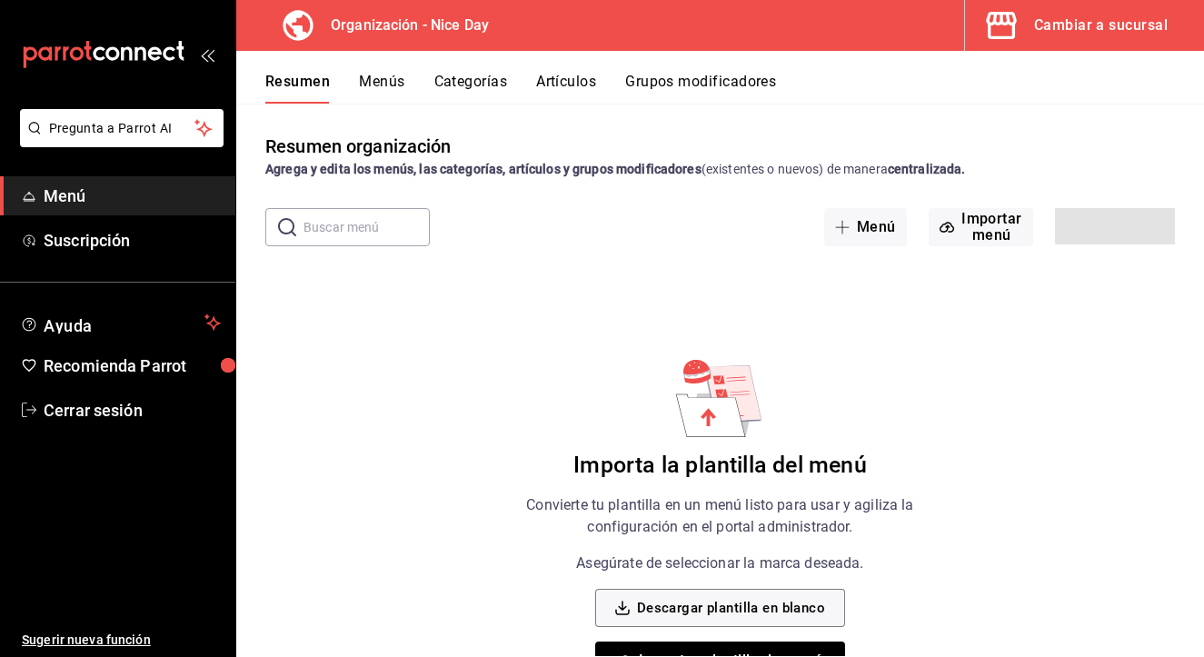
click at [417, 348] on div "Resumen organización Agrega y edita los menús, las categorías, artículos y grup…" at bounding box center [720, 394] width 968 height 523
click at [105, 199] on span "Menú" at bounding box center [132, 196] width 177 height 25
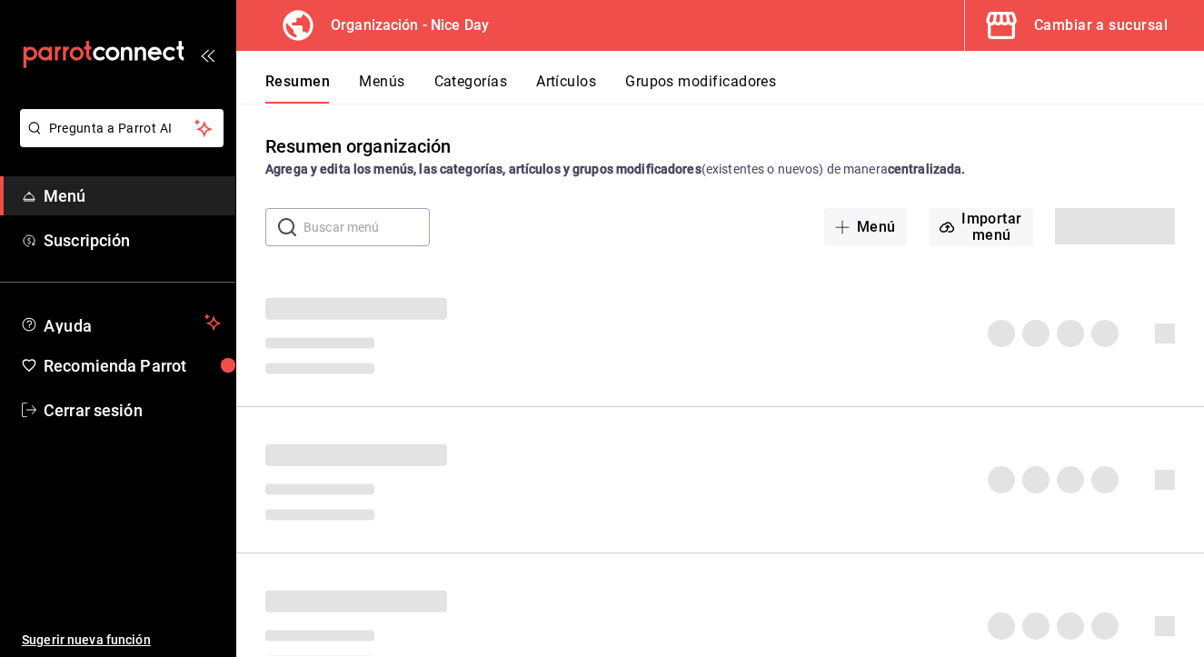
click at [383, 91] on button "Menús" at bounding box center [381, 88] width 45 height 31
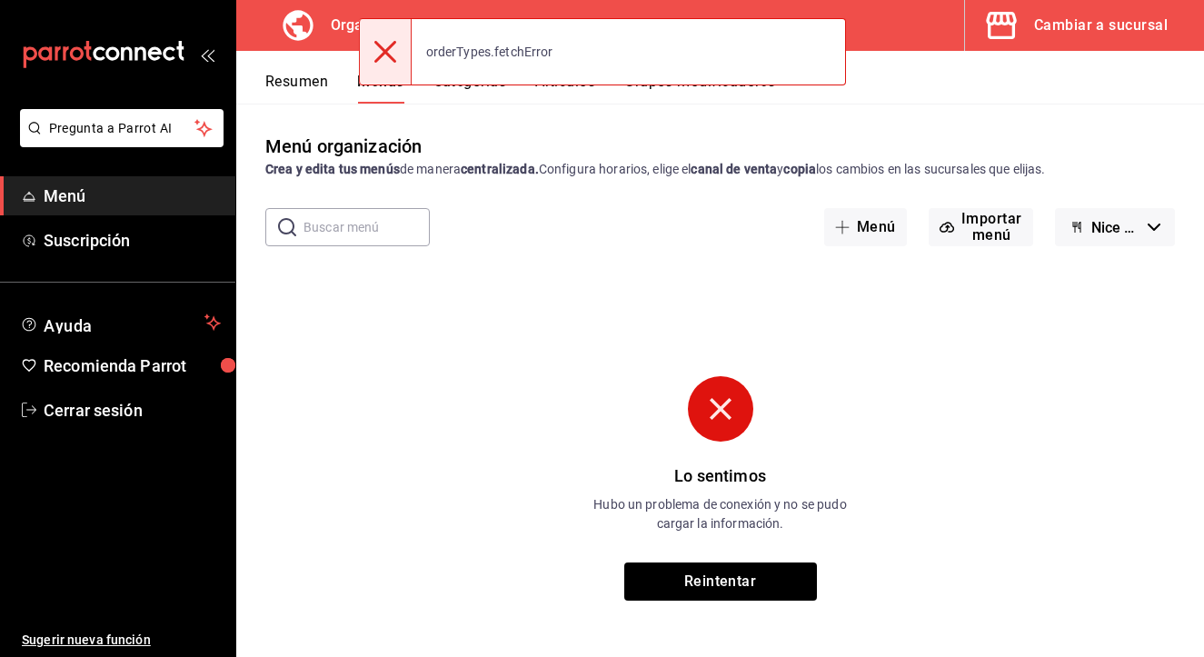
click at [939, 404] on div "Lo sentimos Hubo un problema de conexión y no se pudo cargar la información. Re…" at bounding box center [720, 488] width 545 height 224
click at [717, 599] on button "Reintentar" at bounding box center [720, 581] width 193 height 38
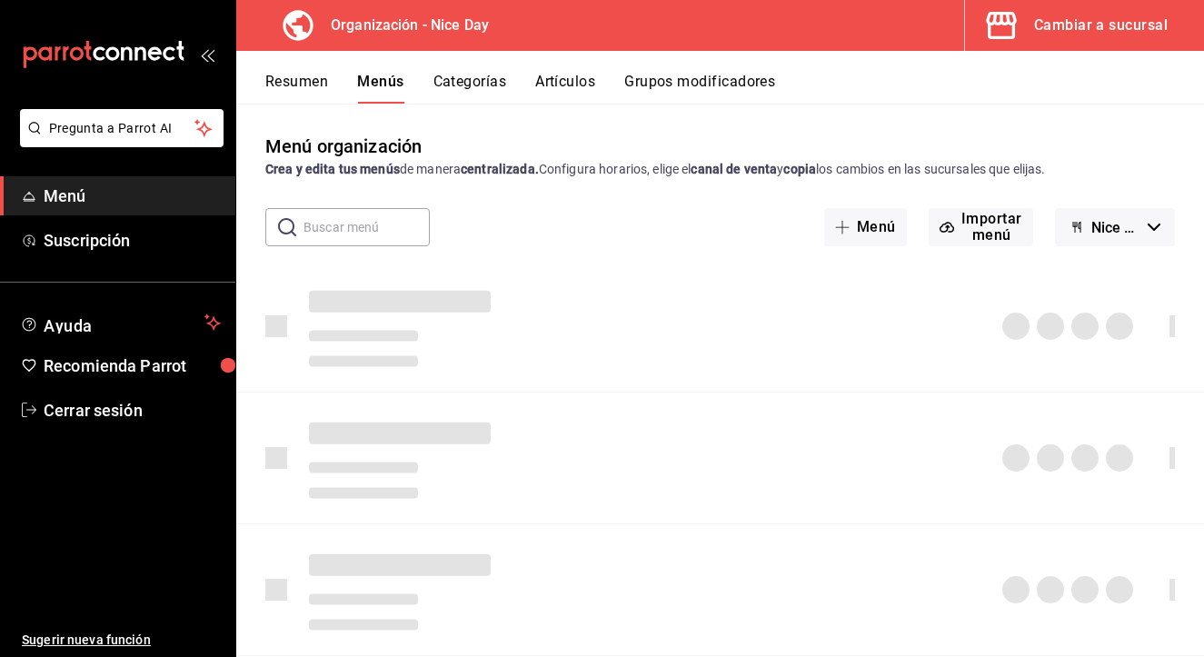
click at [650, 490] on div at bounding box center [720, 457] width 968 height 131
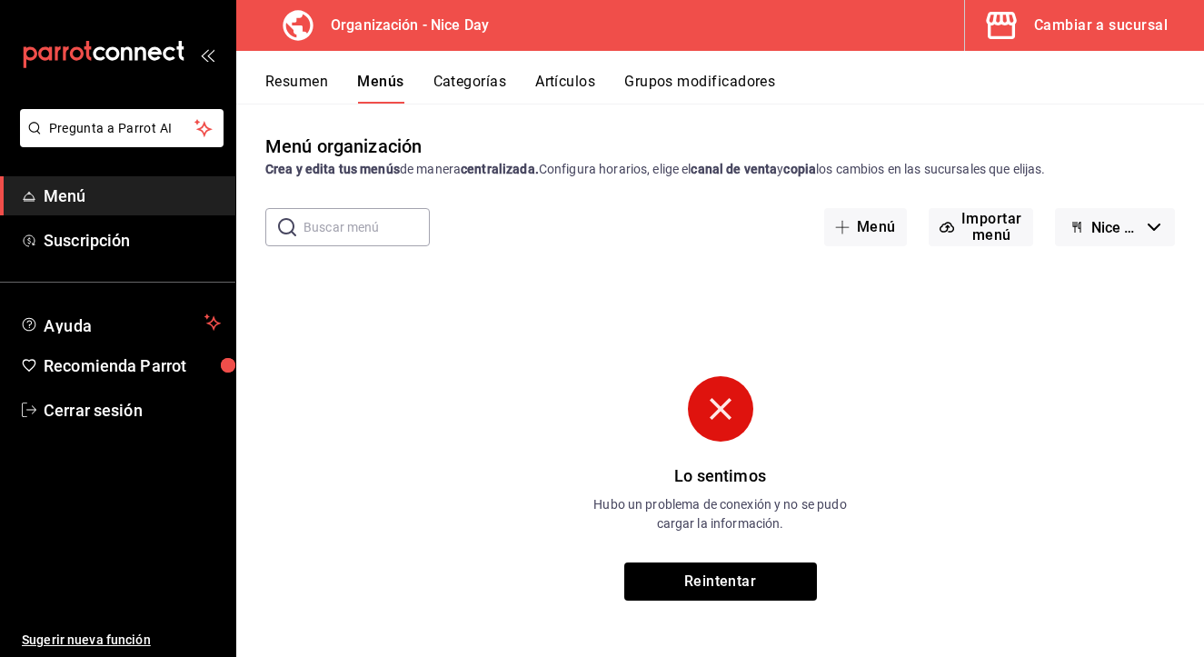
click at [768, 507] on p "Hubo un problema de conexión y no se pudo cargar la información." at bounding box center [720, 514] width 273 height 38
click at [728, 561] on div "Lo sentimos Hubo un problema de conexión y no se pudo cargar la información. Re…" at bounding box center [720, 488] width 545 height 224
click at [708, 587] on button "Reintentar" at bounding box center [720, 581] width 193 height 38
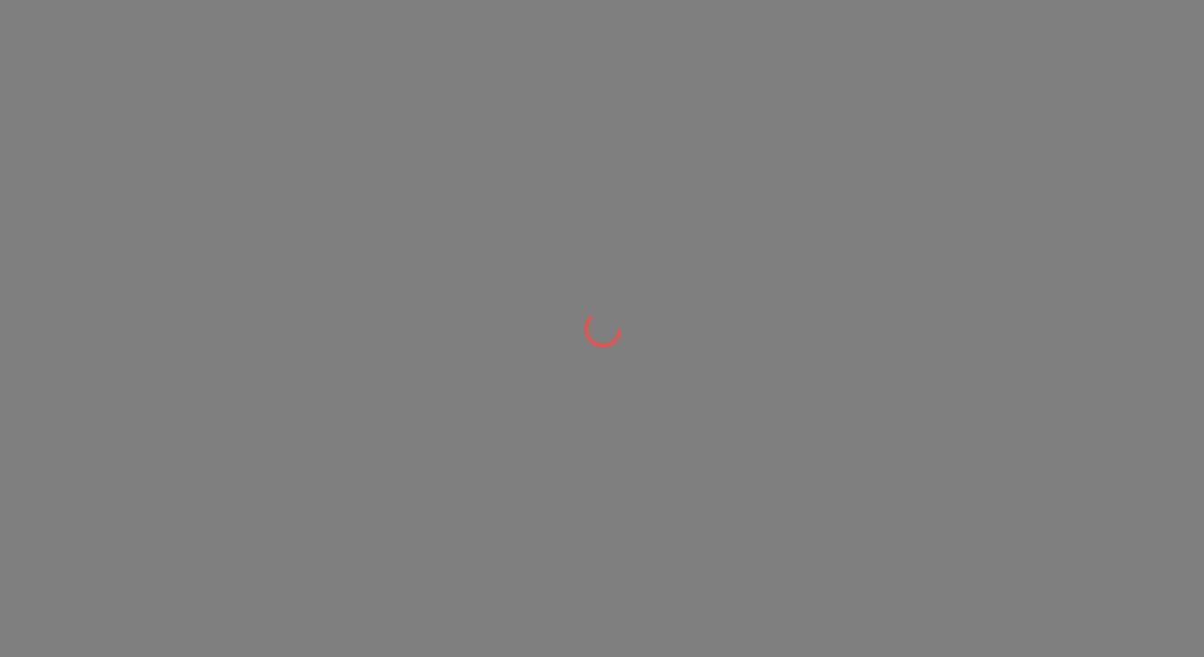
click at [690, 226] on div at bounding box center [602, 328] width 1204 height 657
click at [840, 332] on div at bounding box center [602, 328] width 1204 height 657
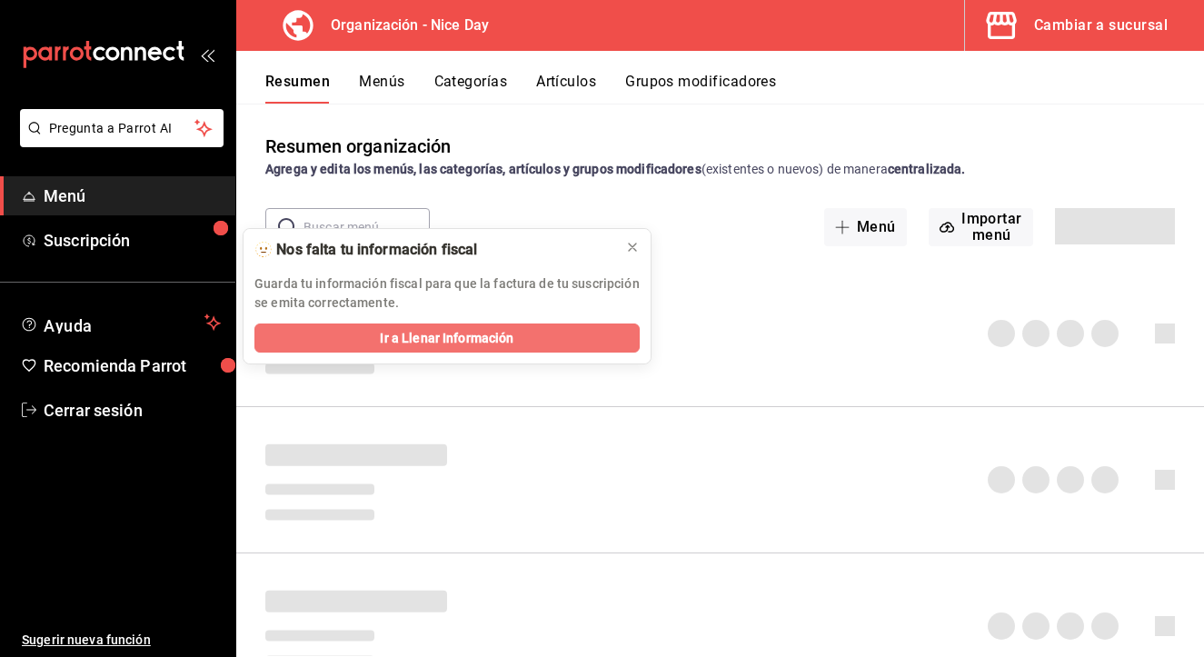
click at [492, 340] on span "Ir a Llenar Información" at bounding box center [447, 338] width 134 height 19
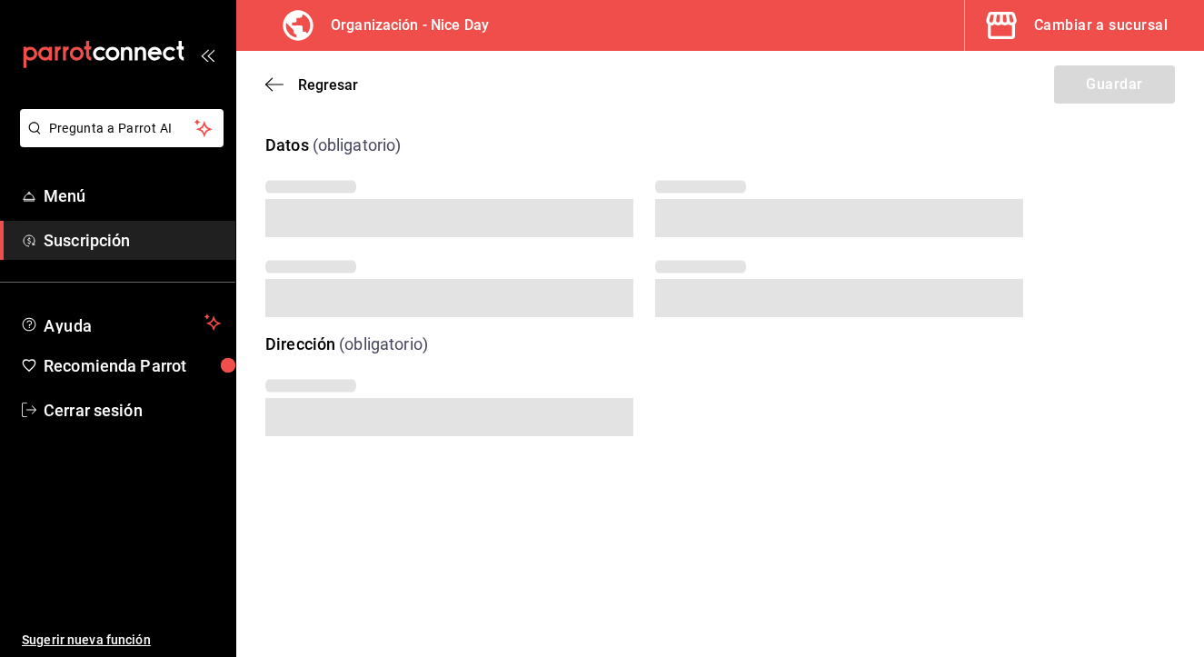
click at [691, 509] on main "Regresar Guardar Datos (obligatorio) Dirección (obligatorio)" at bounding box center [720, 354] width 968 height 606
click at [1043, 35] on div "Cambiar a sucursal" at bounding box center [1101, 25] width 134 height 25
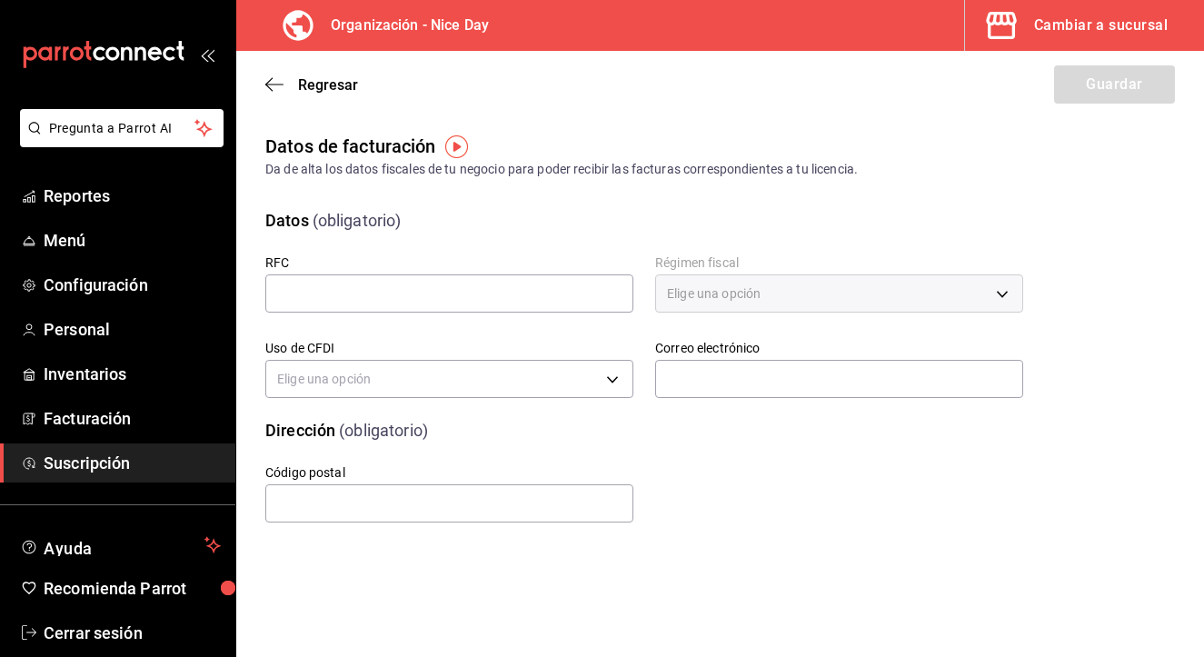
click at [630, 90] on div "Regresar Guardar" at bounding box center [720, 84] width 968 height 67
click at [1001, 300] on div "Elige una opción" at bounding box center [839, 293] width 368 height 38
click at [1087, 24] on div "Cambiar a sucursal" at bounding box center [1101, 25] width 134 height 25
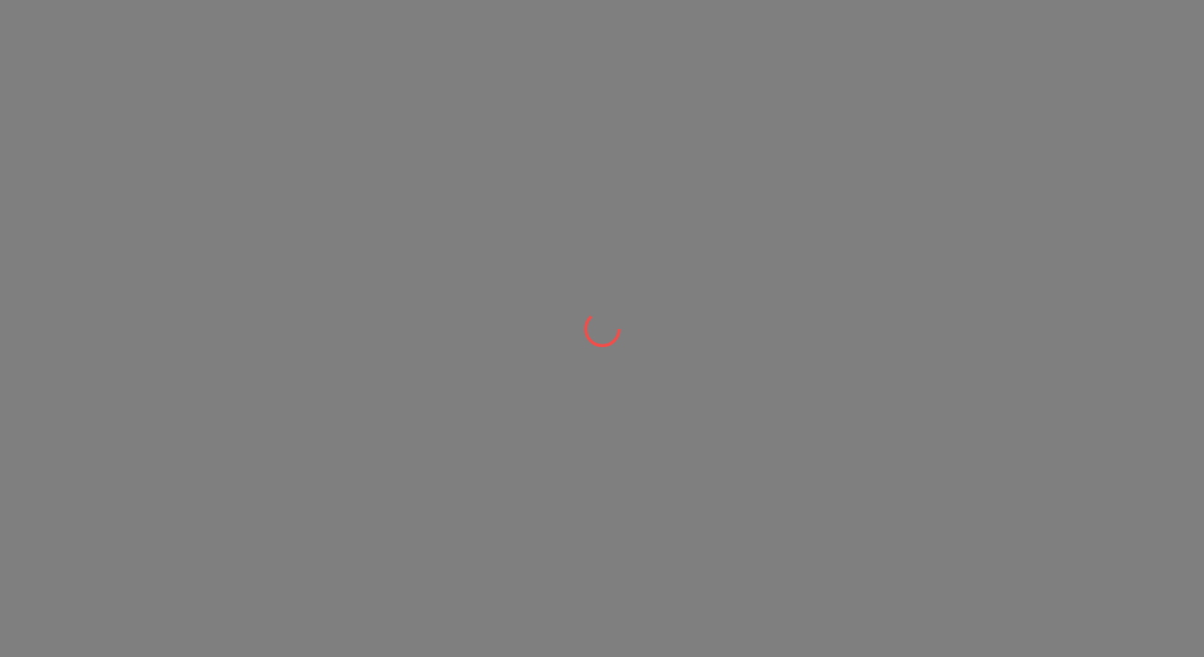
click at [949, 208] on div at bounding box center [602, 328] width 1204 height 657
click at [842, 258] on div at bounding box center [602, 328] width 1204 height 657
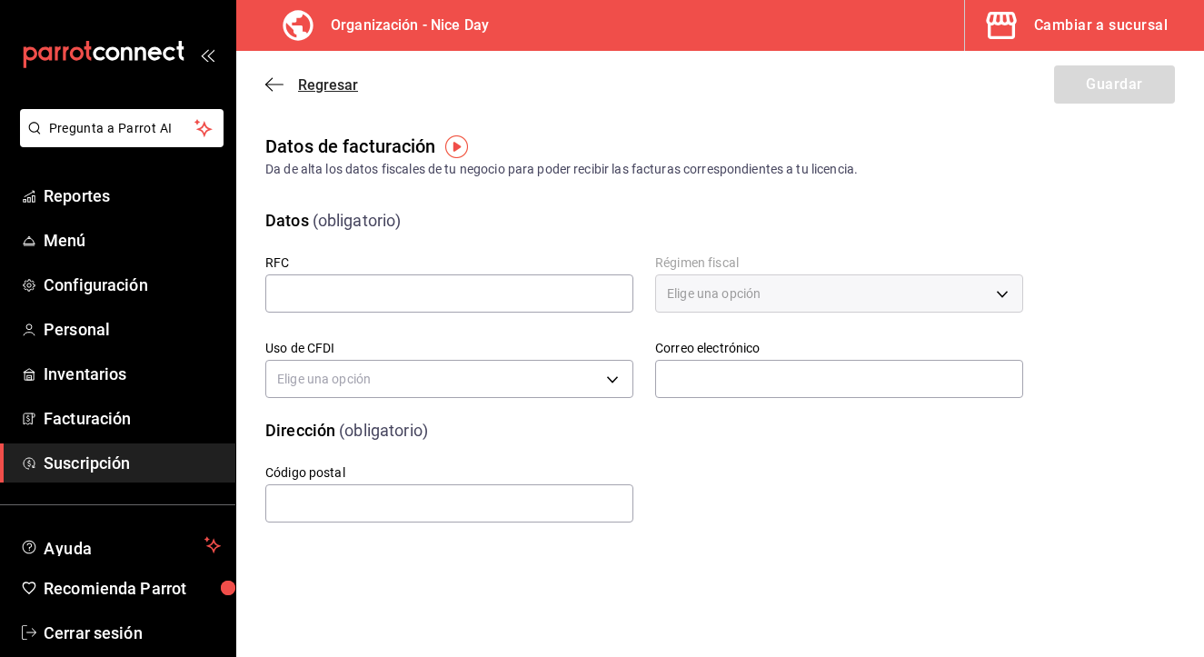
click at [273, 79] on icon "button" at bounding box center [274, 84] width 18 height 16
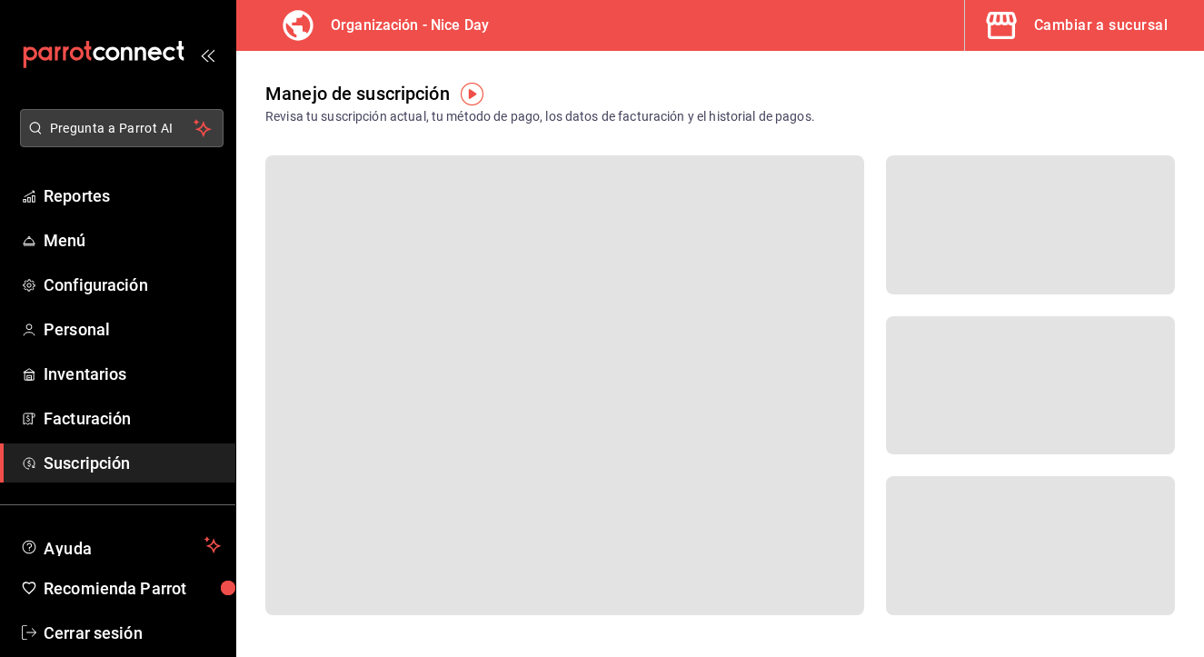
click at [142, 128] on span "Pregunta a Parrot AI" at bounding box center [122, 128] width 144 height 19
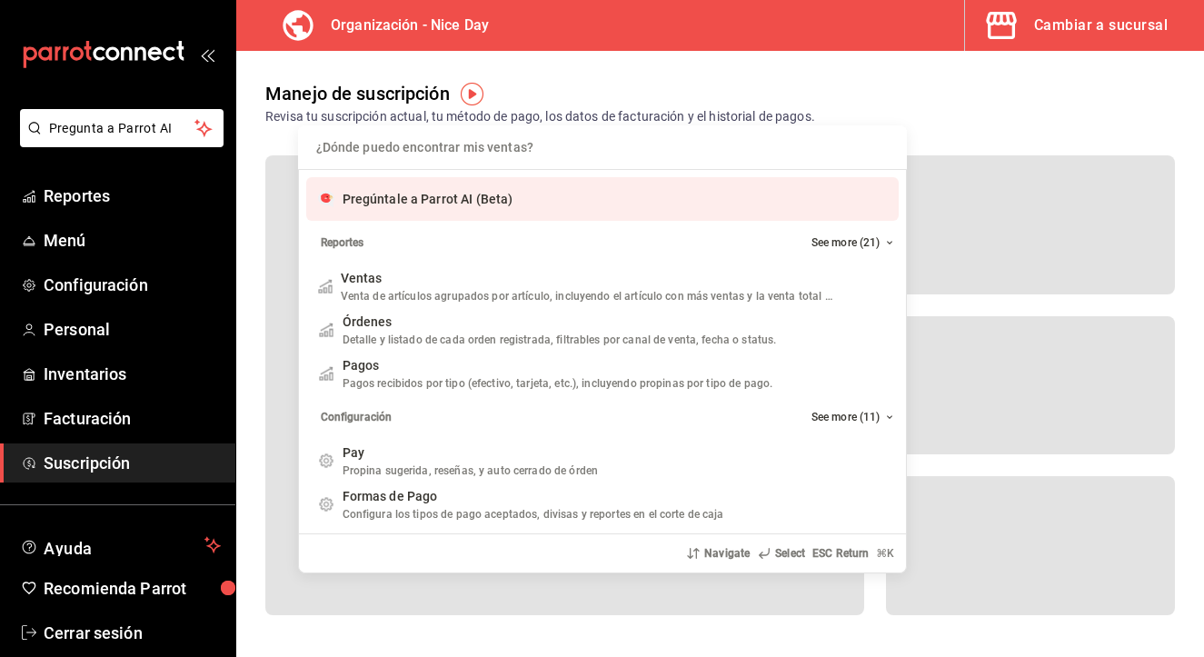
click at [440, 154] on input "Quiero cancelar una orden" at bounding box center [602, 147] width 587 height 44
click at [54, 194] on div "¿Dónde puedo encontrar mis ventas? Pregúntale a Parrot AI (Beta) Reportes See m…" at bounding box center [602, 328] width 1204 height 657
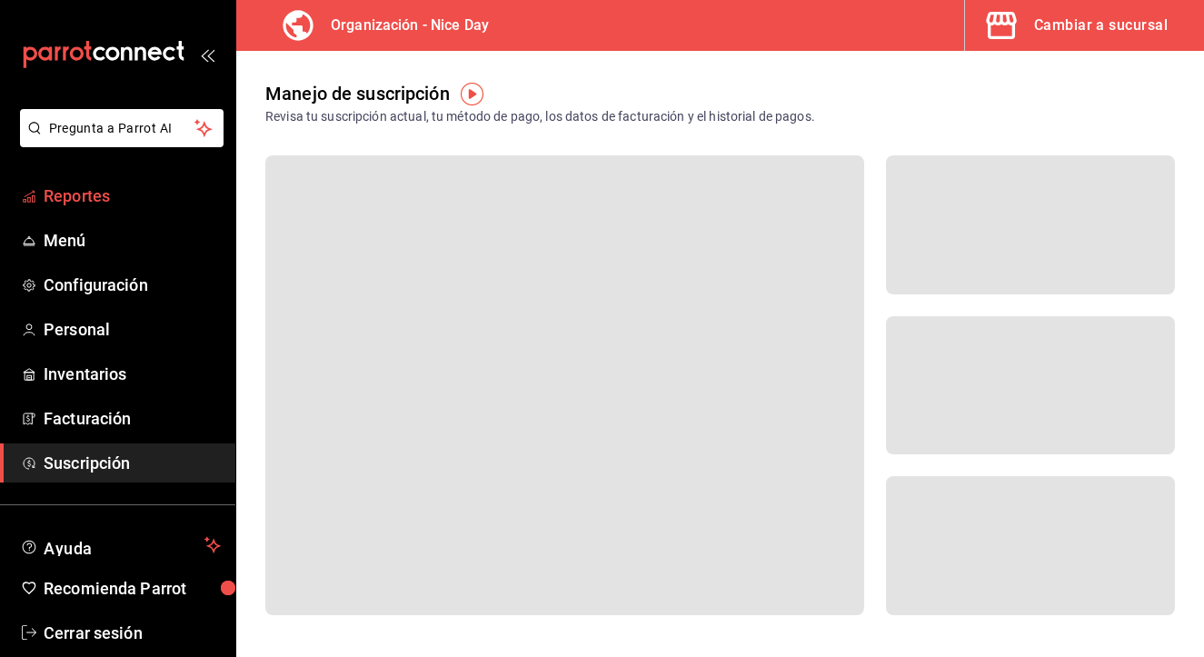
click at [69, 211] on link "Reportes" at bounding box center [117, 195] width 235 height 39
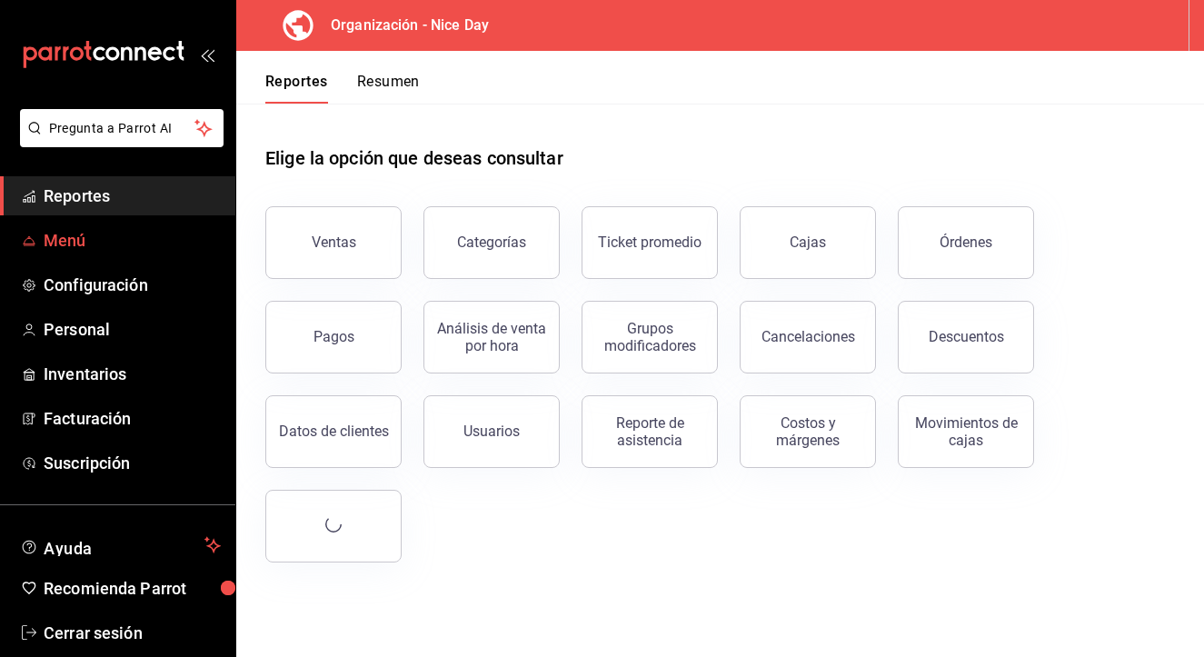
click at [78, 248] on span "Menú" at bounding box center [132, 240] width 177 height 25
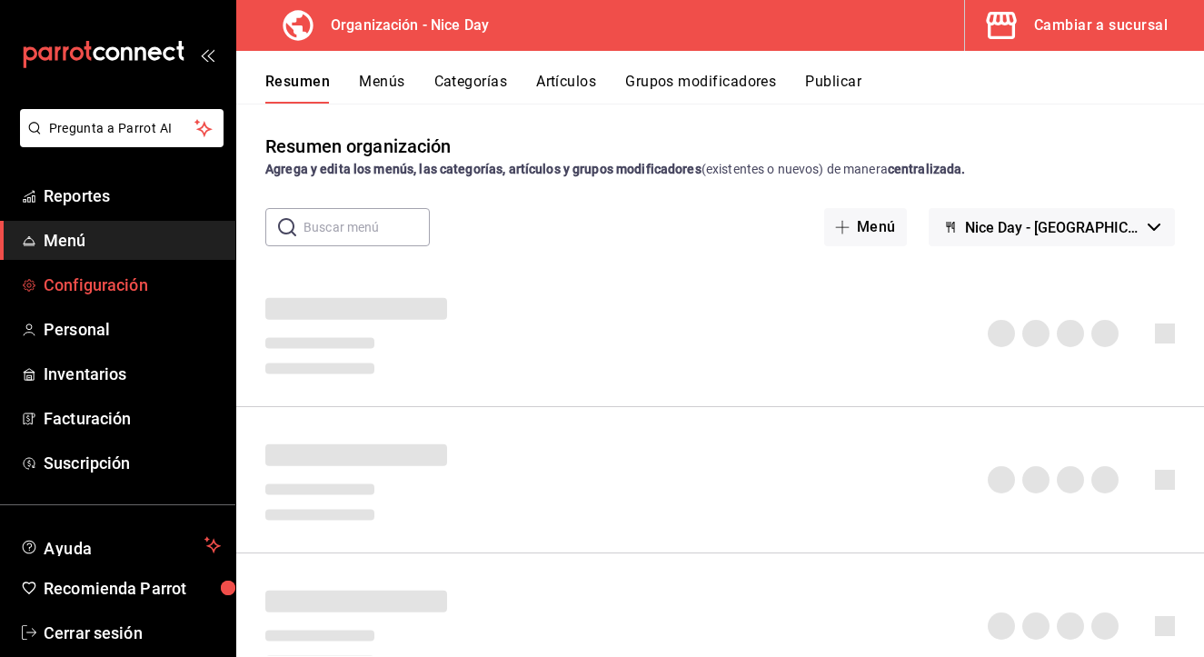
click at [107, 286] on span "Configuración" at bounding box center [132, 285] width 177 height 25
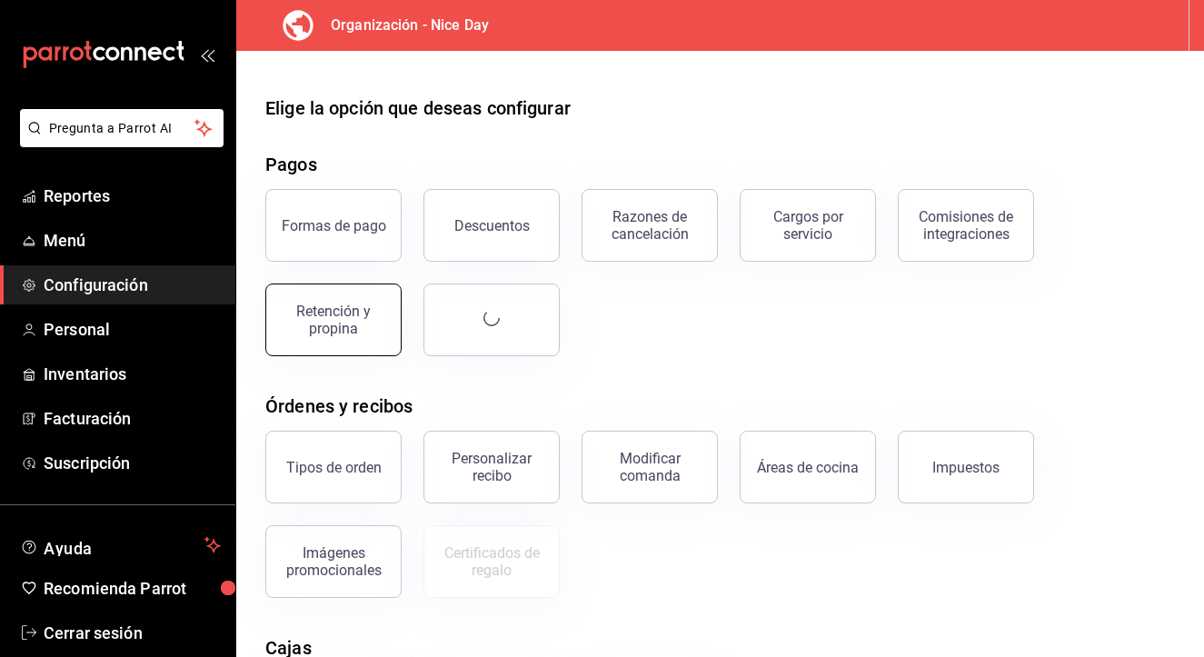
click at [372, 324] on div "Retención y propina" at bounding box center [333, 320] width 113 height 35
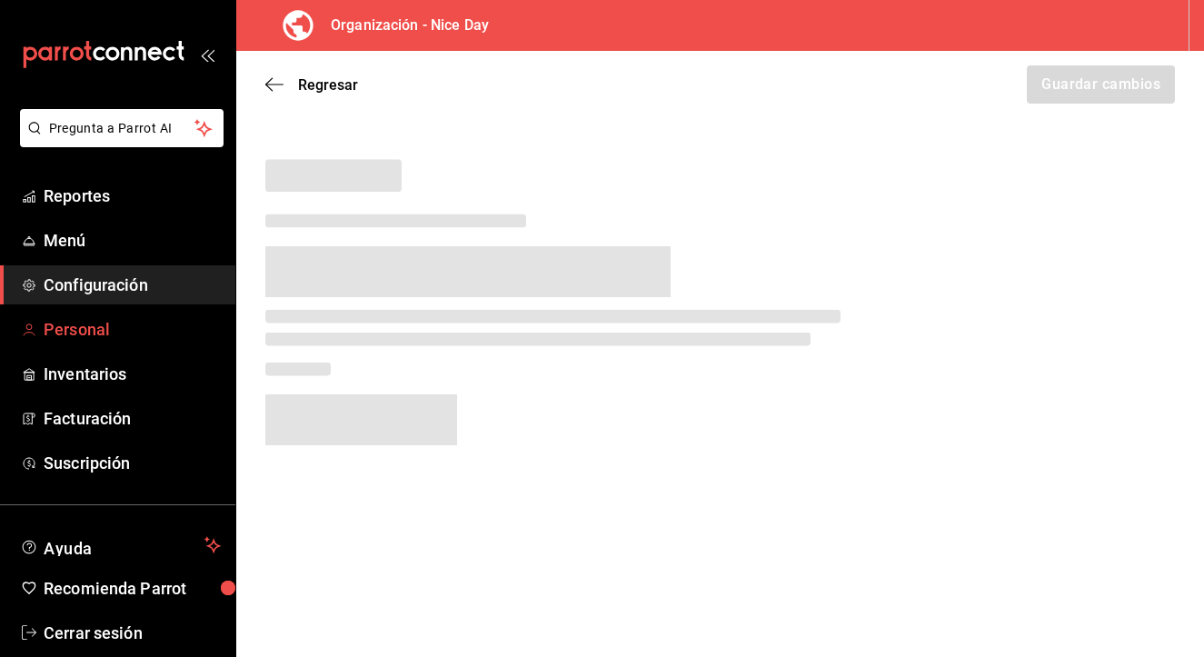
click at [94, 331] on span "Personal" at bounding box center [132, 329] width 177 height 25
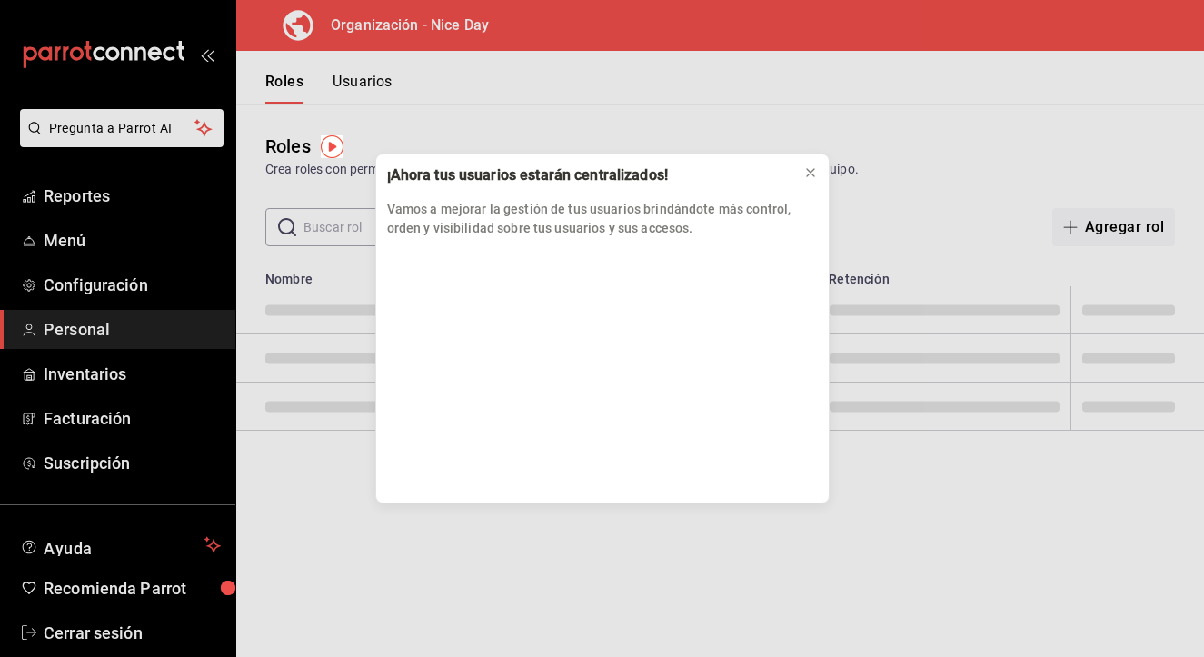
click at [79, 243] on div "¡Ahora tus usuarios estarán centralizados! Vamos a mejorar la gestión de tus us…" at bounding box center [602, 328] width 1204 height 657
click at [816, 169] on icon at bounding box center [810, 172] width 15 height 15
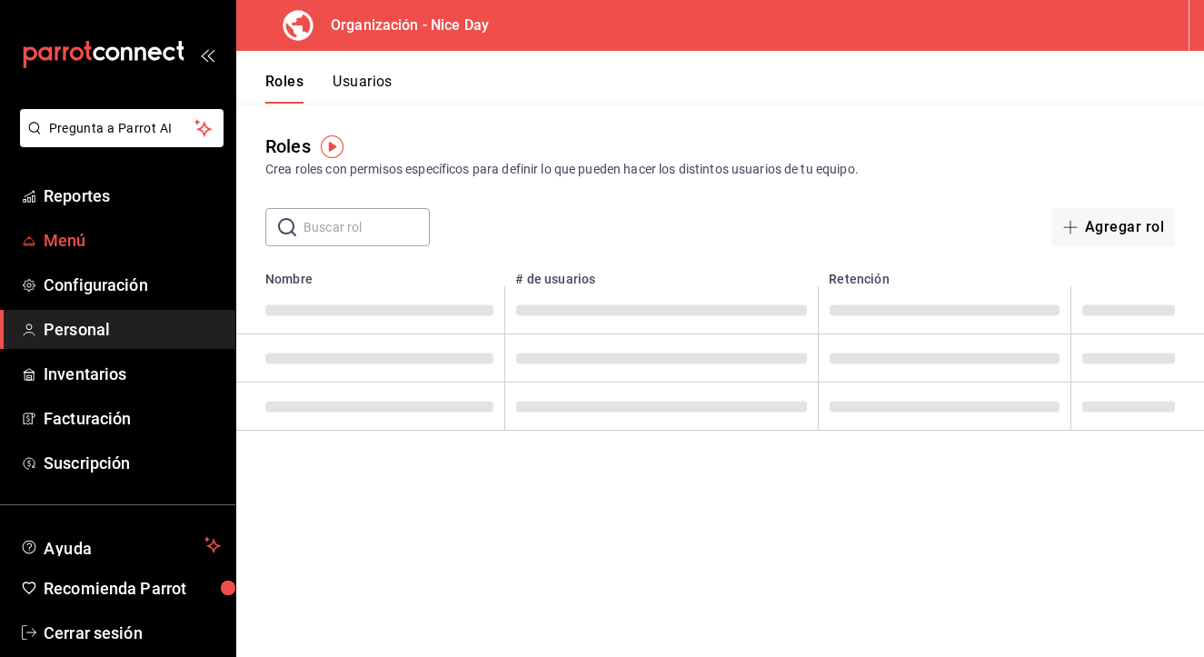
click at [96, 236] on span "Menú" at bounding box center [132, 240] width 177 height 25
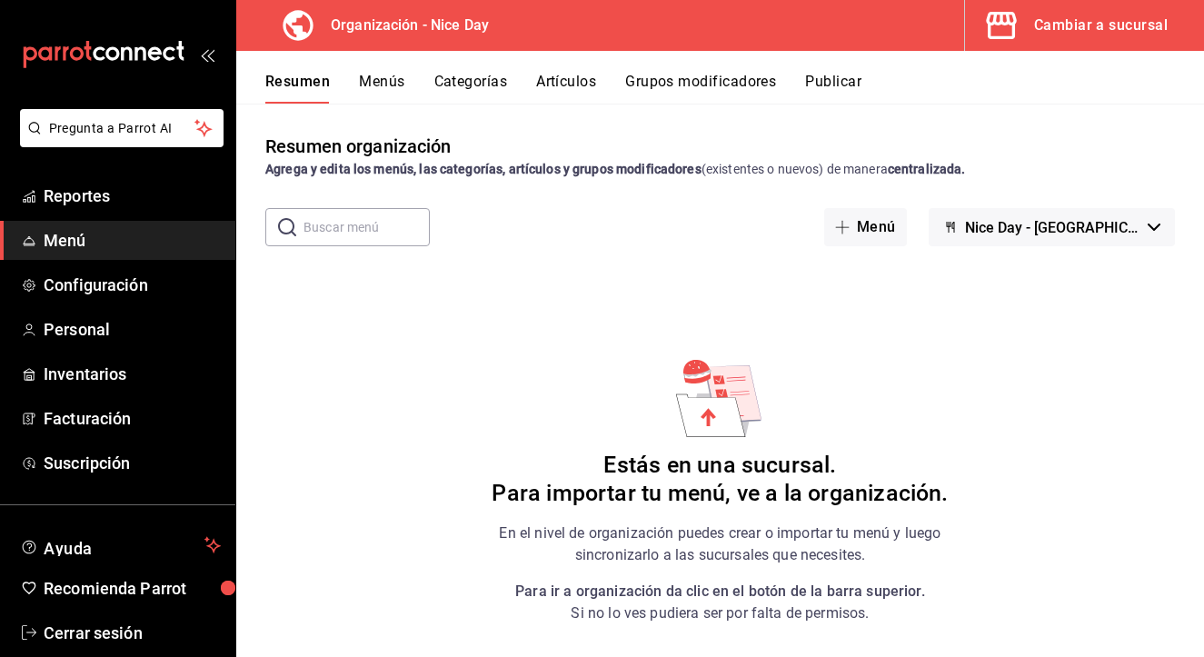
click at [989, 375] on div "Resumen organización Agrega y edita los menús, las categorías, artículos y grup…" at bounding box center [720, 394] width 968 height 523
click at [1136, 234] on span "Nice Day - [GEOGRAPHIC_DATA]" at bounding box center [1052, 227] width 175 height 17
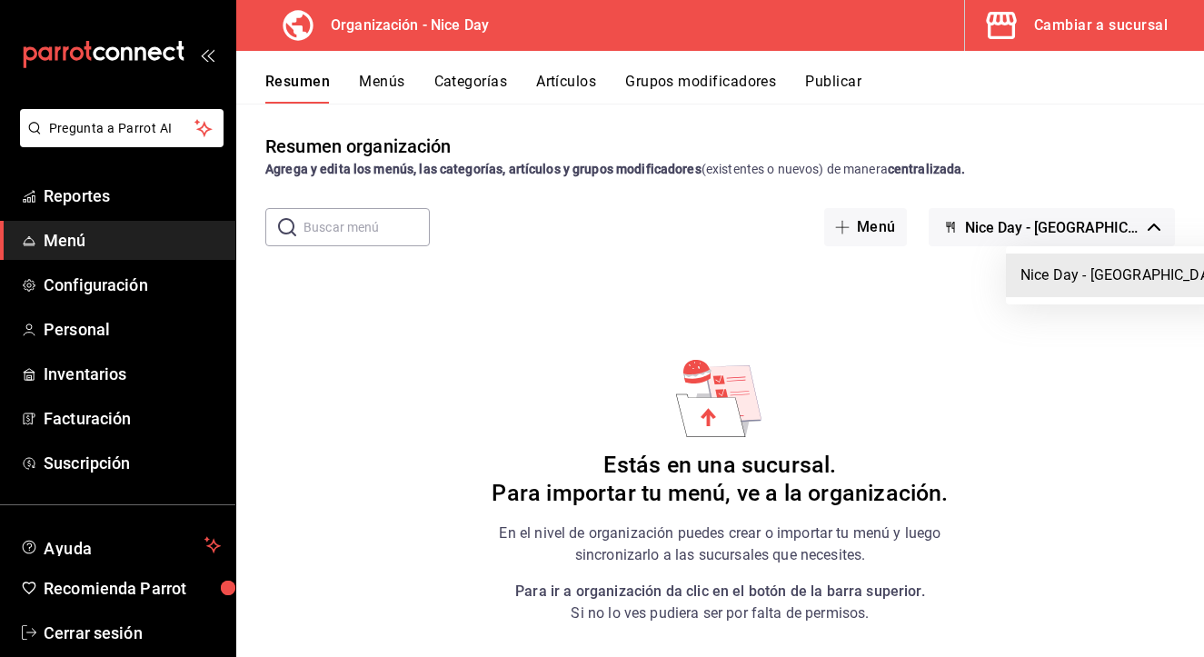
click at [1122, 225] on div at bounding box center [602, 328] width 1204 height 657
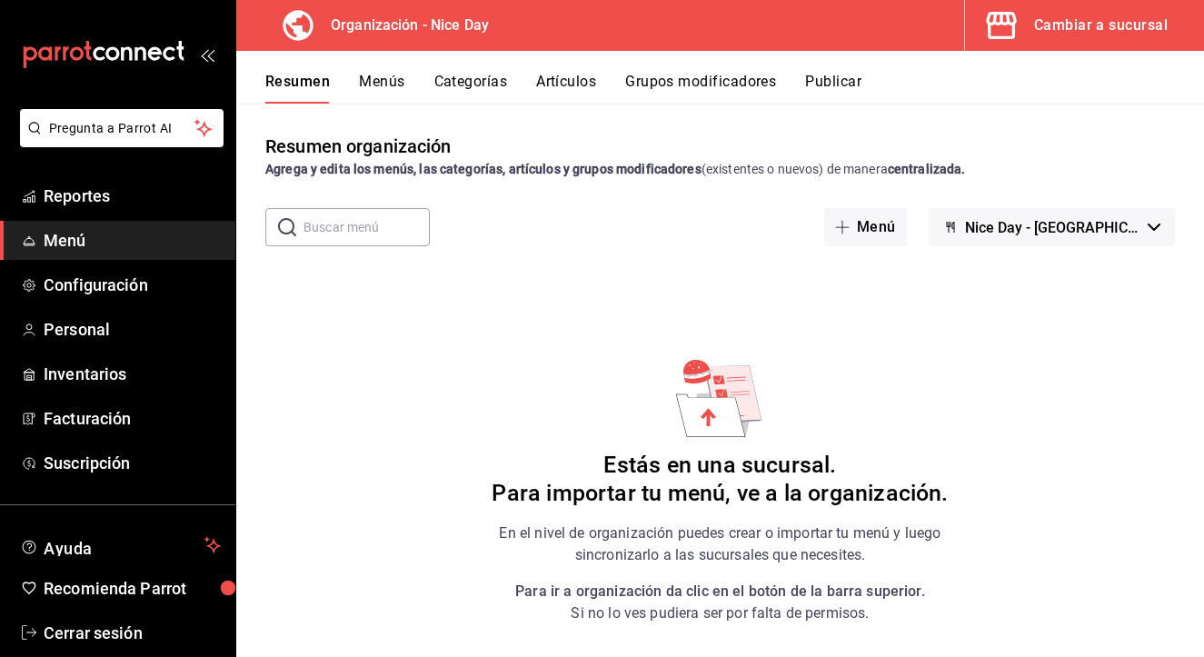
click at [1077, 29] on div "Cambiar a sucursal" at bounding box center [1101, 25] width 134 height 25
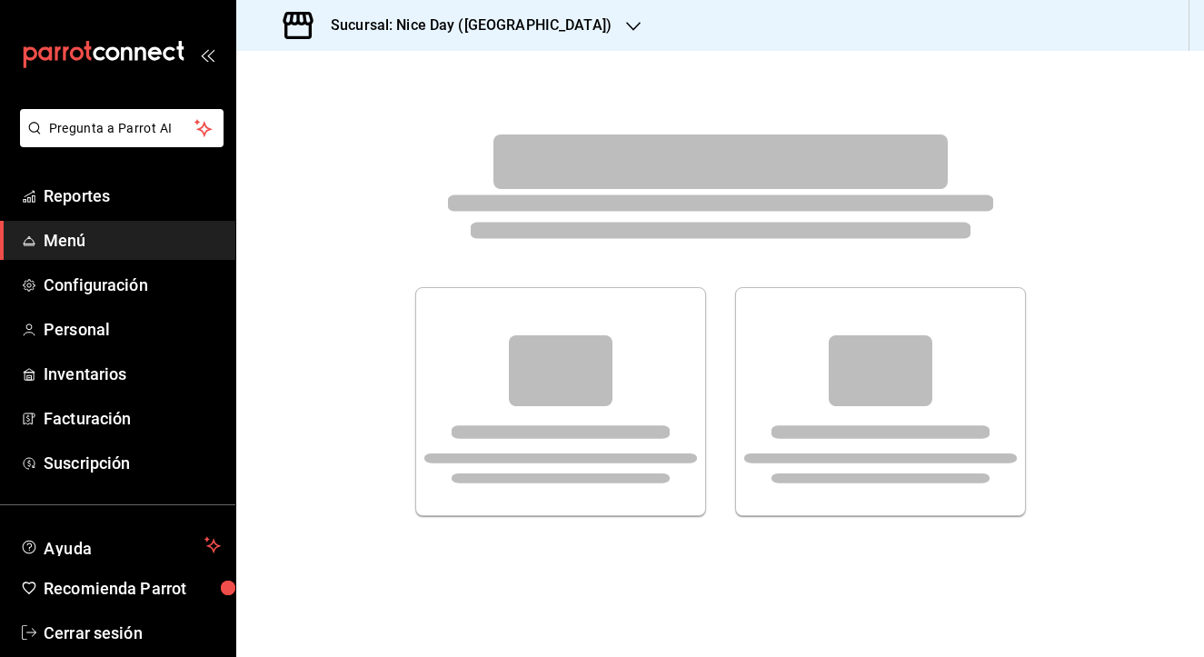
click at [522, 28] on div "Sucursal: Nice Day ([GEOGRAPHIC_DATA])" at bounding box center [449, 25] width 397 height 51
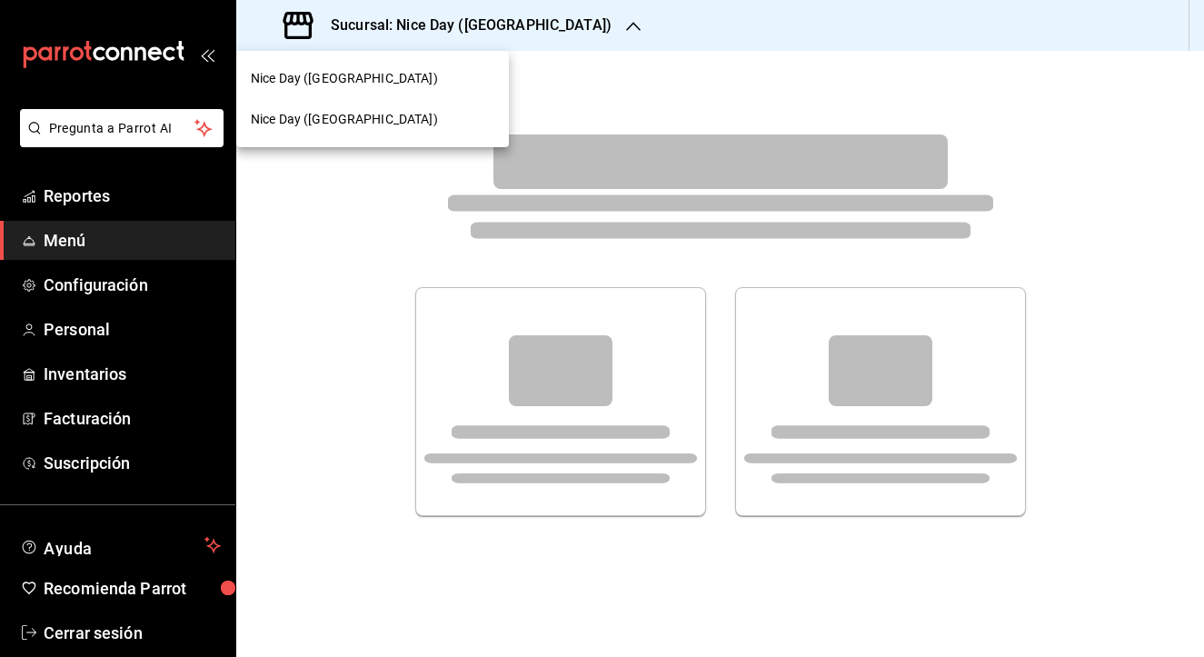
click at [333, 84] on span "Nice Day ([GEOGRAPHIC_DATA])" at bounding box center [344, 78] width 187 height 19
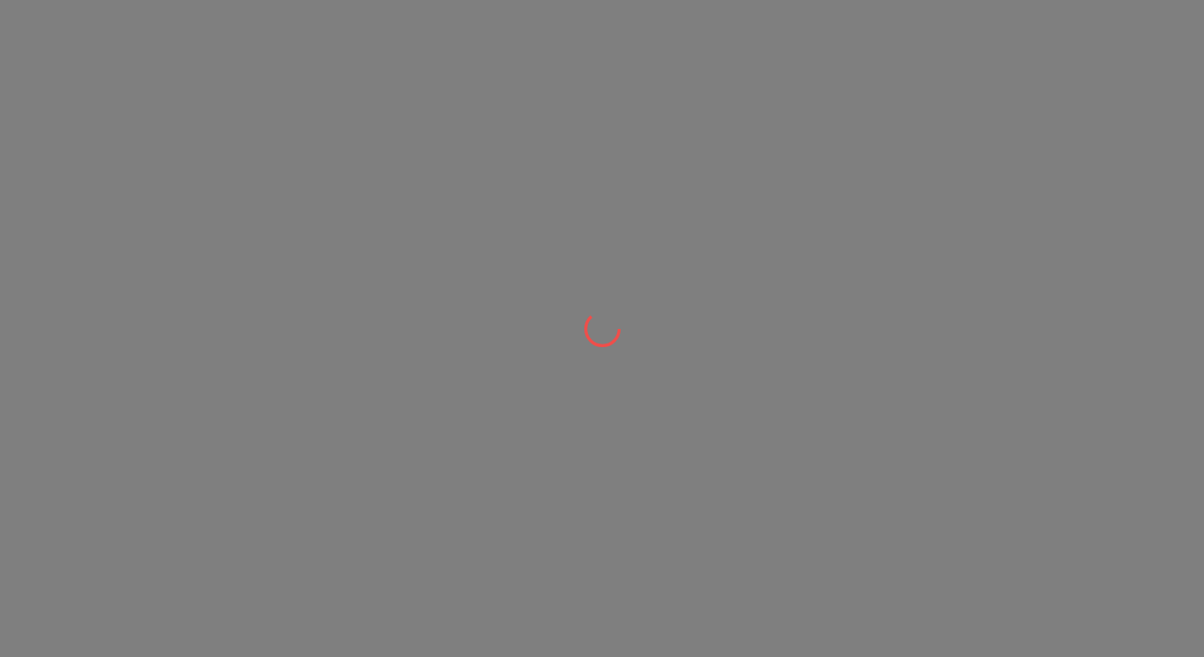
drag, startPoint x: 831, startPoint y: 0, endPoint x: 701, endPoint y: 339, distance: 362.9
click at [701, 339] on div at bounding box center [602, 328] width 1204 height 657
